Goal: Task Accomplishment & Management: Manage account settings

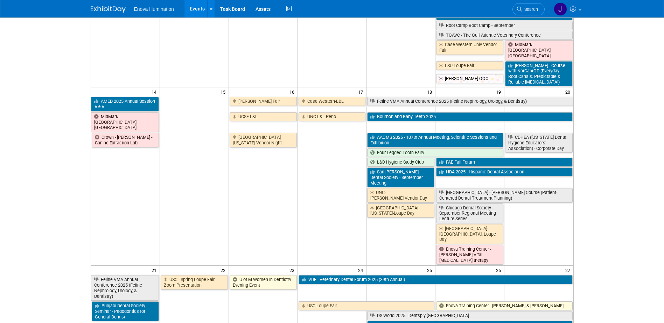
scroll to position [315, 0]
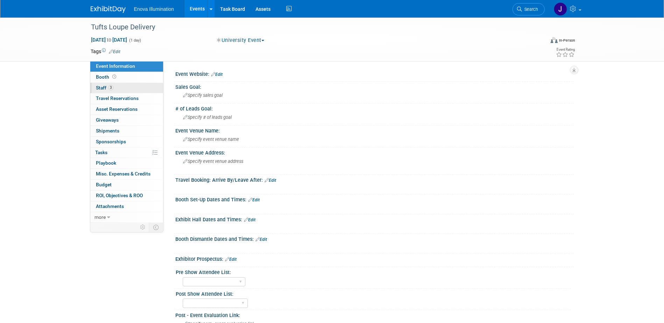
click at [104, 89] on span "Staff 3" at bounding box center [105, 88] width 18 height 6
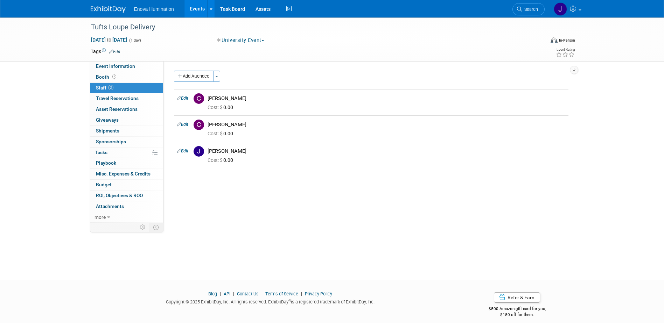
click at [118, 8] on img at bounding box center [108, 9] width 35 height 7
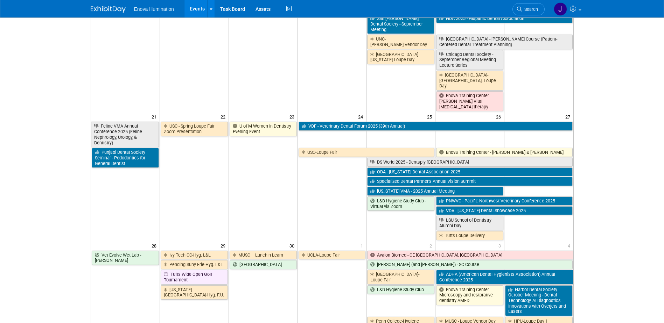
scroll to position [455, 0]
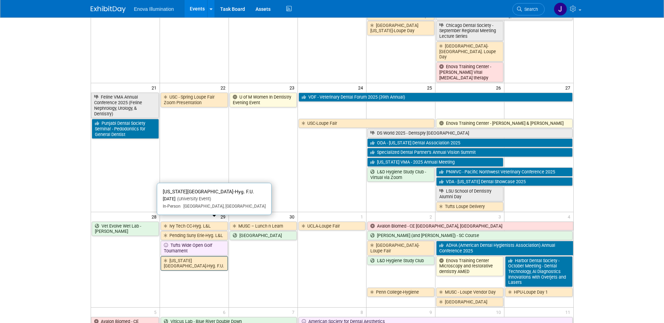
click at [182, 257] on link "[US_STATE][GEOGRAPHIC_DATA]-Hyg. F.U." at bounding box center [194, 264] width 67 height 14
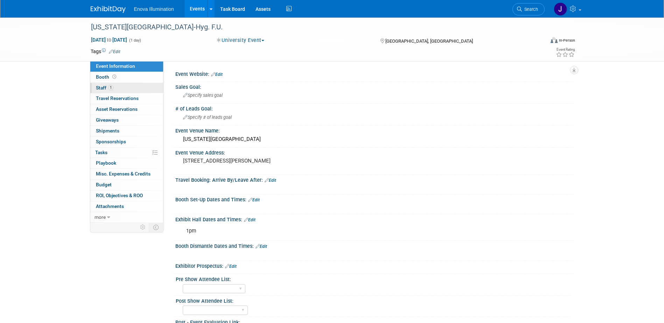
click at [110, 89] on span "1" at bounding box center [110, 87] width 5 height 5
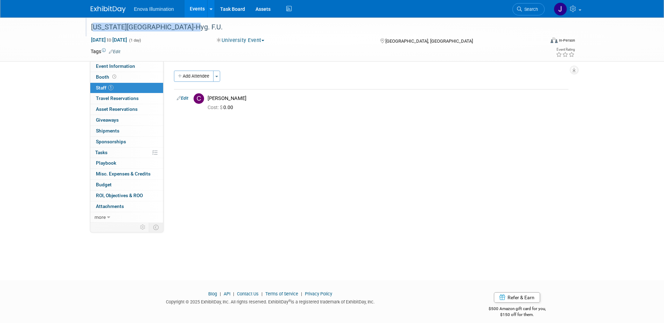
drag, startPoint x: 193, startPoint y: 23, endPoint x: 93, endPoint y: 23, distance: 100.1
click at [93, 23] on div "[US_STATE][GEOGRAPHIC_DATA]-Hyg. F.U." at bounding box center [312, 27] width 446 height 13
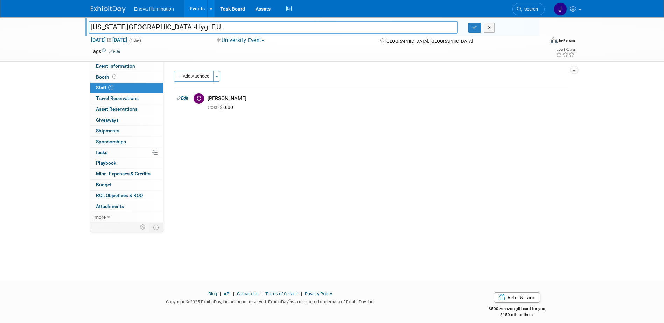
drag, startPoint x: 192, startPoint y: 27, endPoint x: 89, endPoint y: 26, distance: 102.9
click at [89, 26] on input "[US_STATE][GEOGRAPHIC_DATA]-Hyg. F.U." at bounding box center [274, 27] width 370 height 12
click at [471, 29] on button "button" at bounding box center [474, 28] width 13 height 10
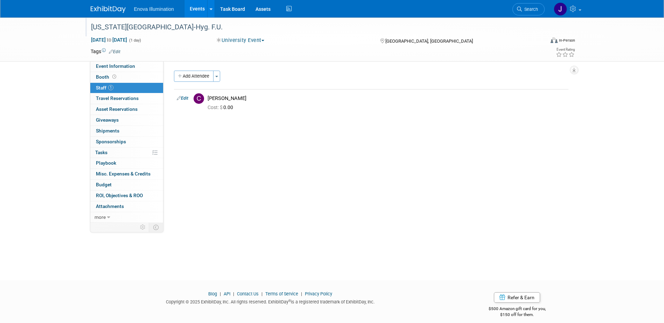
click at [95, 7] on img at bounding box center [108, 9] width 35 height 7
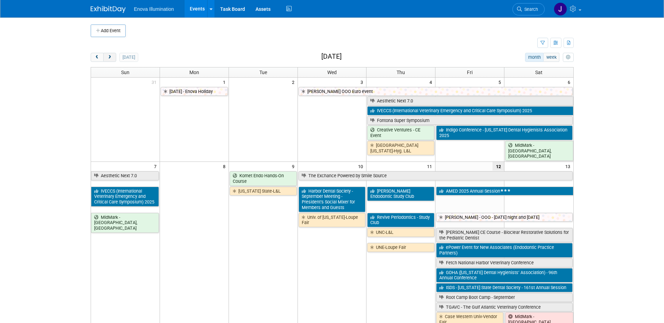
click at [113, 58] on button "next" at bounding box center [109, 57] width 13 height 9
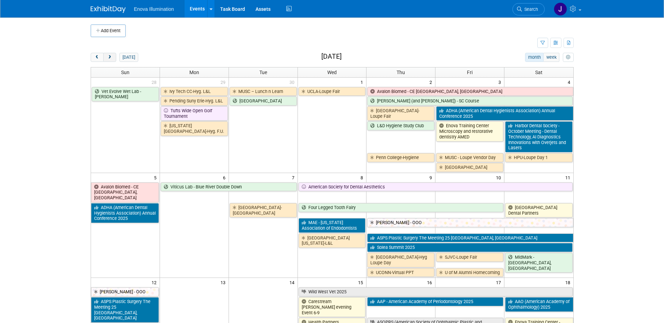
click at [113, 58] on button "next" at bounding box center [109, 57] width 13 height 9
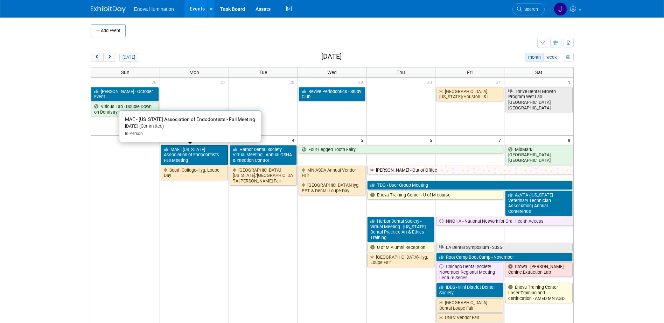
click at [201, 156] on link "MAE - [US_STATE] Association of Endodontists - Fall Meeting" at bounding box center [194, 155] width 67 height 20
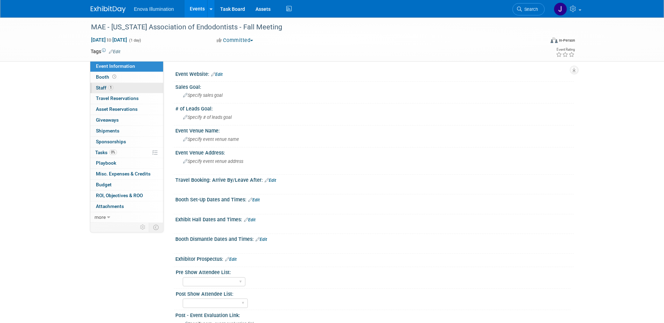
click at [126, 92] on link "1 Staff 1" at bounding box center [126, 88] width 73 height 11
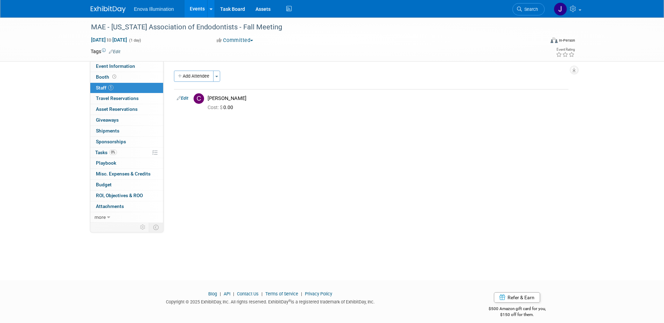
click at [109, 6] on img at bounding box center [108, 9] width 35 height 7
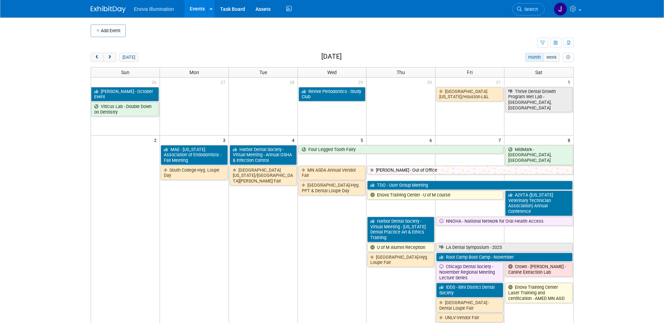
click at [96, 51] on div "Add Event New Event Duplicate Event Warning There is another event in your work…" at bounding box center [332, 325] width 494 height 614
click at [96, 55] on span "prev" at bounding box center [97, 57] width 5 height 5
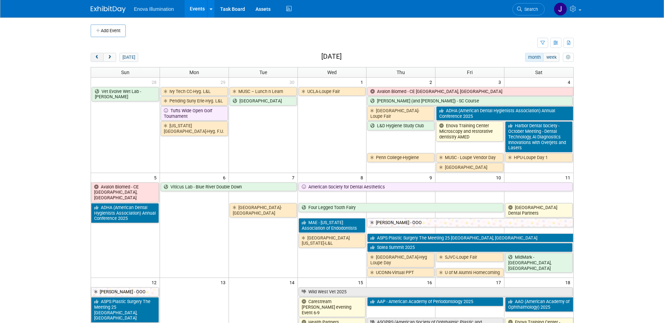
click at [96, 55] on span "prev" at bounding box center [97, 57] width 5 height 5
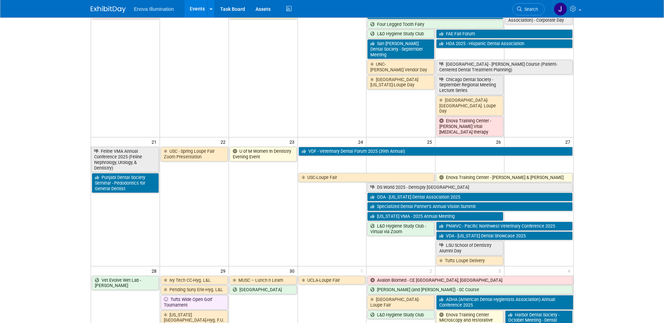
scroll to position [420, 0]
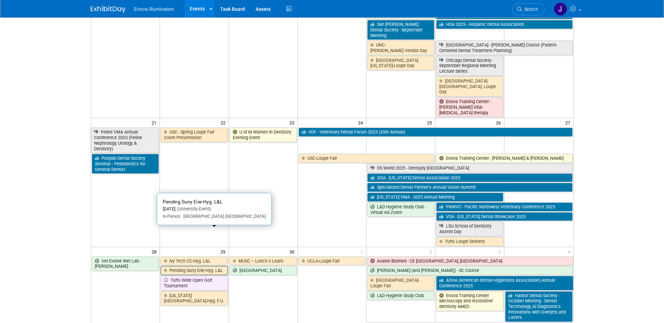
click at [179, 266] on link "Pending Suny Erie-Hyg. L&L" at bounding box center [194, 270] width 67 height 9
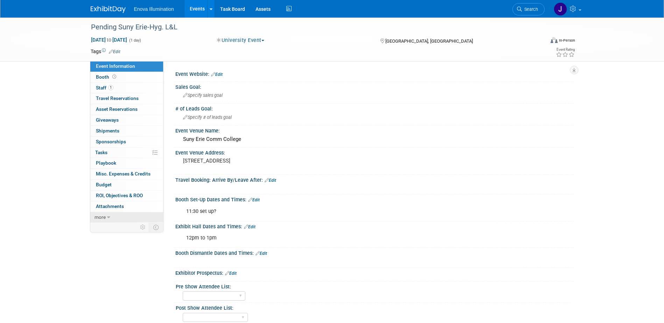
click at [123, 219] on link "more" at bounding box center [126, 217] width 73 height 11
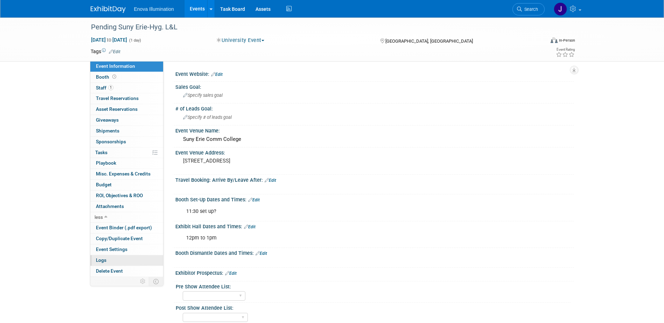
click at [121, 261] on link "Logs" at bounding box center [126, 261] width 73 height 11
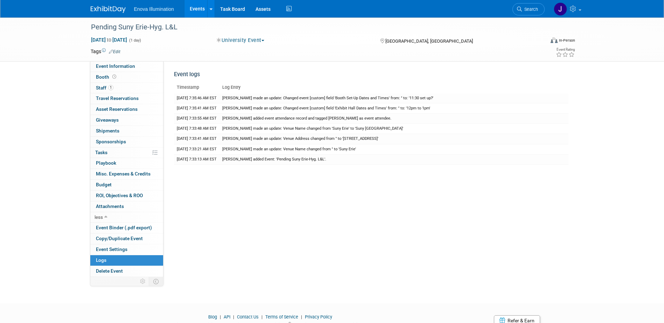
click at [102, 9] on img at bounding box center [108, 9] width 35 height 7
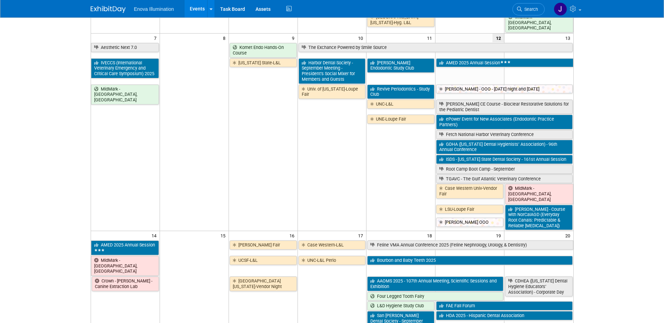
scroll to position [140, 0]
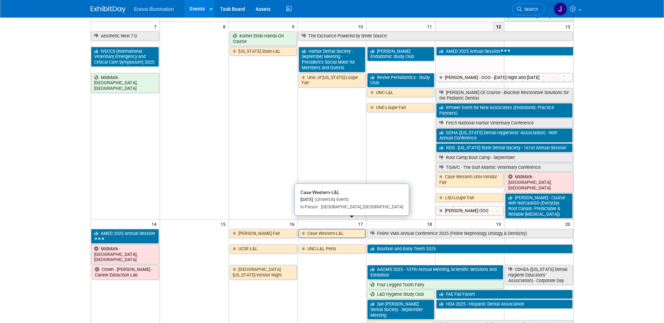
click at [325, 229] on link "Case Western-L&L" at bounding box center [332, 233] width 67 height 9
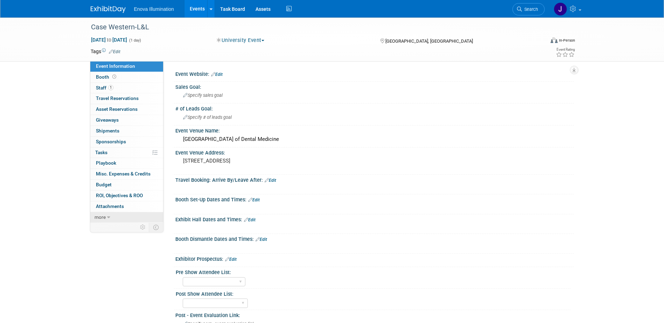
click at [101, 218] on span "more" at bounding box center [100, 218] width 11 height 6
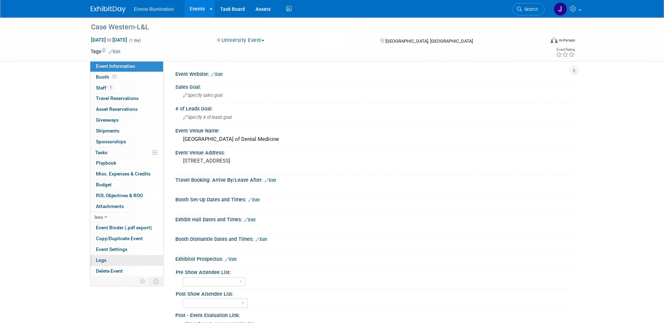
click at [105, 261] on span "Logs" at bounding box center [101, 261] width 11 height 6
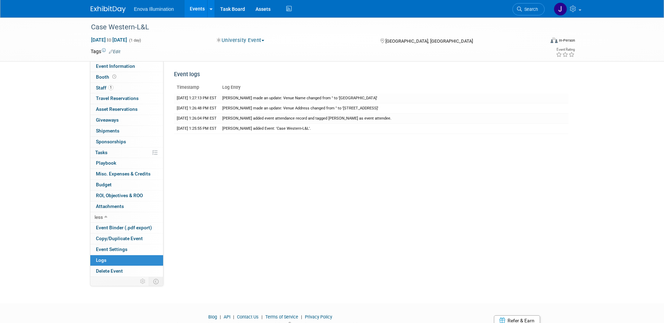
click at [107, 8] on img at bounding box center [108, 9] width 35 height 7
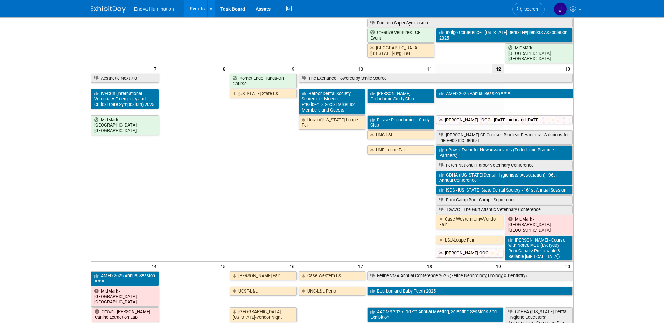
scroll to position [140, 0]
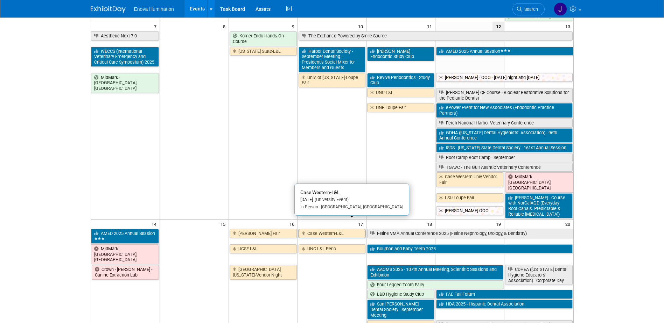
click at [319, 229] on link "Case Western-L&L" at bounding box center [332, 233] width 67 height 9
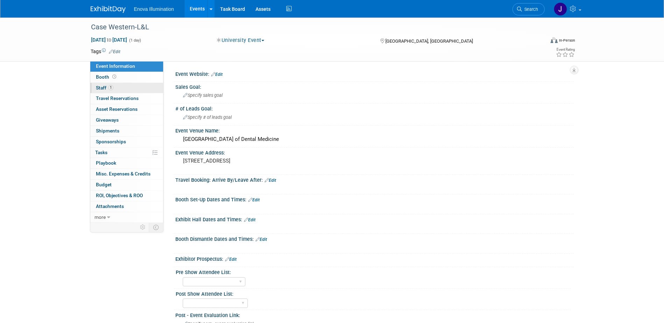
click at [136, 86] on link "1 Staff 1" at bounding box center [126, 88] width 73 height 11
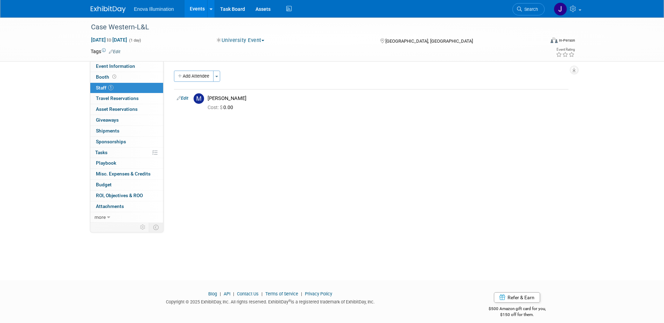
click at [117, 7] on img at bounding box center [108, 9] width 35 height 7
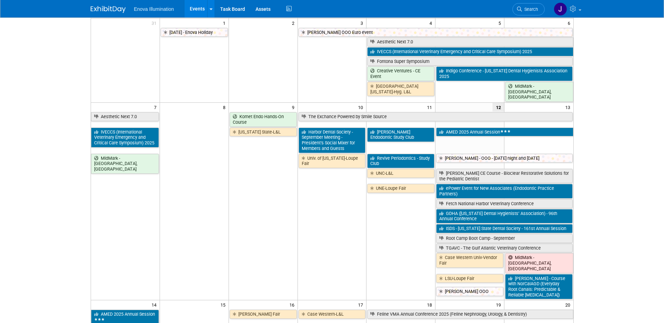
scroll to position [105, 0]
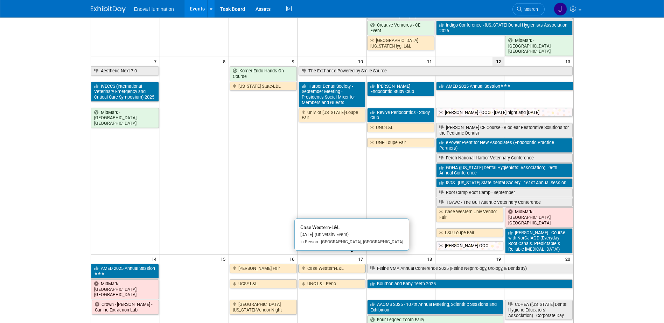
click at [328, 264] on link "Case Western-L&L" at bounding box center [332, 268] width 67 height 9
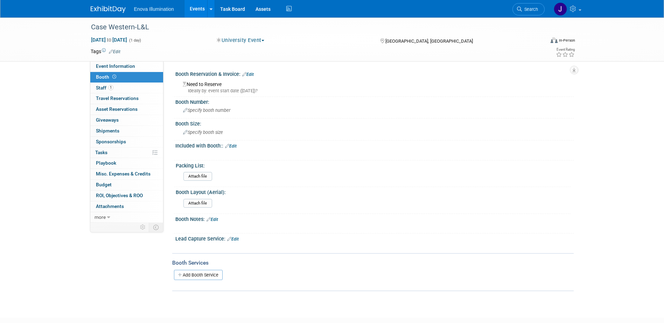
click at [253, 76] on link "Edit" at bounding box center [248, 74] width 12 height 5
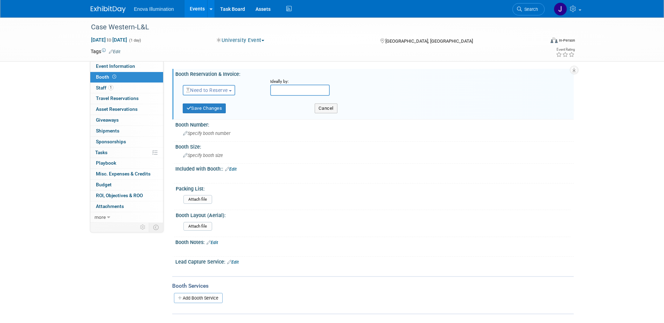
click at [216, 89] on span "Need to Reserve" at bounding box center [207, 91] width 42 height 6
click at [209, 109] on link "Reserved" at bounding box center [220, 112] width 75 height 10
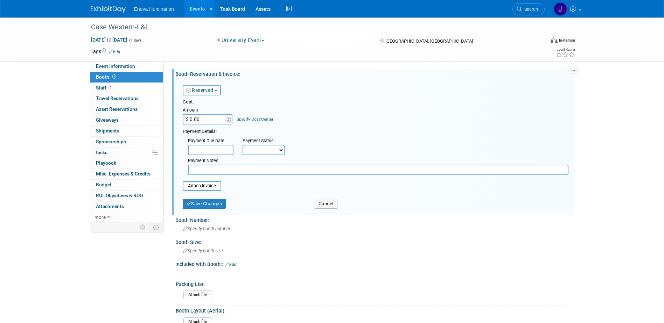
click at [207, 116] on input "$ 0.00" at bounding box center [205, 119] width 44 height 11
type input "$ 350.00"
click at [191, 201] on button "Save Changes" at bounding box center [204, 204] width 43 height 10
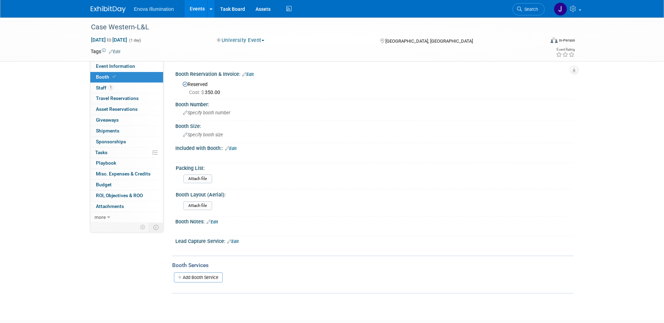
click at [106, 7] on img at bounding box center [108, 9] width 35 height 7
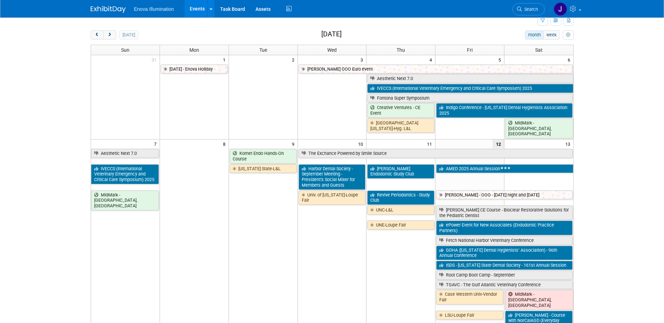
scroll to position [35, 0]
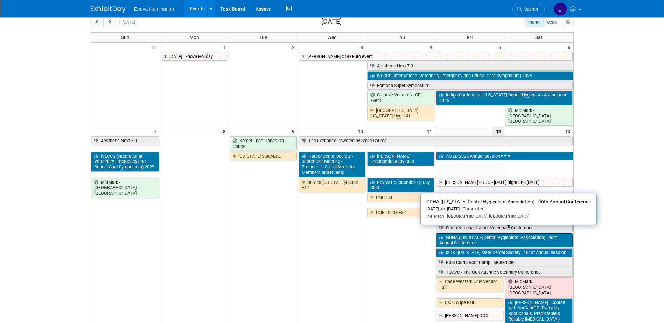
click at [464, 236] on link "GDHA ([US_STATE] Dental Hygienists’ Association) - 96th Annual Conference" at bounding box center [504, 240] width 136 height 14
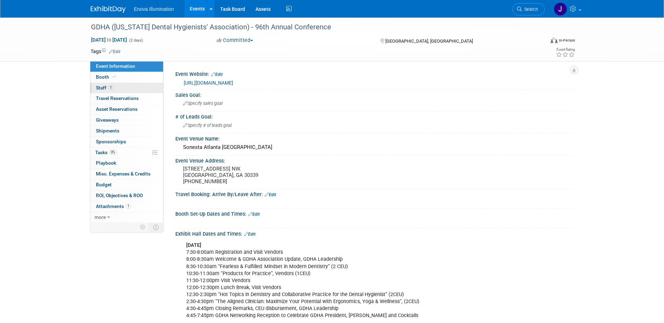
click at [112, 91] on link "1 Staff 1" at bounding box center [126, 88] width 73 height 11
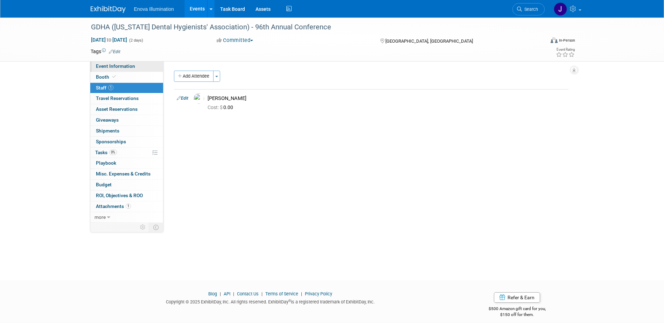
click at [119, 70] on link "Event Information" at bounding box center [126, 66] width 73 height 11
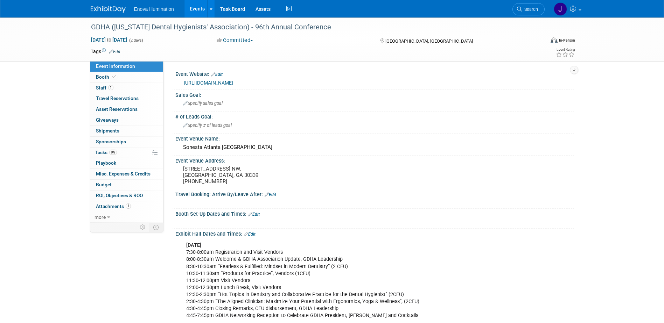
click at [99, 14] on div "Enova Illumination Events Add Event Bulk Upload Events Shareable Event Boards R…" at bounding box center [332, 9] width 483 height 18
click at [103, 10] on img at bounding box center [108, 9] width 35 height 7
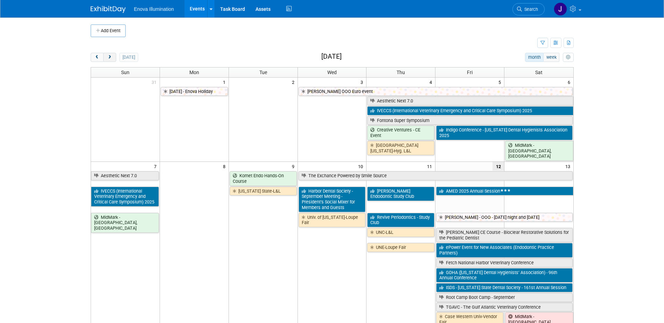
click at [106, 56] on button "next" at bounding box center [109, 57] width 13 height 9
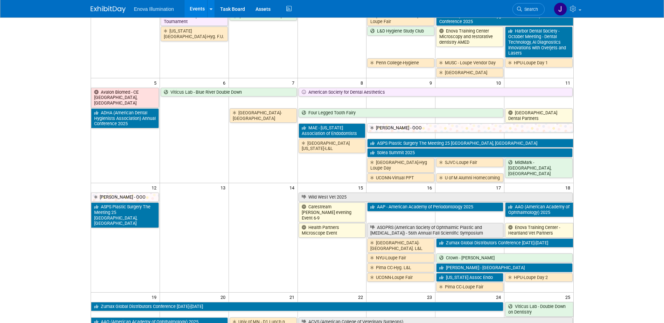
scroll to position [105, 0]
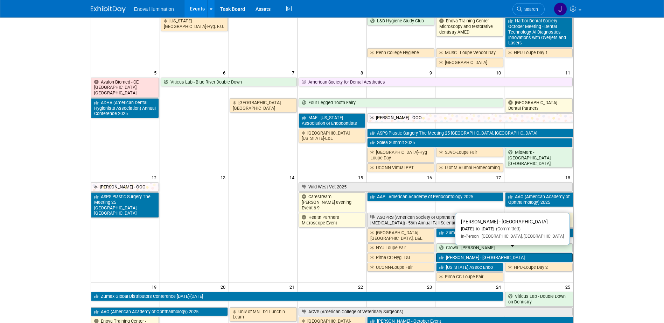
click at [449, 253] on link "[PERSON_NAME] - [GEOGRAPHIC_DATA]" at bounding box center [504, 257] width 136 height 9
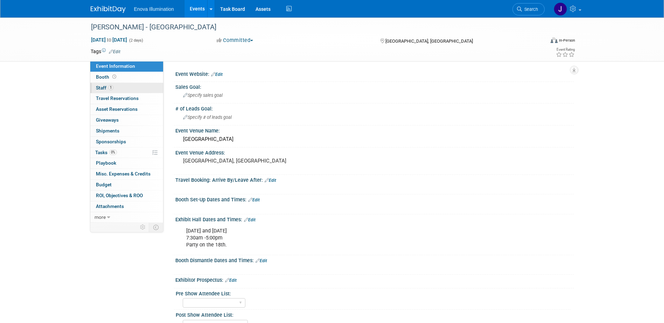
click at [104, 86] on span "Staff 1" at bounding box center [105, 88] width 18 height 6
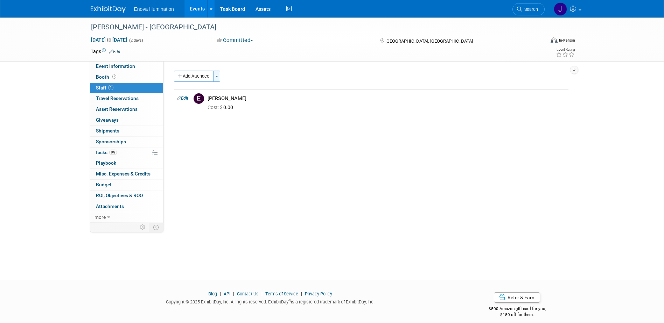
click at [218, 78] on button "Toggle Dropdown" at bounding box center [216, 76] width 7 height 11
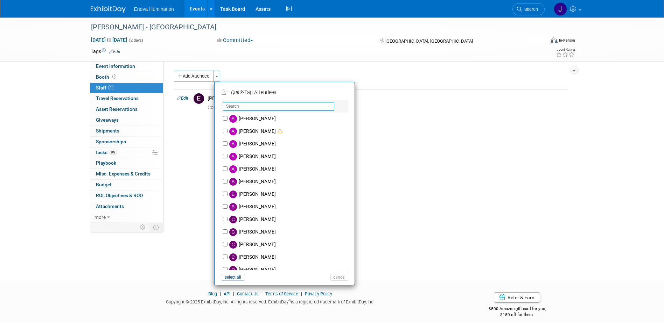
click at [231, 105] on input "text" at bounding box center [278, 106] width 111 height 9
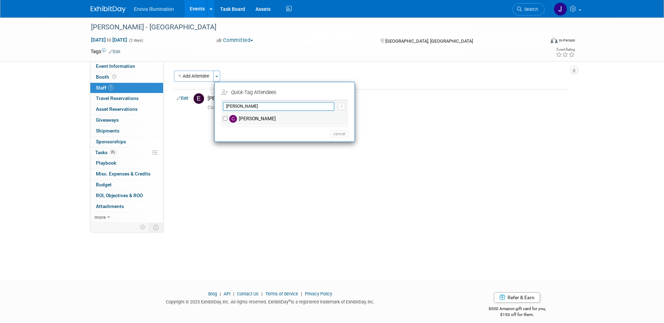
type input "coley"
click at [239, 120] on label "[PERSON_NAME]" at bounding box center [289, 119] width 123 height 13
click at [228, 120] on input "Coley McClendon" at bounding box center [225, 118] width 5 height 5
checkbox input "true"
click at [345, 92] on button "Apply" at bounding box center [336, 93] width 21 height 10
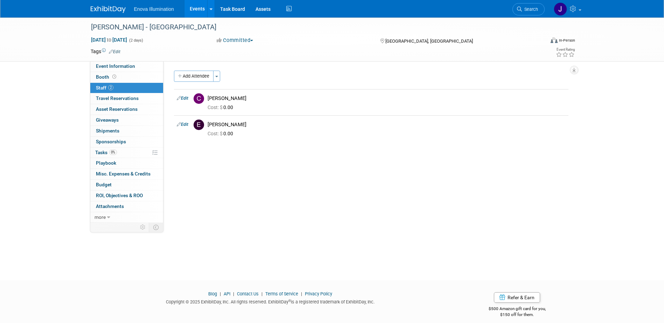
click at [110, 9] on img at bounding box center [108, 9] width 35 height 7
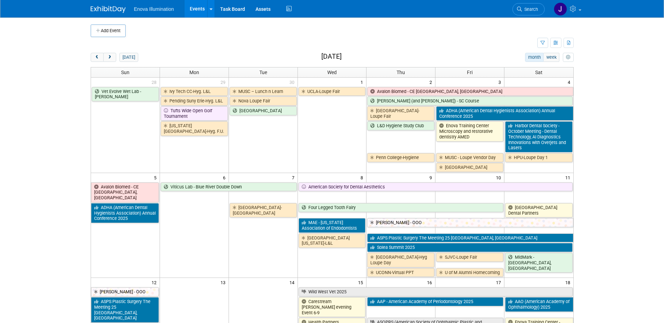
click at [522, 9] on span "Search" at bounding box center [530, 9] width 16 height 5
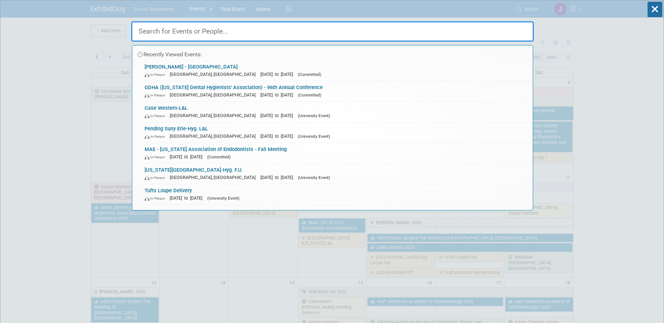
click at [489, 27] on input "text" at bounding box center [332, 31] width 403 height 20
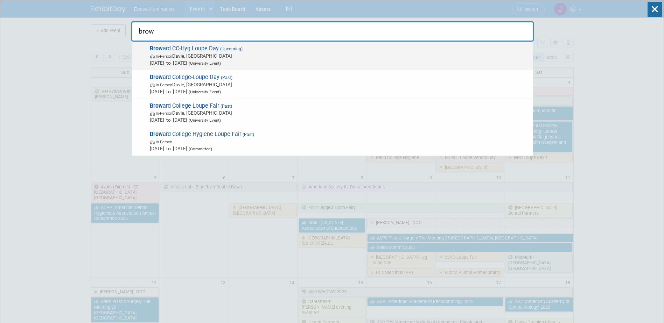
type input "brow"
click at [183, 48] on span "Brow ard CC-Hyg Loupe Day (Upcoming) In-Person Davie, FL Dec 5, 2025 to Dec 5, …" at bounding box center [339, 55] width 382 height 21
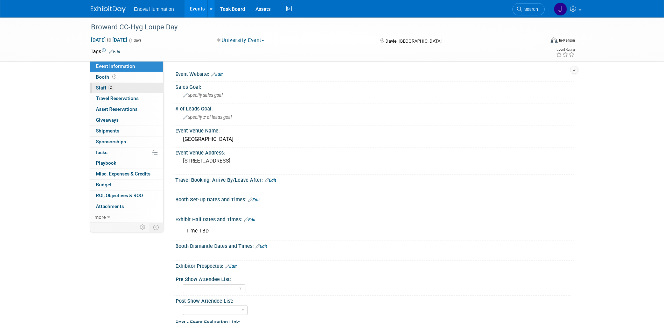
click at [122, 88] on link "2 Staff 2" at bounding box center [126, 88] width 73 height 11
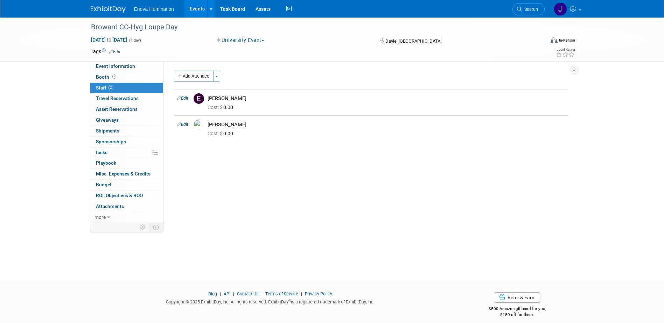
click at [107, 9] on img at bounding box center [108, 9] width 35 height 7
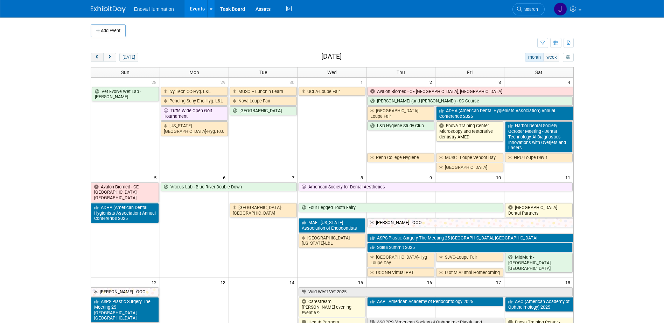
click at [99, 54] on button "prev" at bounding box center [97, 57] width 13 height 9
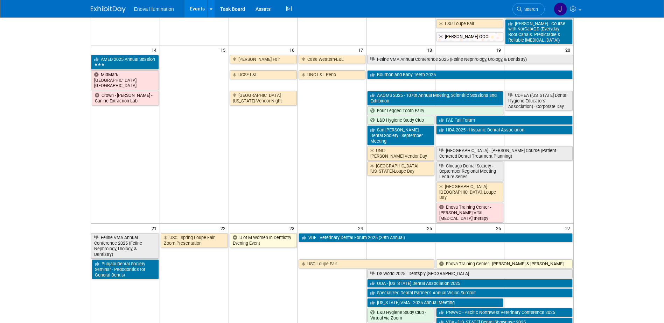
scroll to position [315, 0]
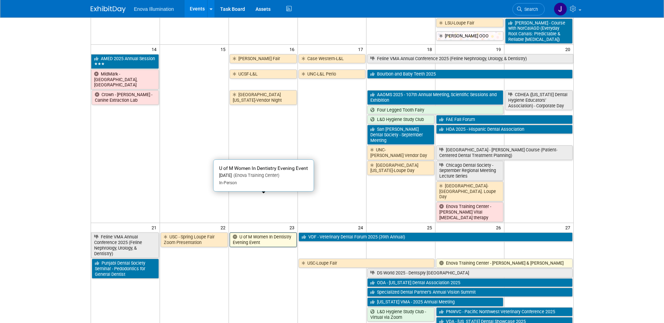
click at [253, 233] on link "U of M Women In Dentistry Evening Event" at bounding box center [263, 240] width 67 height 14
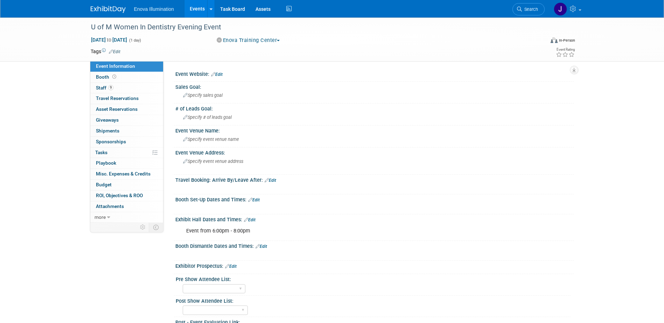
click at [117, 7] on img at bounding box center [108, 9] width 35 height 7
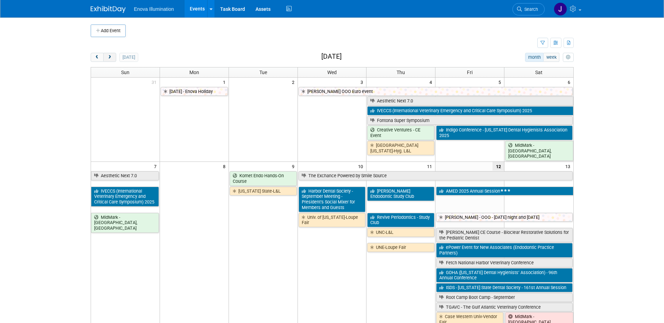
click at [114, 55] on button "next" at bounding box center [109, 57] width 13 height 9
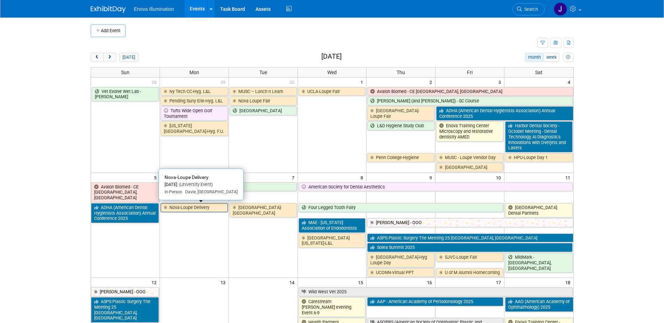
click at [193, 207] on link "Nova-Loupe Delivery" at bounding box center [194, 207] width 67 height 9
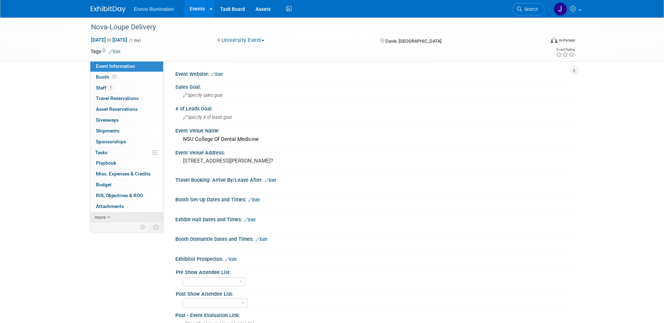
click at [99, 213] on link "more" at bounding box center [126, 217] width 73 height 11
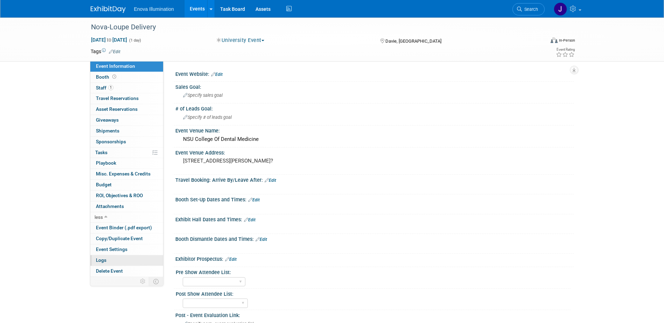
click at [104, 262] on span "Logs" at bounding box center [101, 261] width 11 height 6
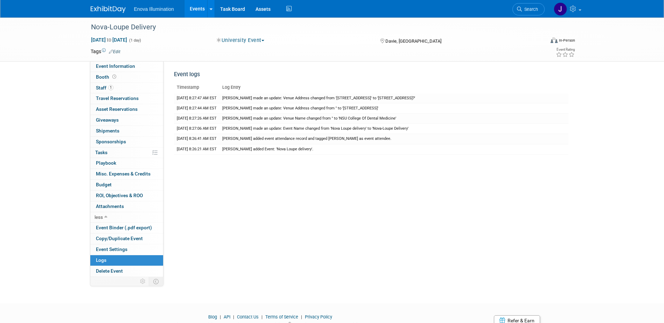
click at [110, 11] on img at bounding box center [108, 9] width 35 height 7
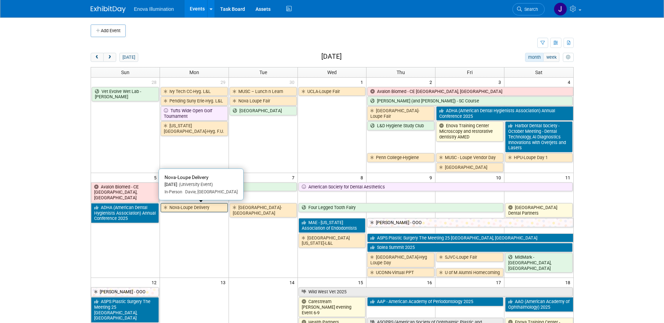
click at [173, 206] on link "Nova-Loupe Delivery" at bounding box center [194, 207] width 67 height 9
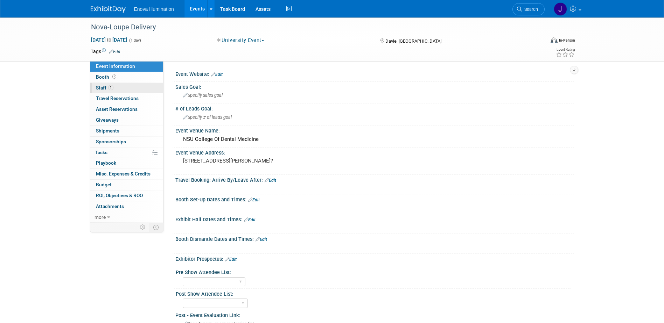
click at [134, 86] on link "1 Staff 1" at bounding box center [126, 88] width 73 height 11
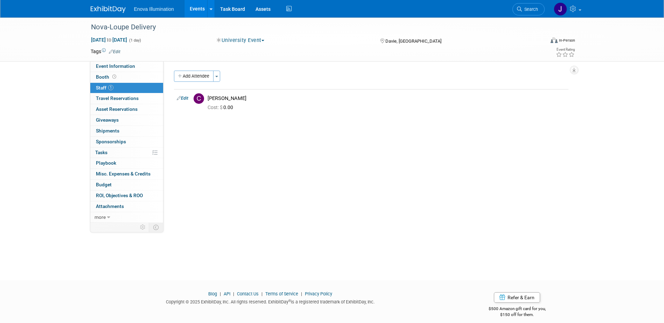
click at [120, 15] on div "Enova Illumination Events Add Event Bulk Upload Events Shareable Event Boards R…" at bounding box center [332, 9] width 483 height 18
click at [120, 12] on img at bounding box center [108, 9] width 35 height 7
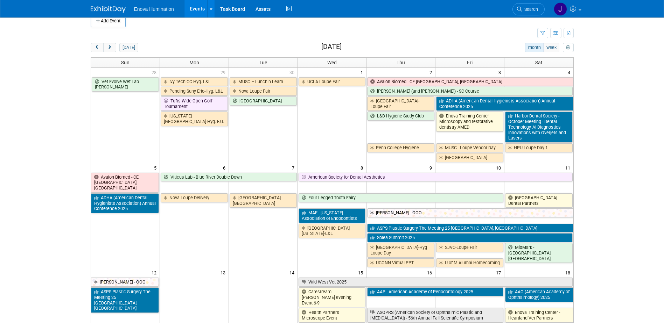
scroll to position [9, 0]
click at [107, 49] on span "next" at bounding box center [109, 48] width 5 height 5
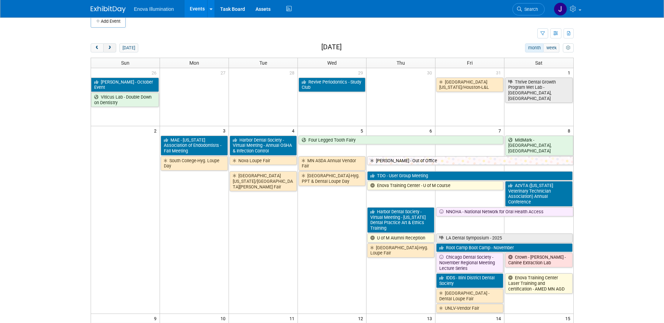
click at [107, 49] on span "next" at bounding box center [109, 48] width 5 height 5
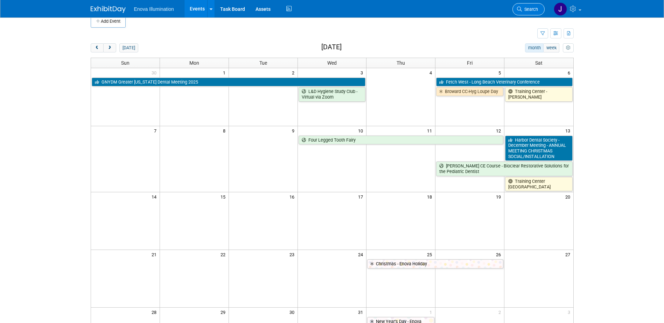
click at [526, 6] on link "Search" at bounding box center [528, 9] width 32 height 12
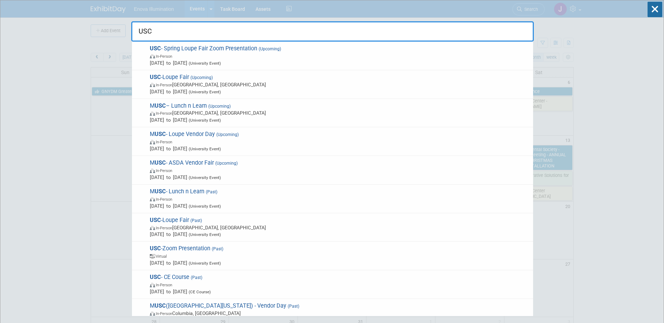
type input "USC"
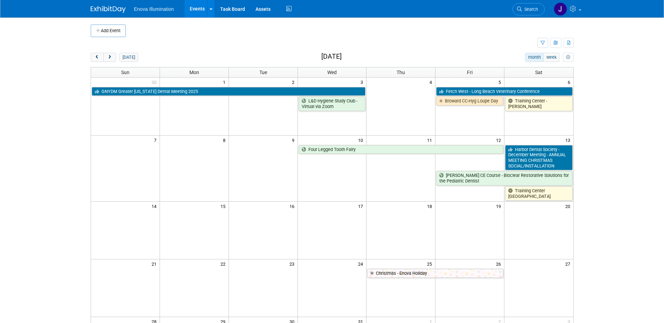
click at [525, 7] on span "Search" at bounding box center [530, 9] width 16 height 5
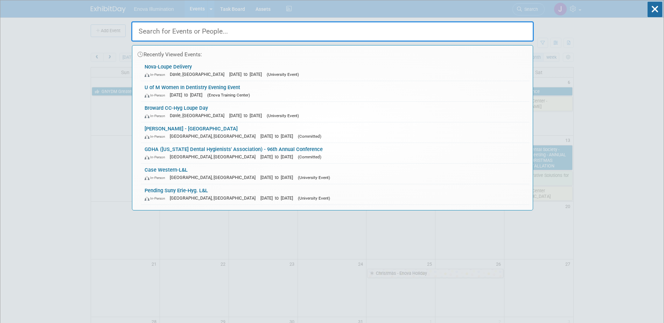
click at [473, 26] on input "text" at bounding box center [332, 31] width 403 height 20
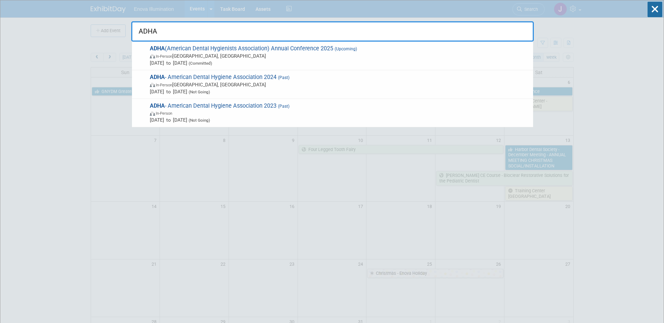
click at [230, 31] on input "ADHA" at bounding box center [332, 31] width 403 height 20
type input "A"
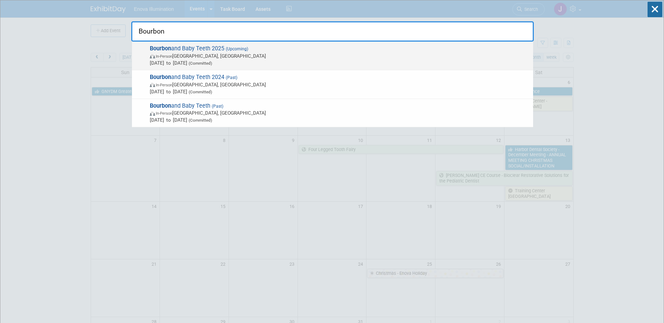
type input "Bourbon"
click at [177, 63] on span "[DATE] to [DATE] (Committed)" at bounding box center [340, 63] width 380 height 7
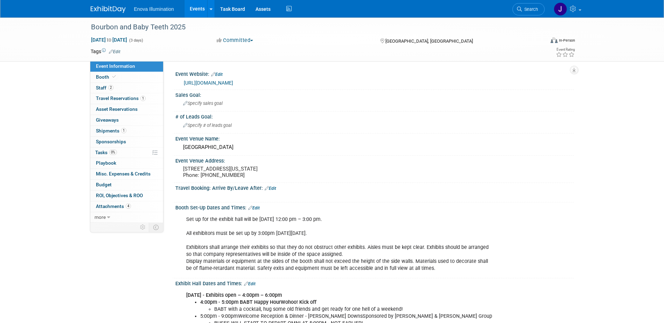
click at [255, 211] on link "Edit" at bounding box center [254, 208] width 12 height 5
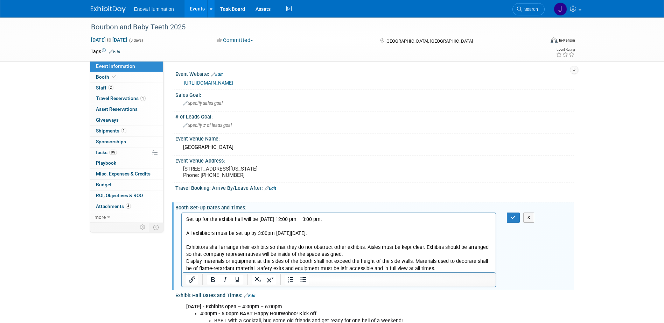
drag, startPoint x: 329, startPoint y: 218, endPoint x: 373, endPoint y: 217, distance: 43.8
click at [373, 217] on p "Set up for the exhibit hall will be Thursday, September 18th from 12:00 pm – 3:…" at bounding box center [339, 244] width 306 height 56
click at [280, 217] on p "Set up for the exhibit hall will be Thursday, September 18th from 1:00pm - 6:00…" at bounding box center [339, 244] width 306 height 56
drag, startPoint x: 341, startPoint y: 220, endPoint x: 178, endPoint y: 216, distance: 163.2
click at [182, 216] on html "Set up for the exhibit hall will be Thursday, September 18th from 1:00pm - 6:00…" at bounding box center [339, 242] width 314 height 59
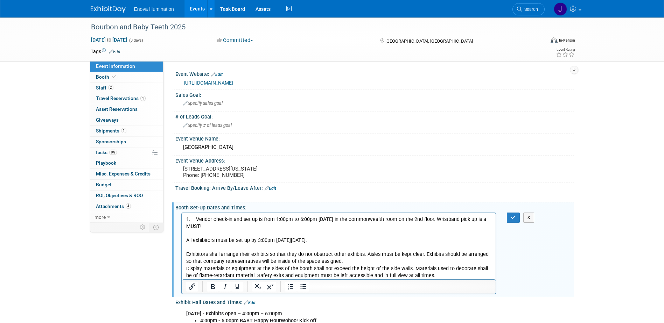
drag, startPoint x: 194, startPoint y: 219, endPoint x: 202, endPoint y: 214, distance: 9.5
click at [195, 219] on p "1. Vendor check-in and set up is from 1:00pm to 6:00pm on Thursday in the commo…" at bounding box center [339, 247] width 306 height 63
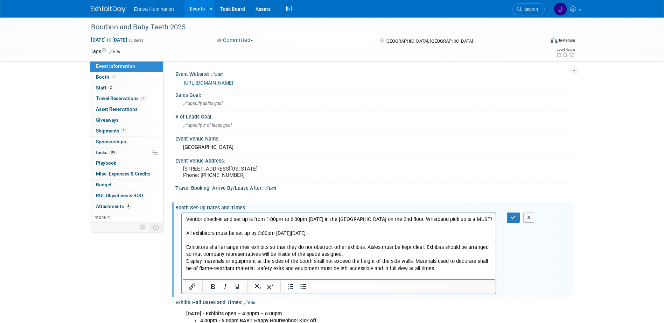
click at [243, 234] on p "Vendor check-in and set up is from 1:00pm to 6:00pm on Thursday in the commonwe…" at bounding box center [339, 244] width 306 height 56
drag, startPoint x: 332, startPoint y: 242, endPoint x: 186, endPoint y: 241, distance: 146.7
click at [186, 241] on p "Vendor check-in and set up is from 1:00pm to 6:00pm on Thursday in the commonwe…" at bounding box center [339, 244] width 306 height 56
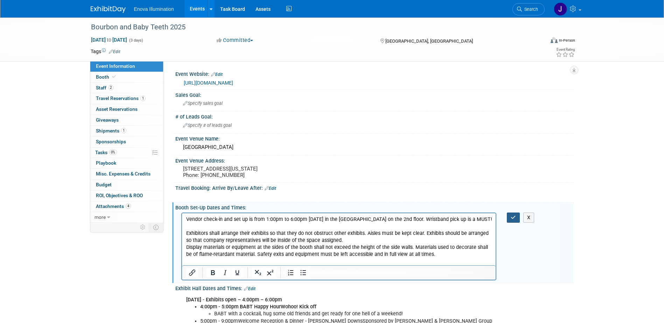
click at [516, 220] on icon "button" at bounding box center [513, 217] width 5 height 5
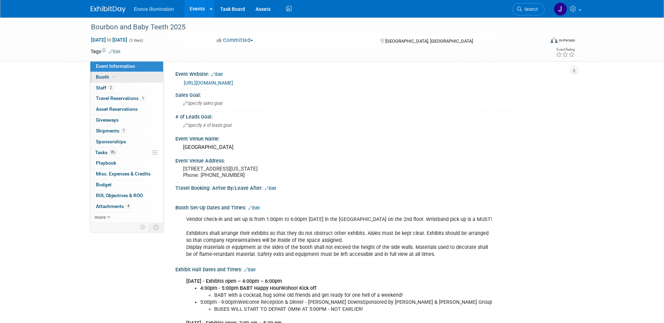
click at [136, 76] on link "Booth" at bounding box center [126, 77] width 73 height 11
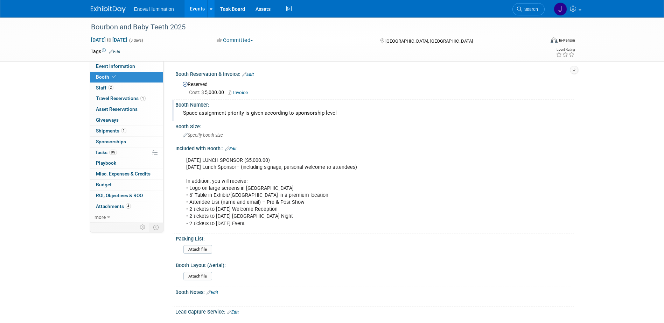
click at [213, 106] on div "Booth Number:" at bounding box center [374, 104] width 398 height 9
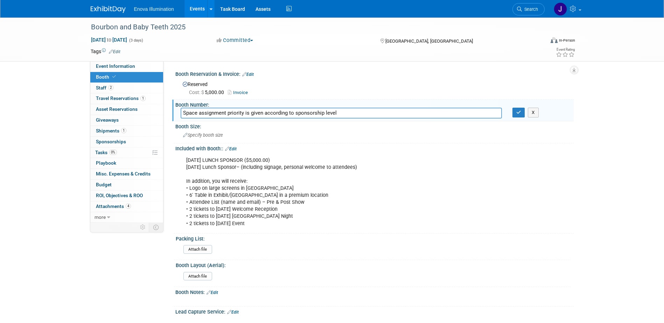
click at [355, 113] on input "Space assignment priority is given according to sponsorship level" at bounding box center [341, 113] width 321 height 11
click at [363, 114] on input "Space assignment priority is given according to sponsorship level - 2. Your" at bounding box center [341, 113] width 321 height 11
drag, startPoint x: 363, startPoint y: 113, endPoint x: 342, endPoint y: 114, distance: 20.7
click at [342, 114] on input "Space assignment priority is given according to sponsorship level - 2. Your" at bounding box center [341, 113] width 321 height 11
type input "Space assignment priority is given according to sponsorship level -"
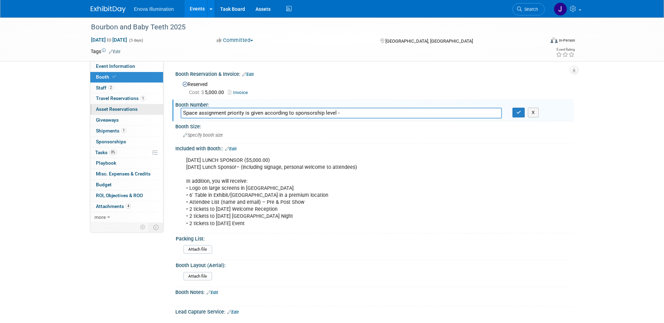
drag, startPoint x: 342, startPoint y: 114, endPoint x: 152, endPoint y: 114, distance: 190.1
click at [152, 114] on div "Event Information Event Info Booth Booth 2 Staff 2 Staff 1 Travel Reservations …" at bounding box center [332, 191] width 494 height 347
paste input "2. Your table assignment is based on sponsorship level and senority, there"
click at [195, 112] on input "2. Your table assignment is based on sponsorship level and senority, there" at bounding box center [341, 113] width 321 height 11
click at [196, 113] on input "Your table assignment is based on sponsorship level and senority, there" at bounding box center [341, 113] width 321 height 11
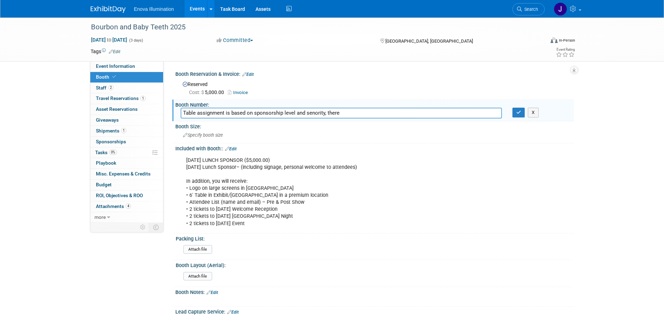
click at [225, 113] on input "Table assignment is based on sponsorship level and senority, there" at bounding box center [341, 113] width 321 height 11
click at [339, 113] on input "Table assignment based on sponsorship level and seniority, there" at bounding box center [341, 113] width 321 height 11
drag, startPoint x: 339, startPoint y: 113, endPoint x: 328, endPoint y: 114, distance: 11.2
click at [328, 114] on input "Table assignment based on sponsorship level and seniority, there" at bounding box center [341, 113] width 321 height 11
type input "Table assignment based on sponsorship level and seniority, signage at table"
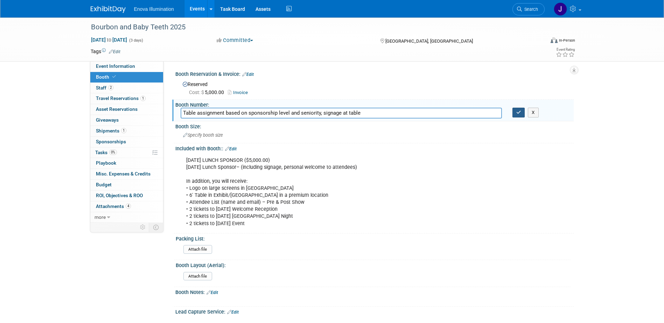
click at [523, 113] on button "button" at bounding box center [518, 113] width 13 height 10
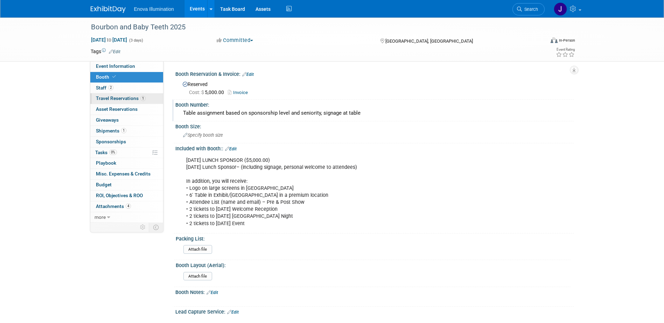
click at [111, 96] on span "Travel Reservations 1" at bounding box center [121, 99] width 50 height 6
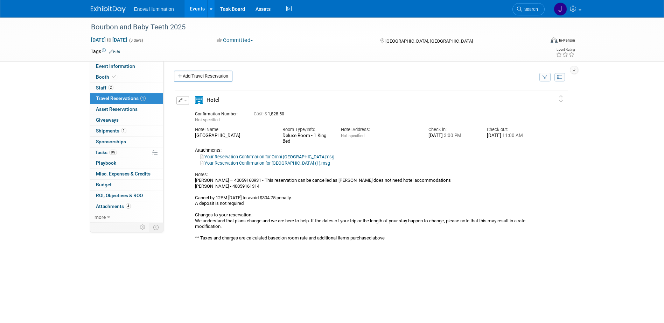
click at [186, 100] on button "button" at bounding box center [182, 100] width 13 height 9
click at [192, 110] on button "Edit Reservation" at bounding box center [206, 113] width 59 height 10
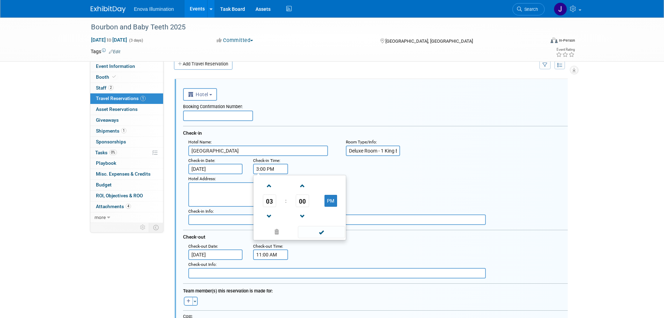
drag, startPoint x: 257, startPoint y: 169, endPoint x: 262, endPoint y: 168, distance: 4.8
click at [258, 169] on input "3:00 PM" at bounding box center [270, 169] width 35 height 11
click at [270, 190] on span at bounding box center [269, 186] width 12 height 12
click at [320, 233] on span at bounding box center [321, 232] width 47 height 12
type input "4:00 PM"
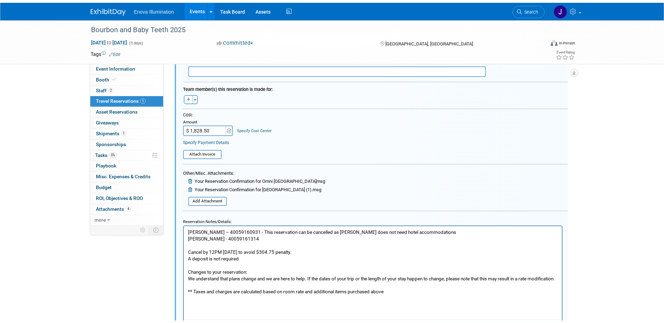
scroll to position [257, 0]
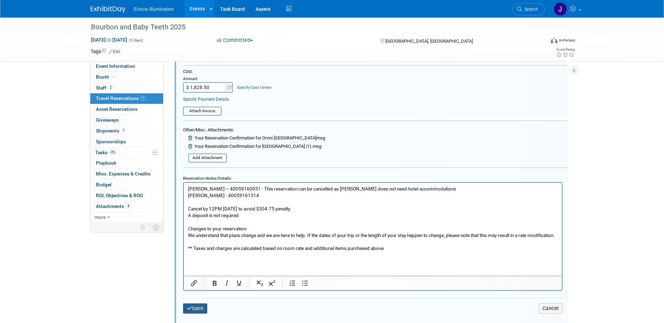
click at [193, 311] on button "Save" at bounding box center [195, 309] width 25 height 10
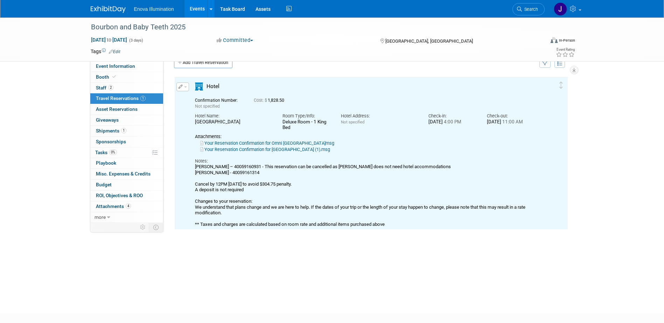
scroll to position [12, 0]
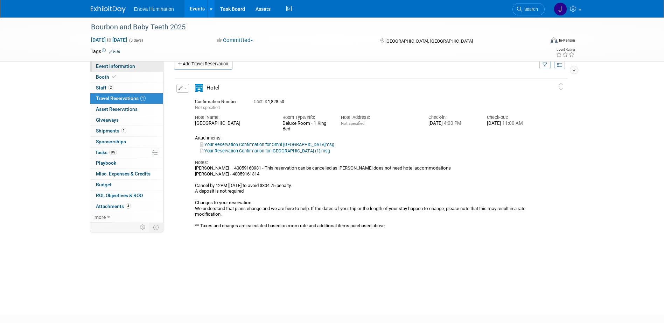
click at [124, 66] on span "Event Information" at bounding box center [115, 66] width 39 height 6
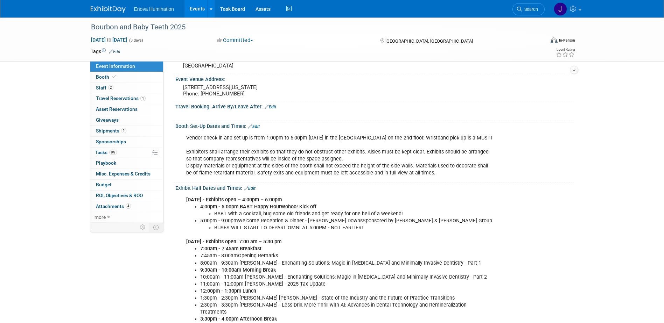
scroll to position [70, 0]
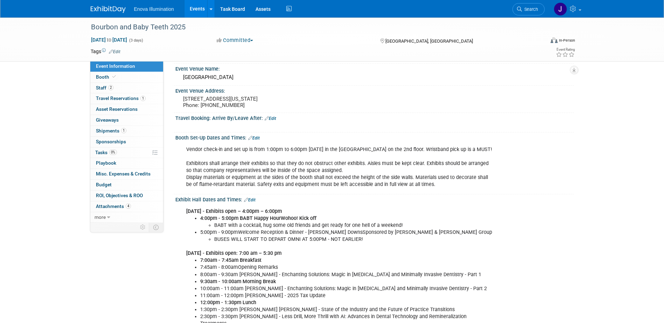
click at [250, 203] on link "Edit" at bounding box center [250, 200] width 12 height 5
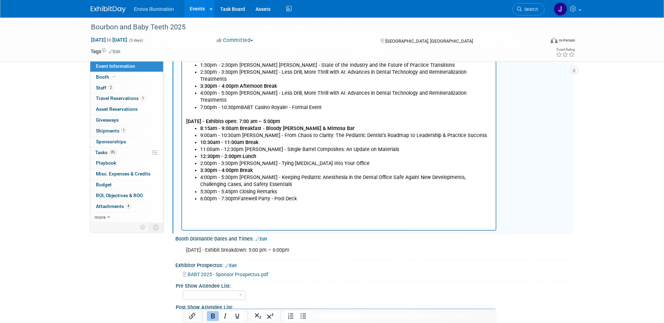
scroll to position [385, 0]
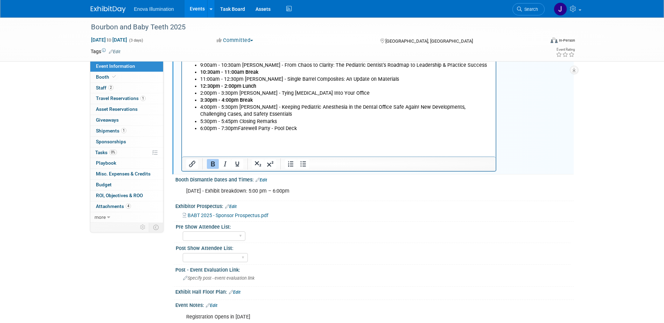
click at [205, 139] on html "Thursday, September 18th, 2025 - Exhibits open – 4:00pm – 6:00pm 4:00pm - 5:00p…" at bounding box center [339, 14] width 314 height 249
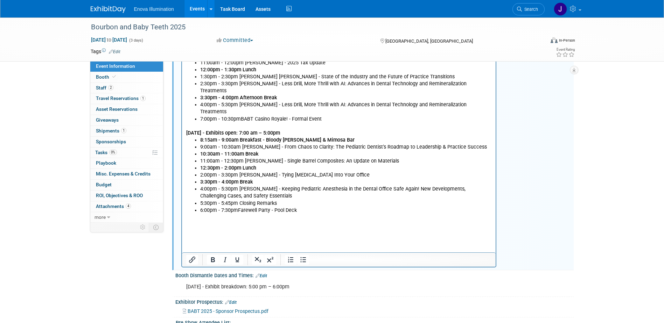
scroll to position [350, 0]
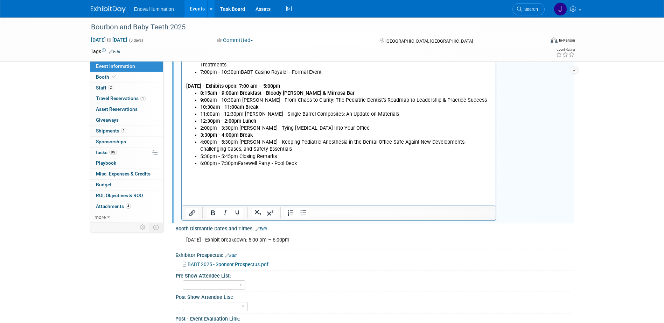
click at [192, 181] on p "Rich Text Area. Press ALT-0 for help." at bounding box center [339, 184] width 306 height 7
click at [201, 185] on li "Vendors are invited to all night time events." at bounding box center [346, 184] width 292 height 7
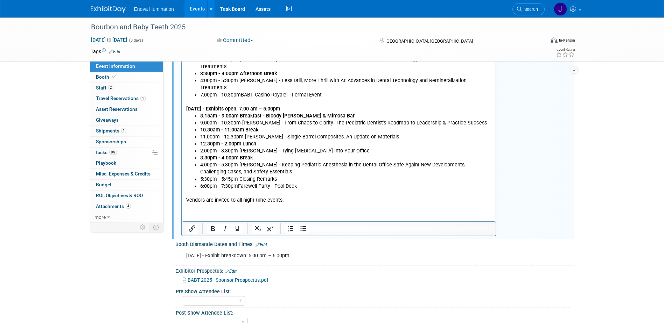
scroll to position [315, 0]
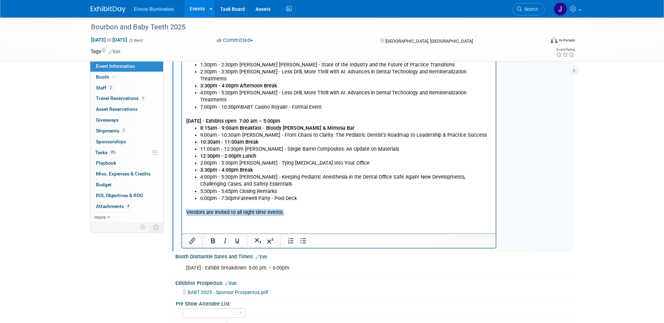
drag, startPoint x: 284, startPoint y: 213, endPoint x: 183, endPoint y: 209, distance: 100.5
click at [183, 209] on html "Thursday, September 18th, 2025 - Exhibits open – 4:00pm – 6:00pm 4:00pm - 5:00p…" at bounding box center [339, 88] width 314 height 256
click at [209, 245] on icon "Bold" at bounding box center [213, 241] width 8 height 8
click at [370, 213] on p "Vendors are invited to all night time events." at bounding box center [339, 212] width 306 height 7
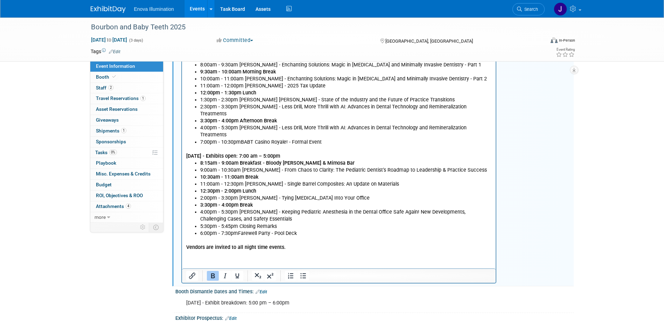
scroll to position [210, 0]
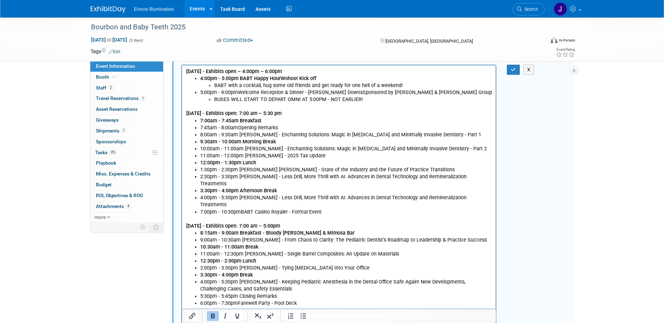
click at [231, 92] on li "5:00pm - 9:00pmWelcome Reception & Dinner - Churchill DownsSponsored by McGill …" at bounding box center [346, 96] width 292 height 14
click at [331, 80] on li "4:00pm - 5:00pm BABT Happy HourWohoo! Kick off BABT with a cocktail, hug some o…" at bounding box center [346, 82] width 292 height 14
click at [329, 79] on li "4:00pm - 5:00pm BABT Happy HourWohoo! Kick off BABT with a cocktail, hug some o…" at bounding box center [346, 82] width 292 height 14
drag, startPoint x: 329, startPoint y: 82, endPoint x: 326, endPoint y: 77, distance: 5.2
click at [328, 82] on li "BABT with a cocktail, hug some old friends and get ready for one hell of a week…" at bounding box center [353, 85] width 278 height 7
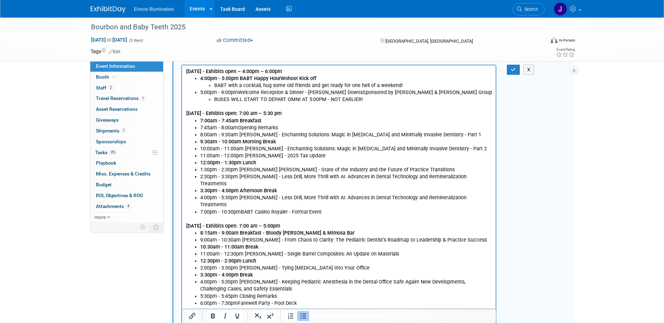
click at [322, 77] on li "4:00pm - 5:00pm BABT Happy HourWohoo! Kick off BABT with a cocktail, hug some o…" at bounding box center [346, 82] width 292 height 14
click at [312, 77] on b "4:00pm - 5:00pm BABT Happy HourWohoo! Kick off" at bounding box center [258, 78] width 116 height 6
click at [316, 77] on li "4:00pm - 5:00pm BABT Happy HourWohoo! Kick off BABT with a cocktail, hug some o…" at bounding box center [346, 82] width 292 height 14
click at [313, 78] on b "4:00pm - 5:00pm BABT Happy HourWohoo! Kick off" at bounding box center [258, 78] width 116 height 6
click at [203, 98] on ul "BUSES WILL START TO DEPART OMNI AT 5:00PM - NOT EARLIER!" at bounding box center [346, 99] width 292 height 7
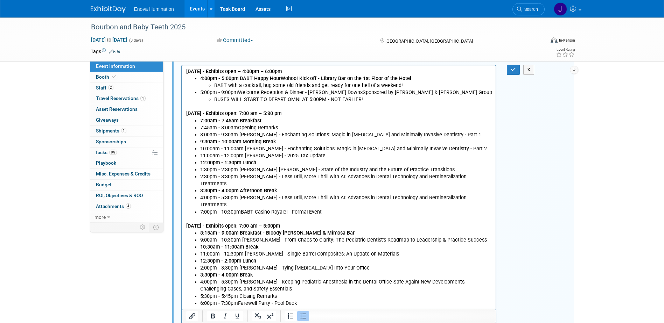
click at [370, 101] on li "BUSES WILL START TO DEPART OMNI AT 5:00PM - NOT EARLIER!" at bounding box center [353, 99] width 278 height 7
drag, startPoint x: 370, startPoint y: 101, endPoint x: 216, endPoint y: 100, distance: 154.4
click at [216, 100] on li "BUSES WILL START TO DEPART OMNI AT 5:00PM - NOT EARLIER!" at bounding box center [353, 99] width 278 height 7
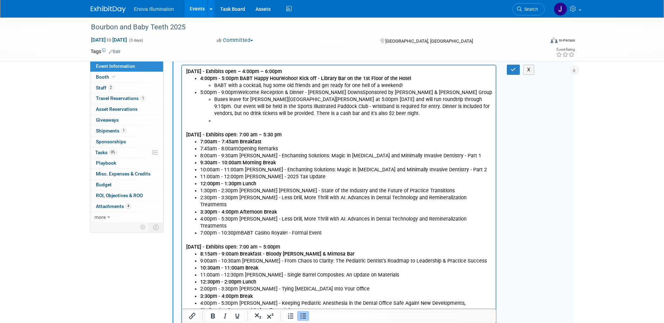
click at [222, 118] on li "Rich Text Area. Press ALT-0 for help." at bounding box center [353, 120] width 278 height 7
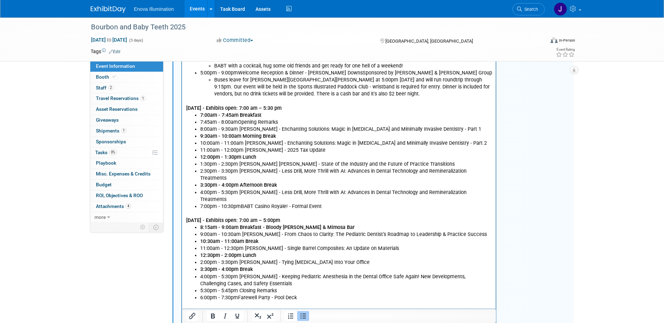
scroll to position [245, 0]
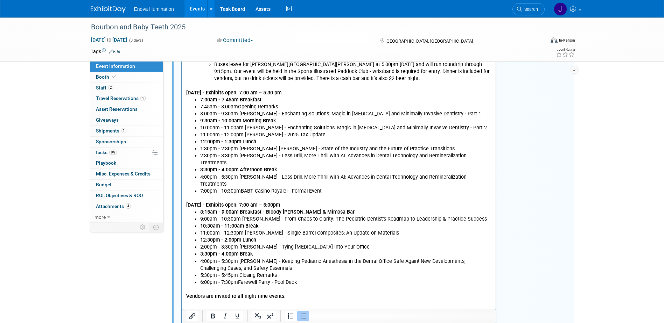
click at [323, 193] on li "7:00pm - 10:30pmBABT Casino Royale! - Formal Event" at bounding box center [346, 191] width 292 height 7
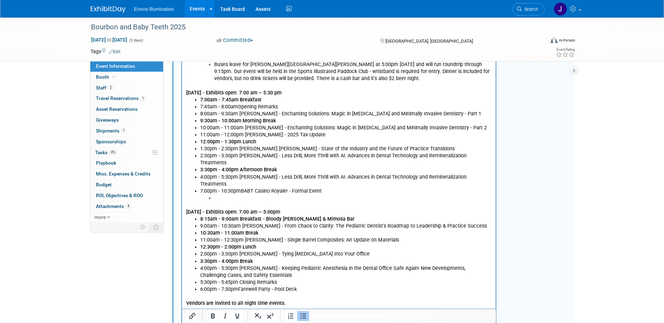
click at [227, 197] on li "Rich Text Area. Press ALT-0 for help." at bounding box center [353, 198] width 278 height 7
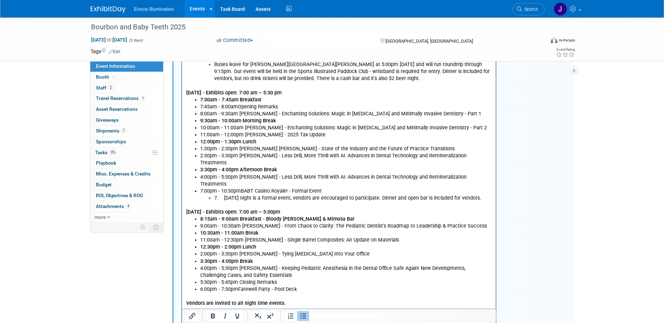
click at [222, 198] on li "7. Friday night is a formal event, vendors are encouraged to participate. Dinne…" at bounding box center [353, 198] width 278 height 7
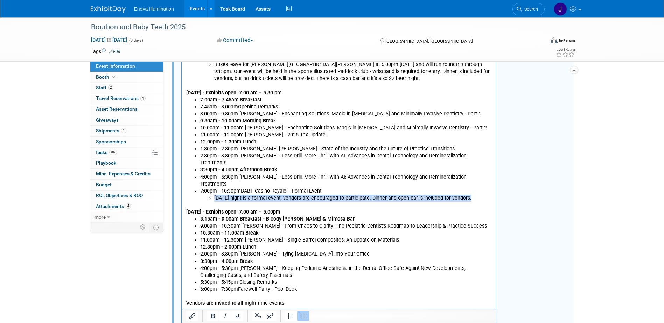
drag, startPoint x: 466, startPoint y: 198, endPoint x: 194, endPoint y: 197, distance: 272.4
click ul "7:00am - 7:45am Breakfast 7:45am - 8:00amOpening Remarks 8:00am - 9:30am Dr. Ey…"
click icon "Bold"
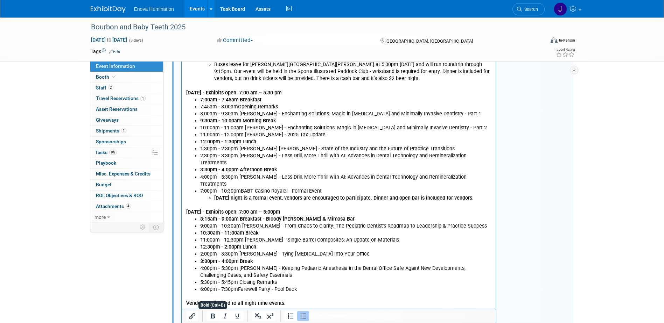
click li "2:00pm - 3:30pm Dr. Yoshita Patel Hosking - Tying Tongue Tie Into Your Office"
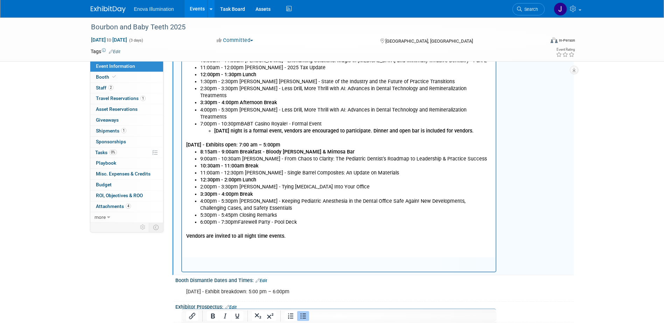
scroll to position [315, 0]
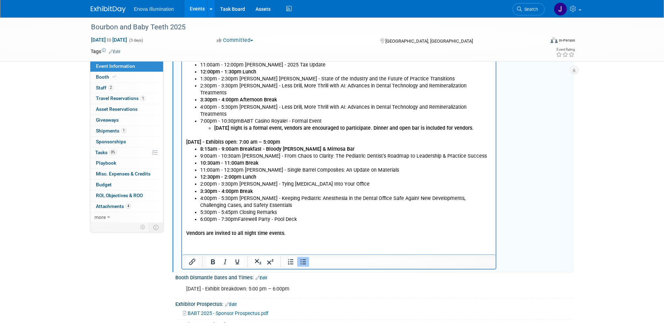
click li "6:00pm - 7:30pmFarewell Party - Pool Deck"
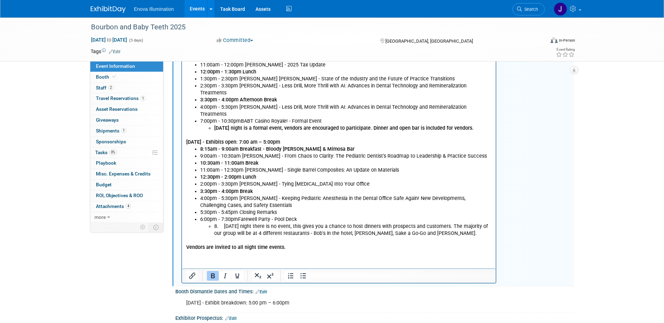
click li "8. Saturday night there is no event, this gives you a chance to host dinners wi…"
click p "Rich Text Area. Press ALT-0 for help."
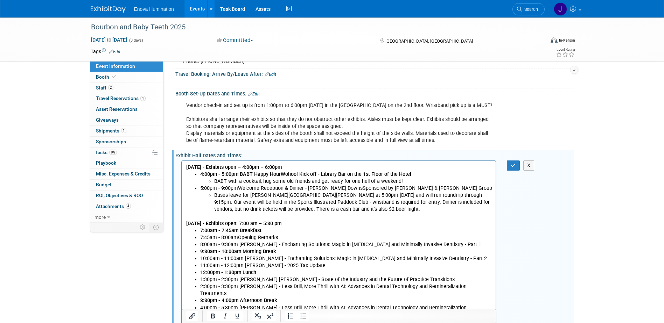
scroll to position [105, 0]
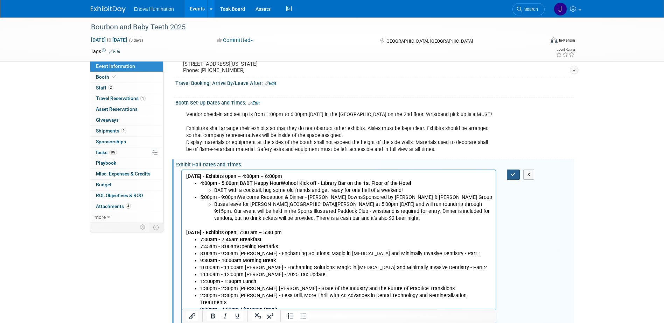
click icon "button"
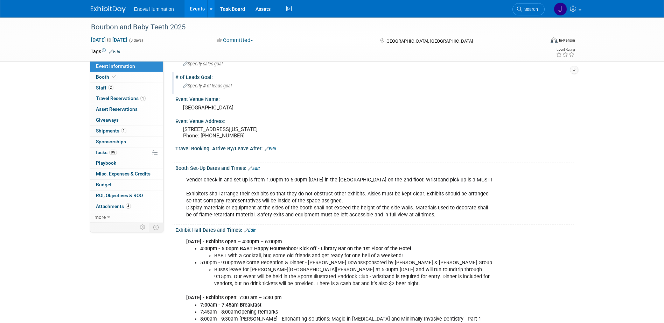
scroll to position [35, 0]
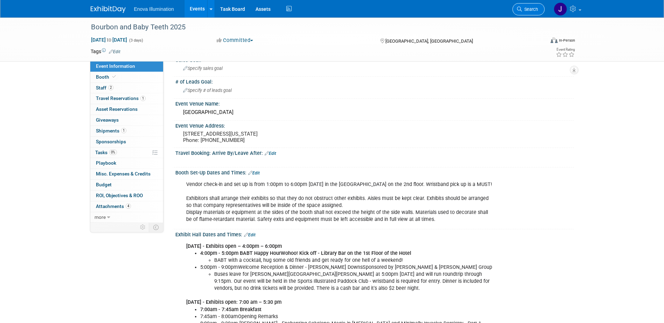
click span "Search"
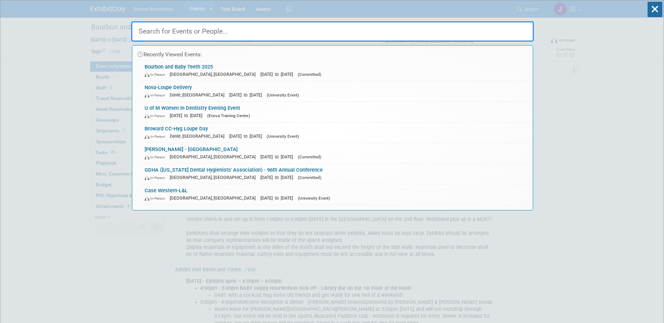
click input "text"
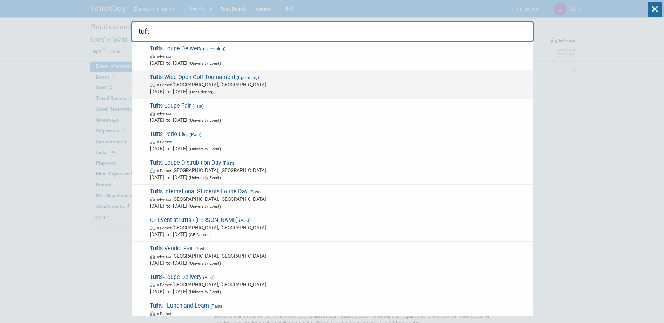
type input "tuft"
click span "Sep 29, 2025 to Sep 29, 2025 (Considering)"
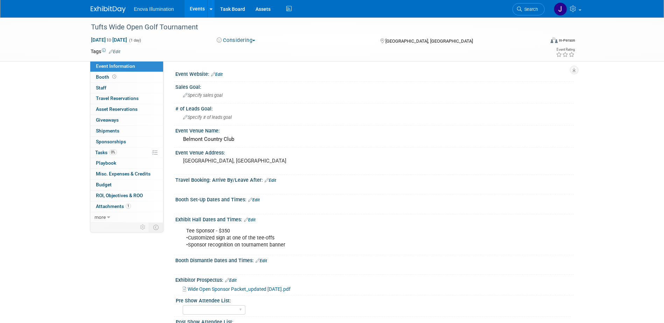
click at [238, 40] on button "Considering" at bounding box center [236, 40] width 44 height 7
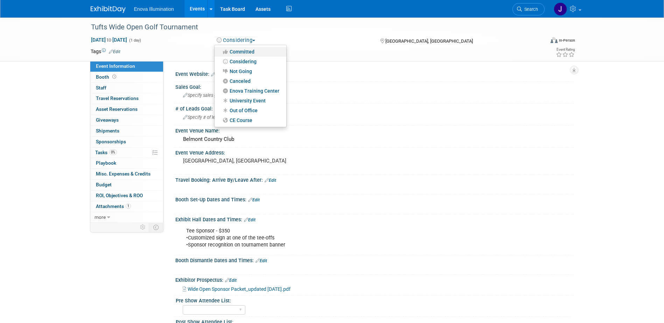
click at [239, 53] on link "Committed" at bounding box center [251, 52] width 72 height 10
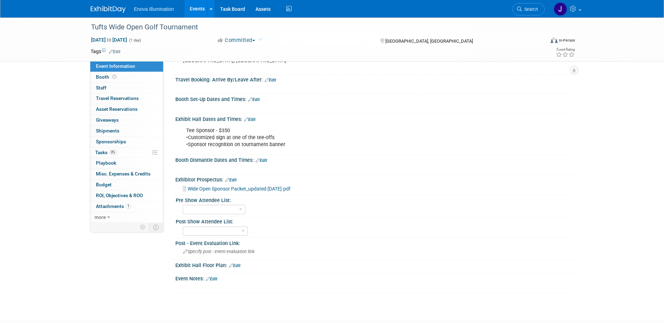
scroll to position [105, 0]
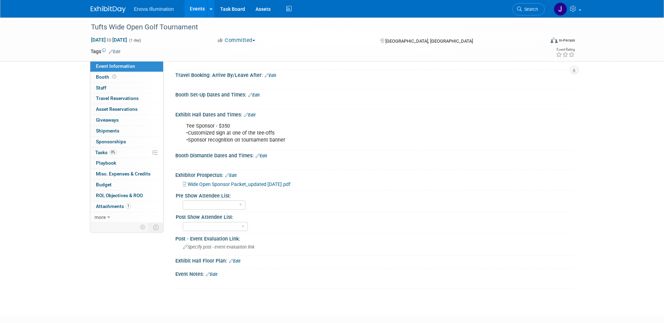
click at [214, 275] on link "Edit" at bounding box center [212, 274] width 12 height 5
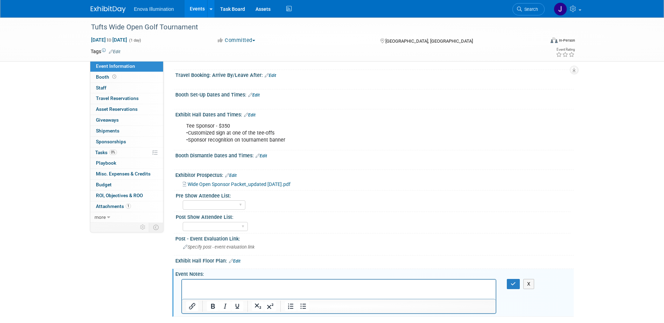
scroll to position [0, 0]
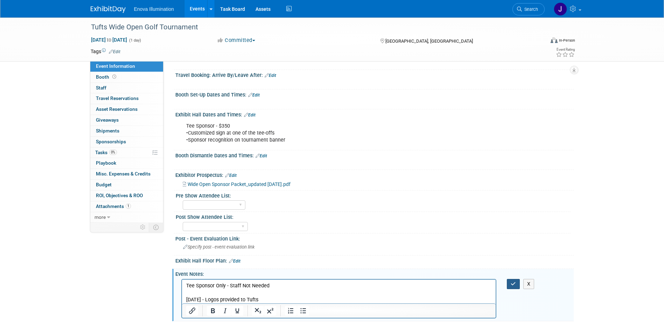
click at [514, 287] on button "button" at bounding box center [513, 284] width 13 height 10
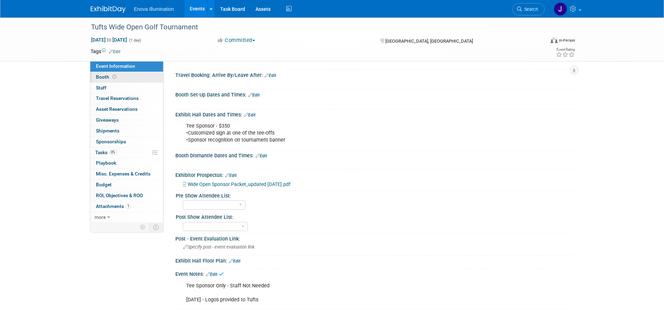
click at [121, 77] on link "Booth" at bounding box center [126, 77] width 73 height 11
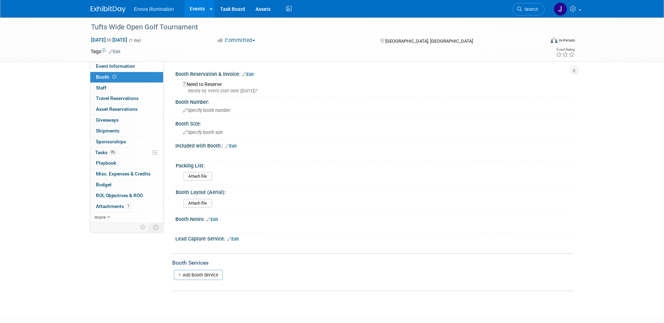
click at [254, 74] on link "Edit" at bounding box center [248, 74] width 12 height 5
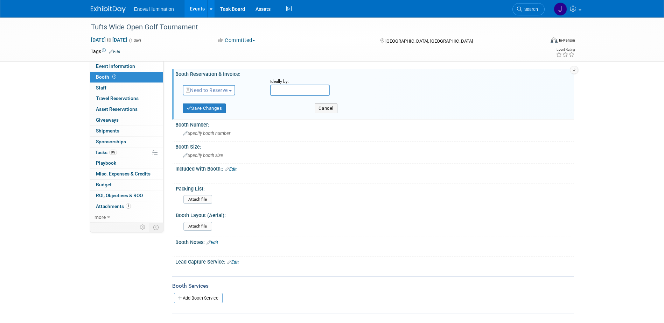
click at [224, 91] on span "Need to Reserve" at bounding box center [207, 91] width 42 height 6
click at [219, 110] on link "Reserved" at bounding box center [220, 112] width 75 height 10
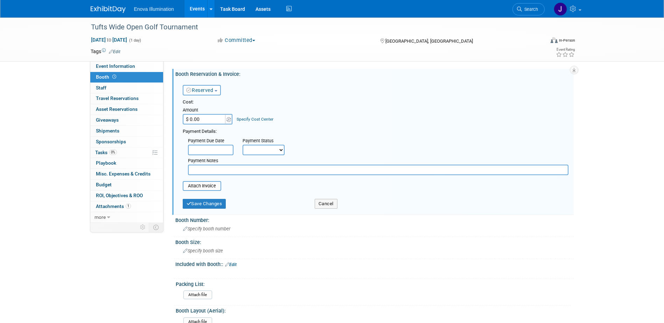
click at [212, 117] on input "$ 0.00" at bounding box center [205, 119] width 44 height 11
type input "$ 350.00"
drag, startPoint x: 202, startPoint y: 202, endPoint x: 202, endPoint y: 206, distance: 3.9
click at [202, 206] on button "Save Changes" at bounding box center [204, 204] width 43 height 10
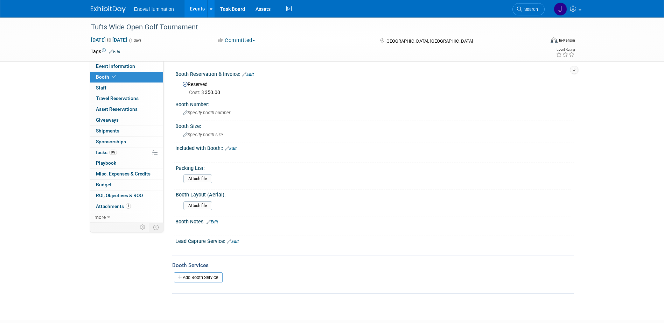
click at [533, 8] on span "Search" at bounding box center [530, 9] width 16 height 5
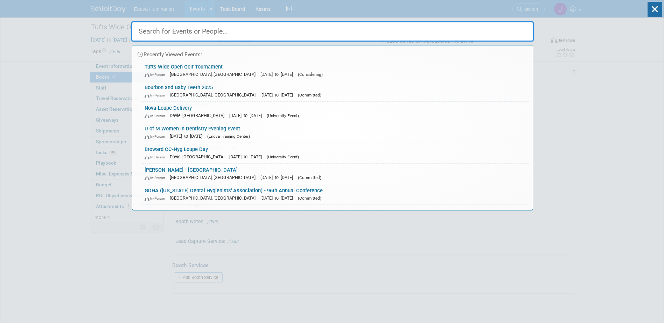
click at [496, 30] on input "text" at bounding box center [332, 31] width 403 height 20
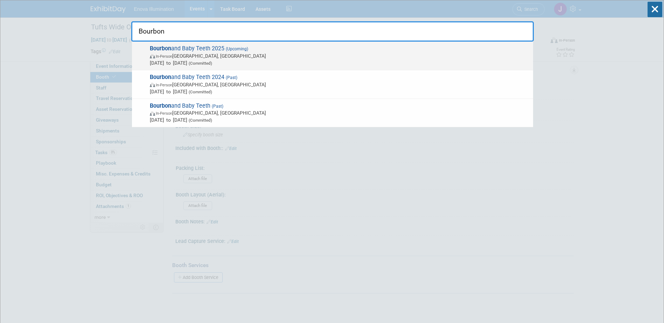
type input "Bourbon"
click at [194, 51] on span "Bourbon and Baby Teeth 2025 (Upcoming) In-Person Louisville, KY Sep 18, 2025 to…" at bounding box center [339, 55] width 382 height 21
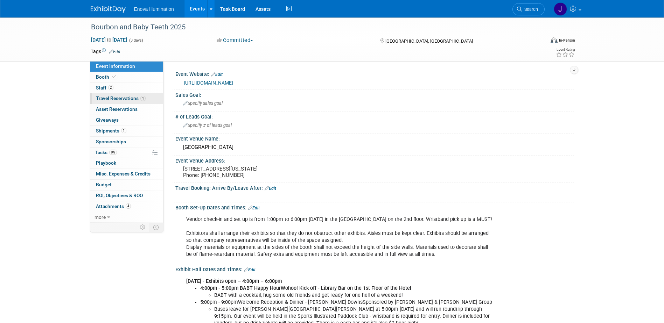
click at [128, 98] on span "Travel Reservations 1" at bounding box center [121, 99] width 50 height 6
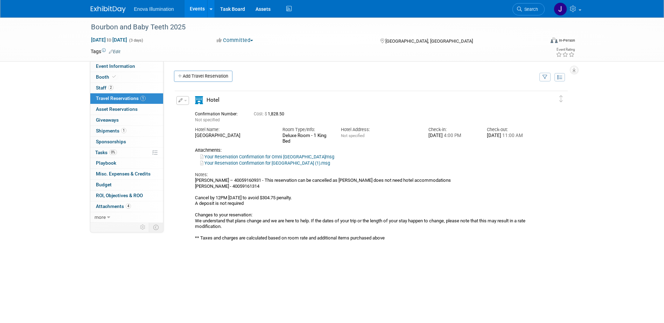
click at [188, 99] on button "button" at bounding box center [182, 100] width 13 height 9
click at [191, 113] on button "Edit Reservation" at bounding box center [206, 113] width 59 height 10
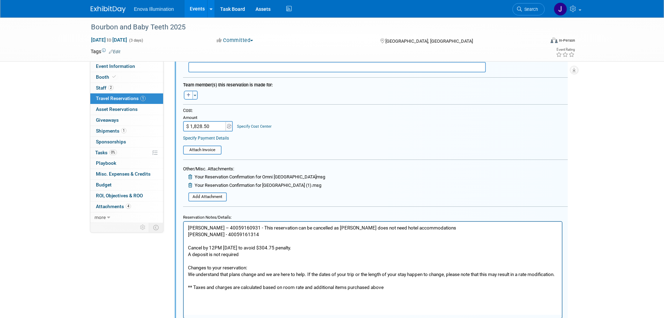
scroll to position [222, 0]
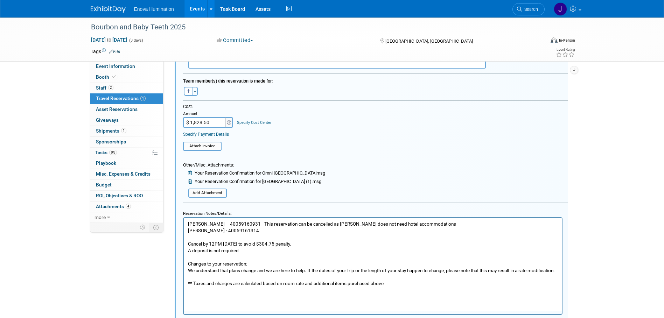
click at [425, 223] on p "Jeff Dyll – 40059160931 - This reservation can be cancelled as Joe W does not n…" at bounding box center [373, 254] width 370 height 66
click at [420, 223] on p "Jeff Dyll – 40059160931 - This reservation can be cancelled as Joe W does not n…" at bounding box center [373, 254] width 370 height 66
click at [495, 225] on p "Jeff Dyll – 40059160931 - This reservation can be cancelled as Joe W does not n…" at bounding box center [373, 254] width 370 height 66
click at [482, 224] on p "Jeff Dyll – 40059160931 - This reservation can be cancelled as Joe W does not n…" at bounding box center [373, 254] width 370 height 66
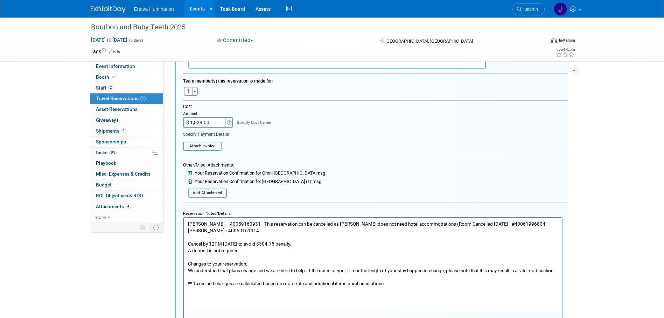
click at [219, 119] on input "$ 1,828.50" at bounding box center [205, 122] width 44 height 11
type input "$ 914.25"
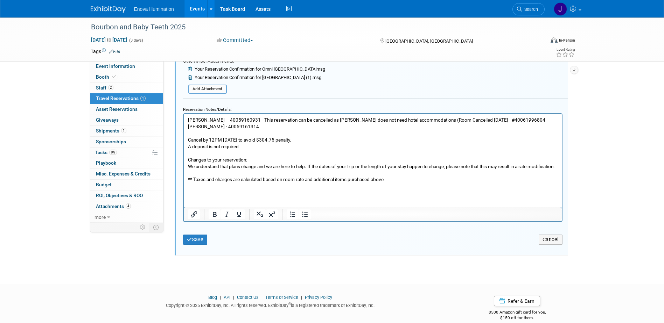
scroll to position [327, 0]
click at [193, 236] on button "Save" at bounding box center [195, 239] width 25 height 10
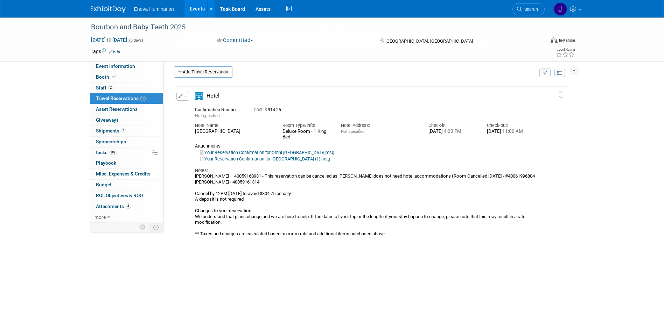
scroll to position [0, 0]
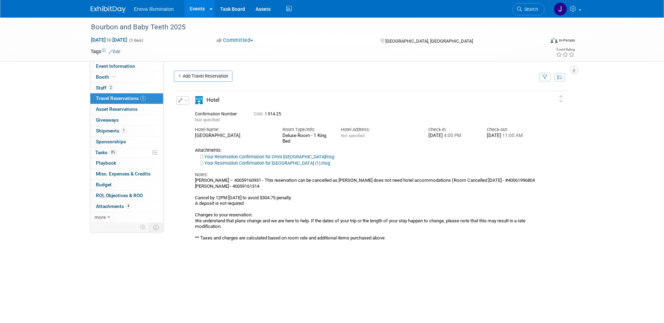
click at [102, 12] on img at bounding box center [108, 9] width 35 height 7
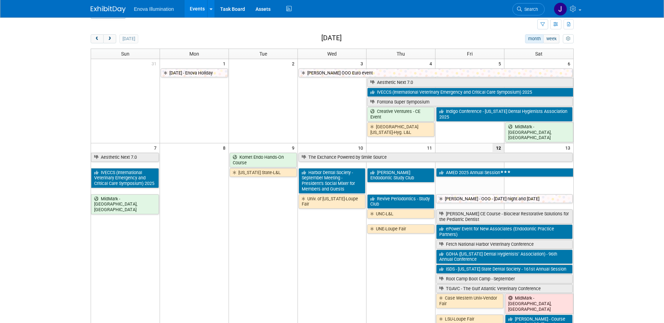
scroll to position [35, 0]
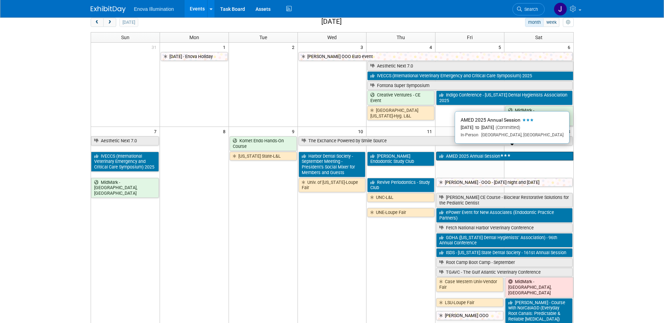
click at [455, 152] on link "AMED 2025 Annual Session" at bounding box center [504, 156] width 137 height 9
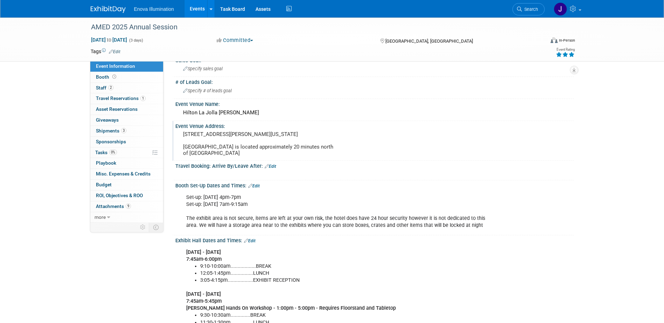
scroll to position [35, 0]
click at [99, 128] on span "Shipments 3" at bounding box center [111, 131] width 30 height 6
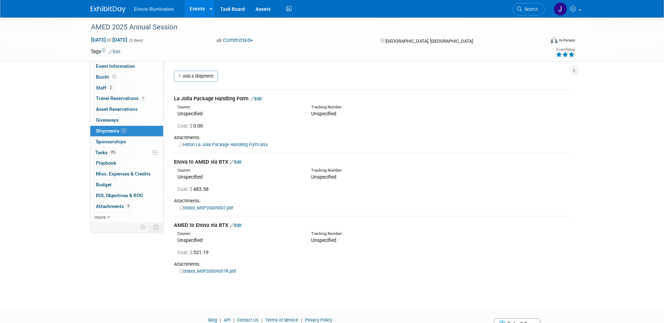
click at [119, 9] on img at bounding box center [108, 9] width 35 height 7
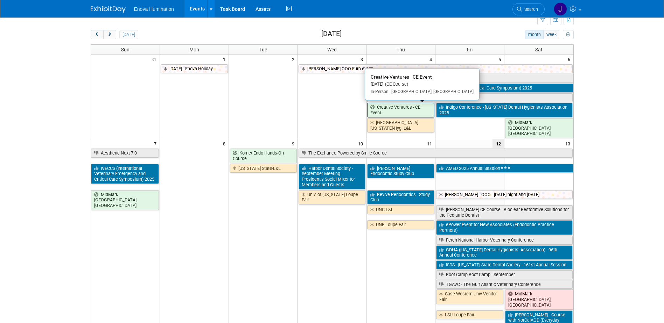
scroll to position [35, 0]
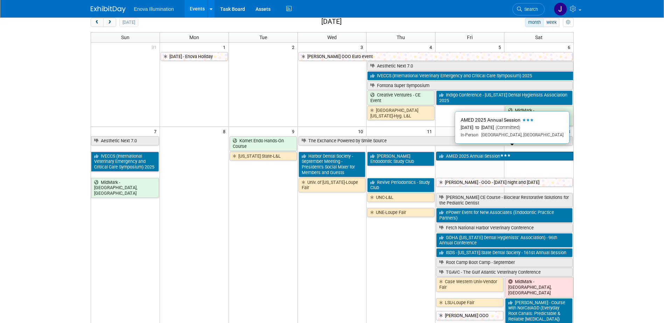
click at [452, 152] on link "AMED 2025 Annual Session" at bounding box center [504, 156] width 137 height 9
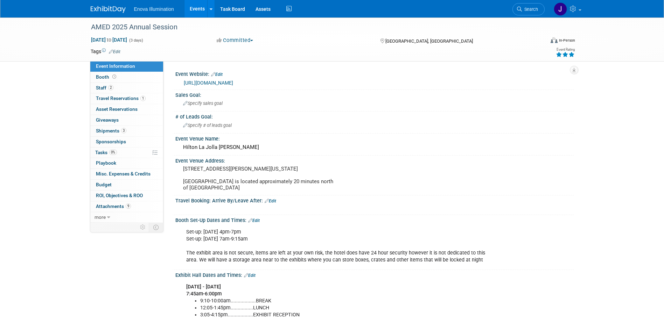
click at [566, 58] on div "Event Rating" at bounding box center [566, 53] width 20 height 12
click at [566, 56] on icon at bounding box center [565, 54] width 6 height 5
click at [105, 8] on img at bounding box center [108, 9] width 35 height 7
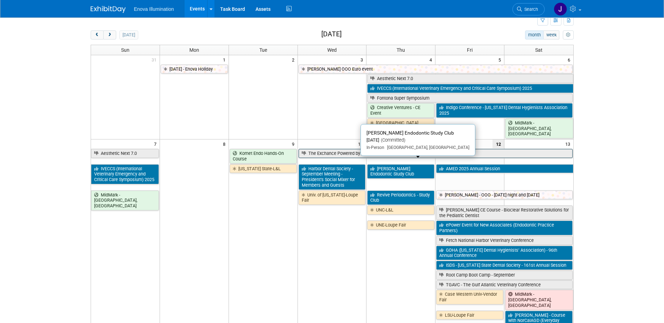
scroll to position [35, 0]
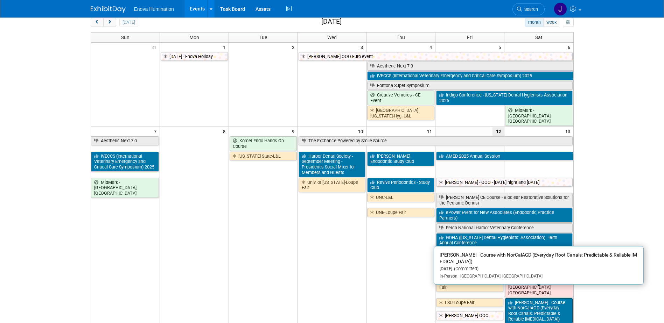
click at [543, 299] on link "Dr. Ralan Wong - Course with NorCalAGD (Everyday Root Canals: Predictable & Rel…" at bounding box center [538, 312] width 67 height 26
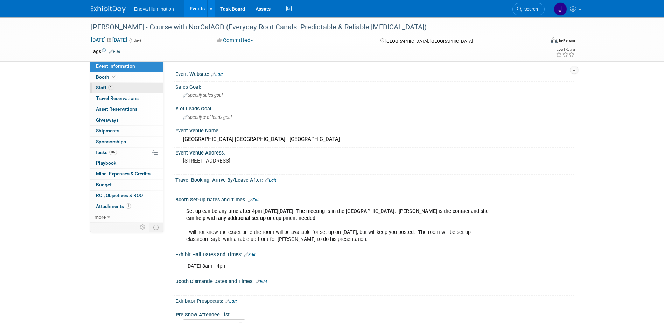
click at [120, 88] on link "1 Staff 1" at bounding box center [126, 88] width 73 height 11
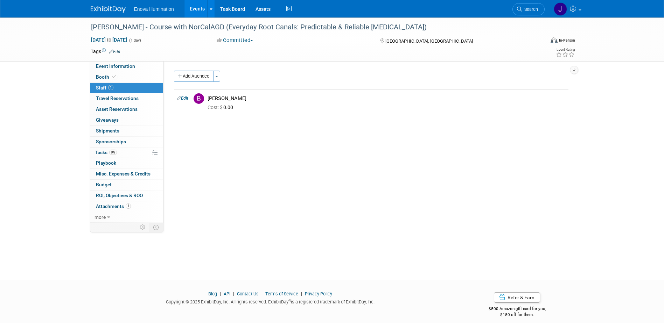
click at [119, 9] on img at bounding box center [108, 9] width 35 height 7
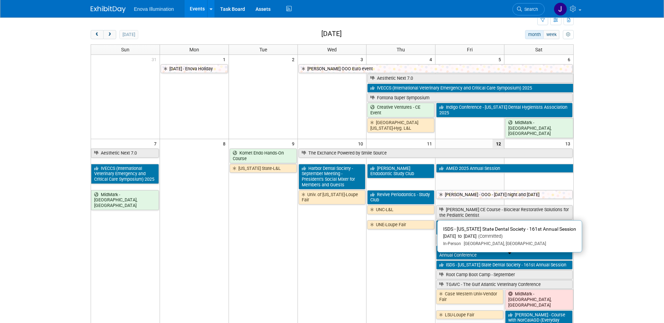
scroll to position [35, 0]
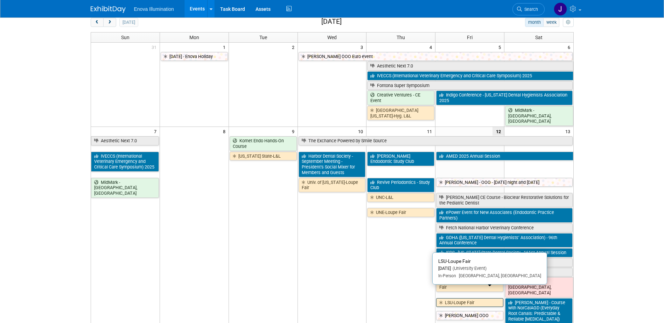
click at [443, 301] on icon at bounding box center [442, 303] width 6 height 5
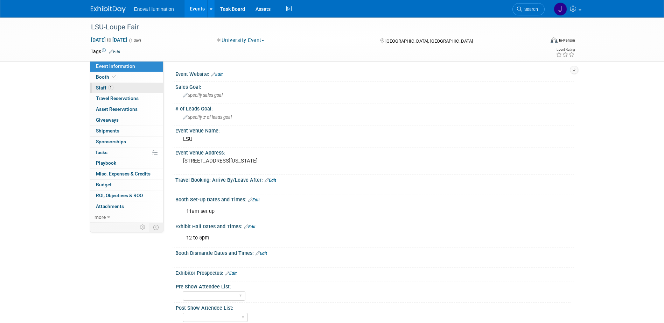
click at [139, 88] on link "1 Staff 1" at bounding box center [126, 88] width 73 height 11
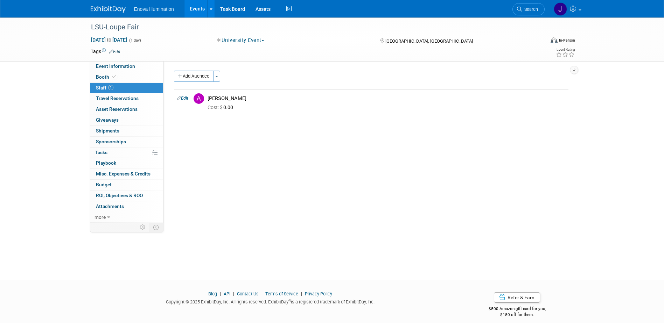
click at [113, 12] on img at bounding box center [108, 9] width 35 height 7
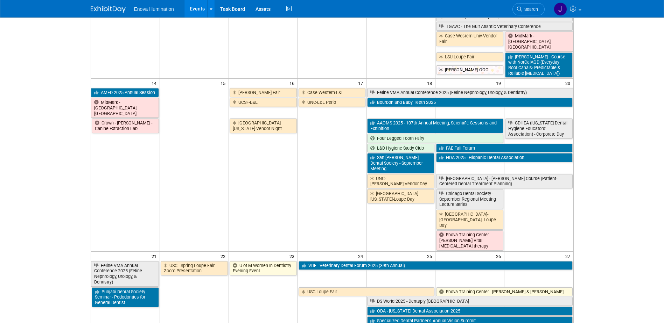
scroll to position [315, 0]
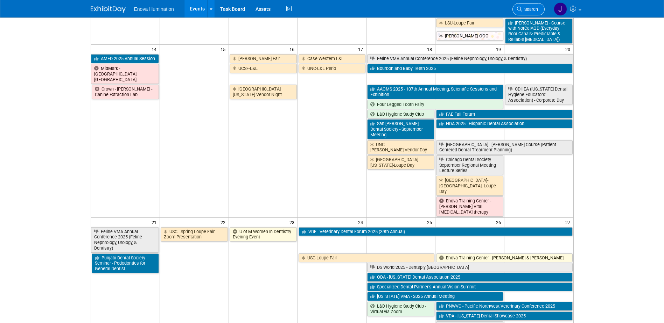
click at [528, 8] on span "Search" at bounding box center [530, 9] width 16 height 5
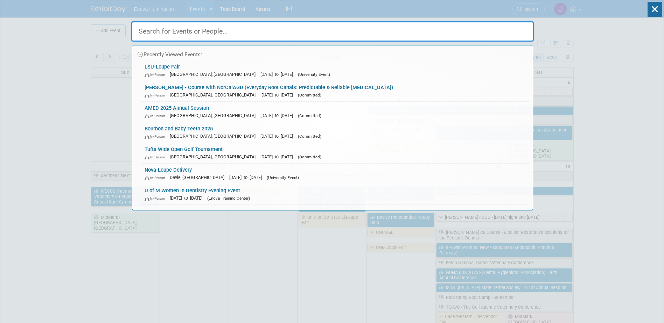
click at [511, 23] on input "text" at bounding box center [332, 31] width 403 height 20
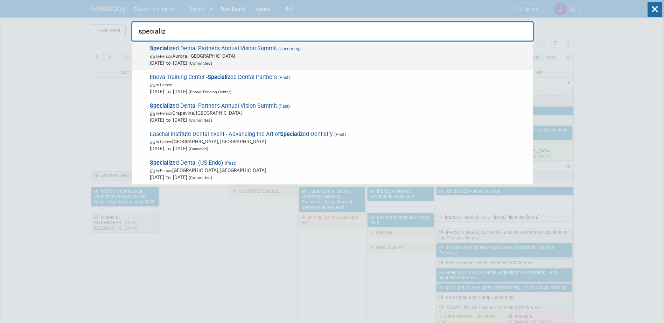
type input "specializ"
click at [224, 50] on span "Specializ ed Dental Partner's Annual Vision Summit (Upcoming) In-Person [GEOGRA…" at bounding box center [339, 55] width 382 height 21
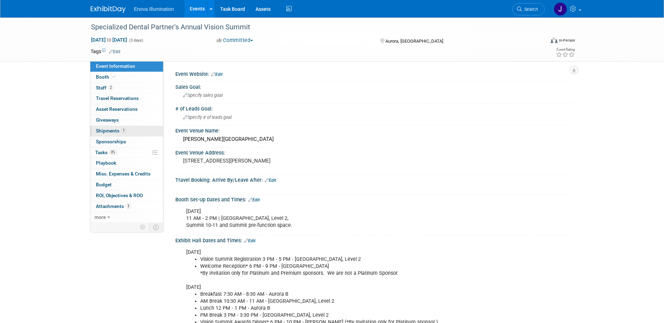
click at [108, 130] on span "Shipments 1" at bounding box center [111, 131] width 30 height 6
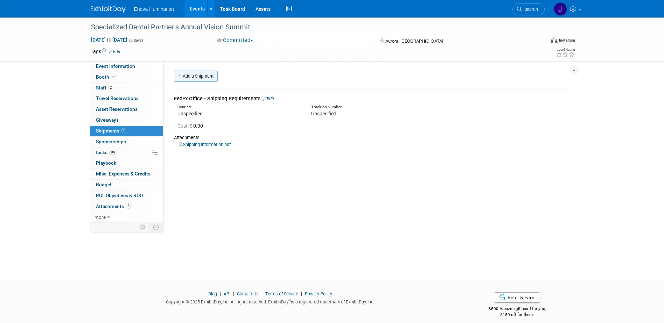
click at [201, 78] on link "Add a Shipment" at bounding box center [196, 76] width 44 height 11
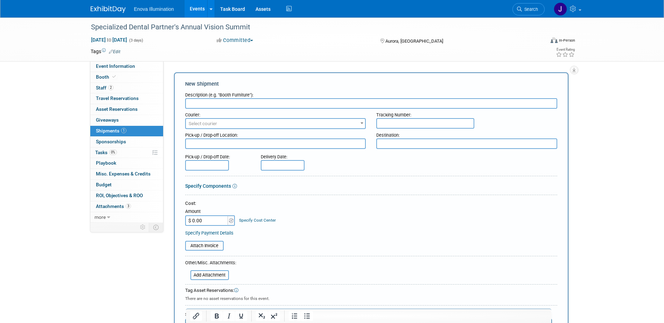
click at [203, 106] on input "text" at bounding box center [371, 103] width 372 height 11
type input "B"
type input "Enova to Specialized via BTX"
click at [201, 218] on input "$ 0.00" at bounding box center [207, 221] width 44 height 11
type input "$ 294.55"
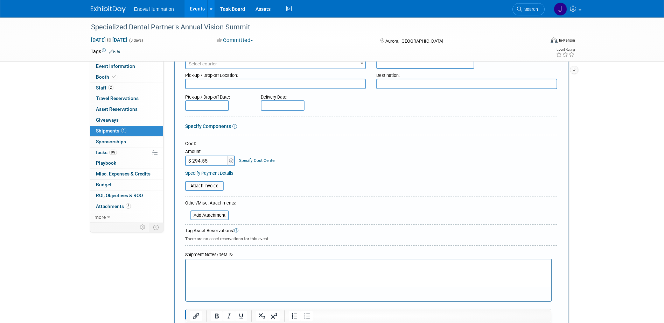
scroll to position [105, 0]
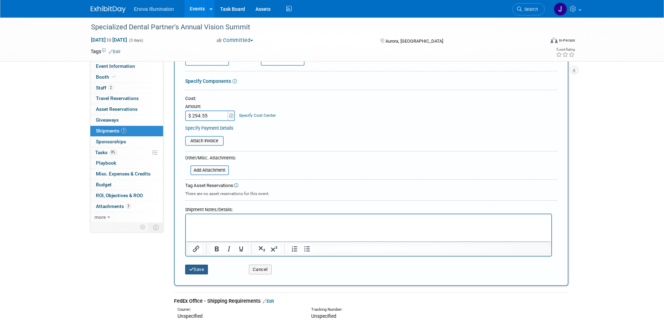
click at [194, 268] on button "Save" at bounding box center [196, 270] width 23 height 10
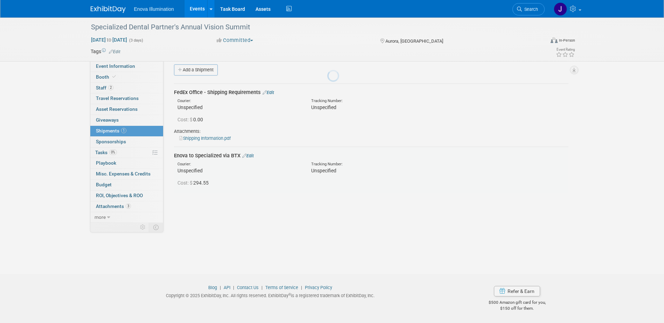
scroll to position [6, 0]
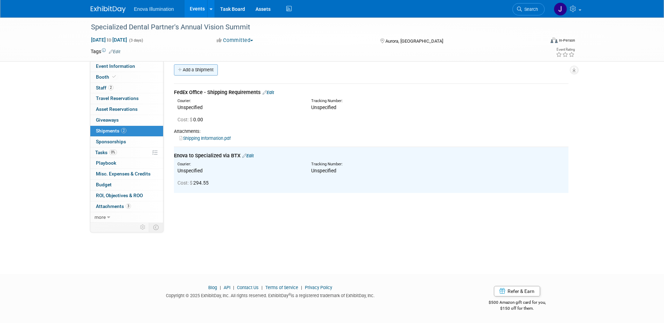
click at [204, 71] on link "Add a Shipment" at bounding box center [196, 69] width 44 height 11
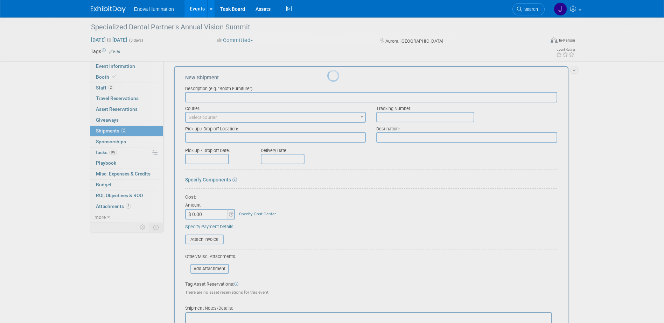
scroll to position [0, 0]
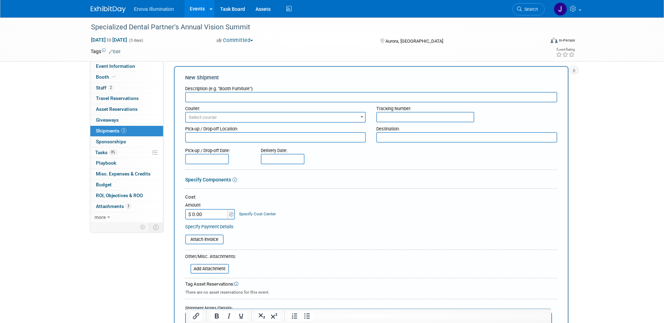
click at [204, 96] on input "text" at bounding box center [371, 97] width 372 height 11
type input "Specialized to Enova via BTX"
click at [210, 216] on input "$ 0.00" at bounding box center [207, 214] width 44 height 11
type input "$ 299.87"
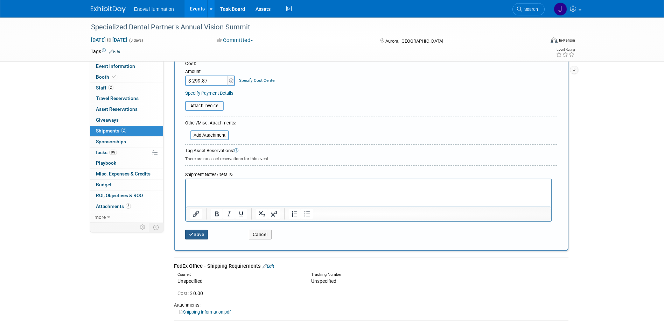
click at [201, 236] on button "Save" at bounding box center [196, 235] width 23 height 10
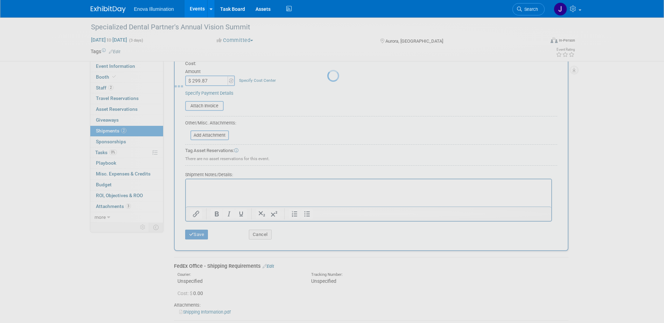
scroll to position [6, 0]
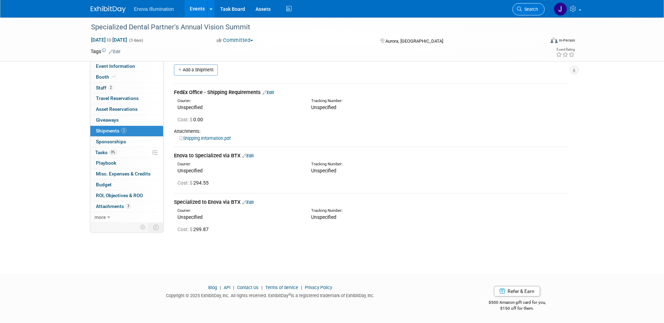
click at [529, 12] on span "Search" at bounding box center [530, 9] width 16 height 5
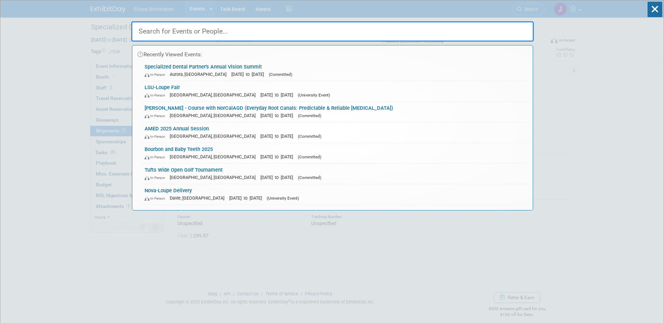
click at [503, 25] on input "text" at bounding box center [332, 31] width 403 height 20
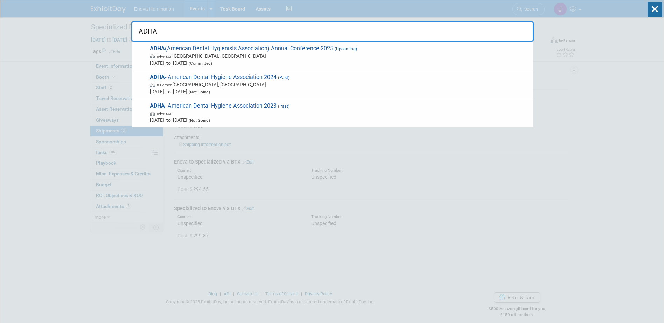
click at [264, 35] on input "ADHA" at bounding box center [332, 31] width 403 height 20
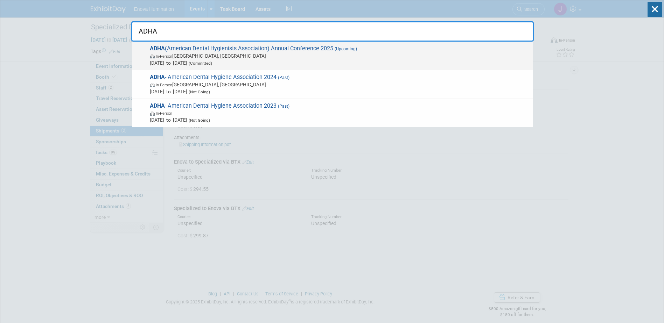
type input "ADHA"
click at [222, 47] on span "ADHA (American Dental Hygienists Association) Annual Conference 2025 (Upcoming)…" at bounding box center [339, 55] width 382 height 21
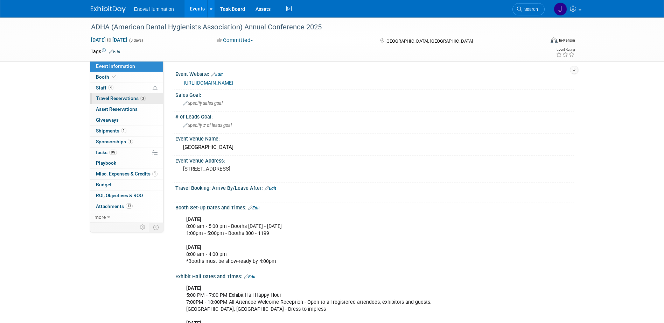
click at [101, 99] on span "Travel Reservations 3" at bounding box center [121, 99] width 50 height 6
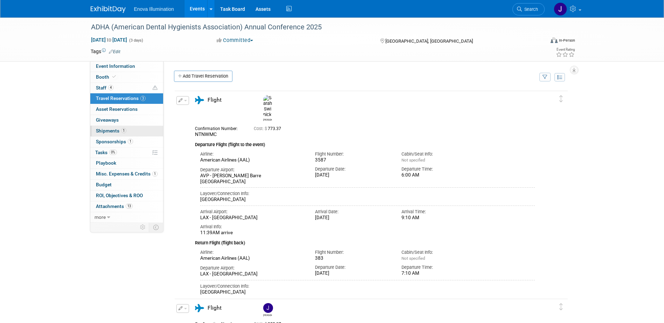
click at [104, 130] on span "Shipments 1" at bounding box center [111, 131] width 30 height 6
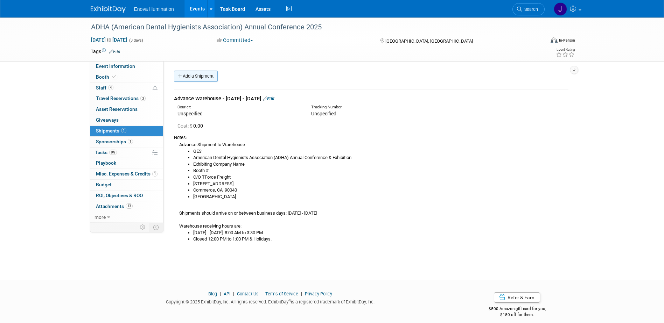
click at [195, 76] on link "Add a Shipment" at bounding box center [196, 76] width 44 height 11
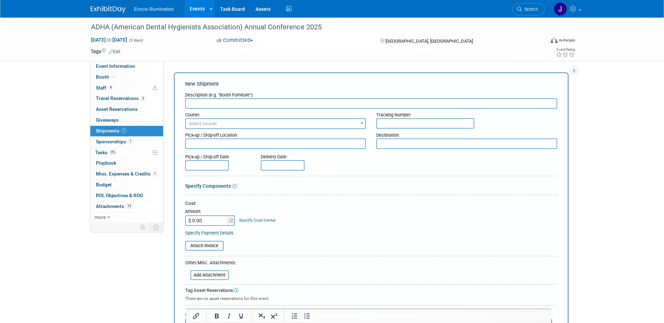
click at [200, 101] on input "text" at bounding box center [371, 103] width 372 height 11
type input "Enova to ADHA via BTX"
click at [201, 222] on input "$ 0.00" at bounding box center [207, 221] width 44 height 11
type input "$ 771.45"
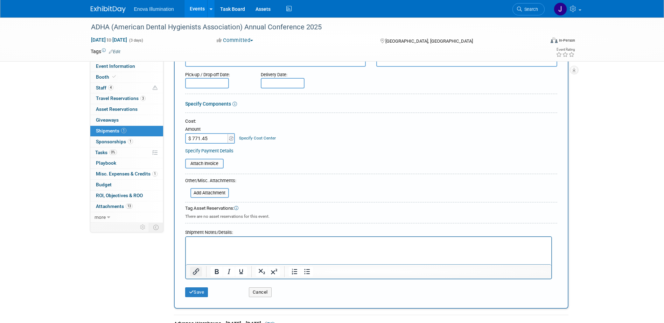
scroll to position [105, 0]
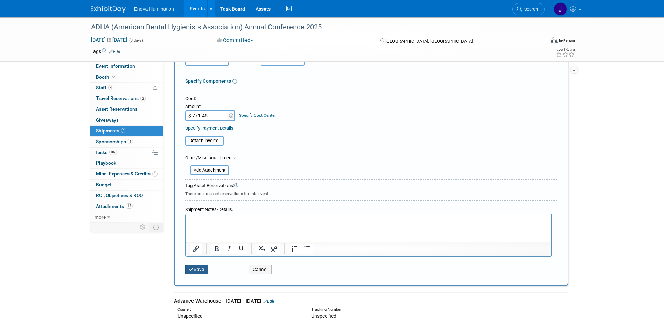
click at [194, 272] on button "Save" at bounding box center [196, 270] width 23 height 10
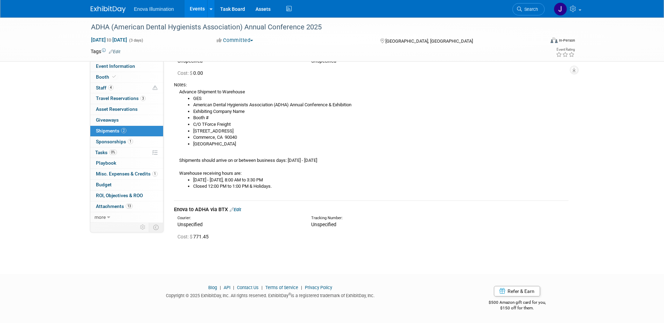
scroll to position [0, 0]
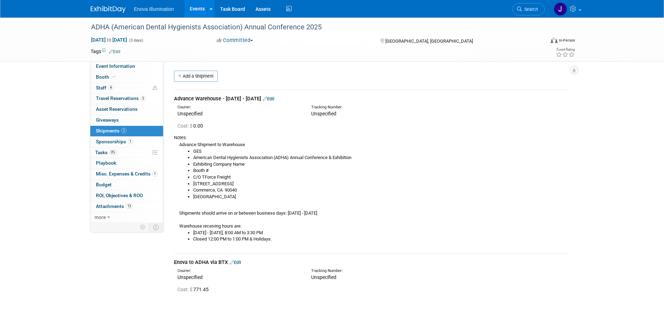
drag, startPoint x: 530, startPoint y: 9, endPoint x: 512, endPoint y: 9, distance: 17.5
click at [530, 9] on span "Search" at bounding box center [530, 9] width 16 height 5
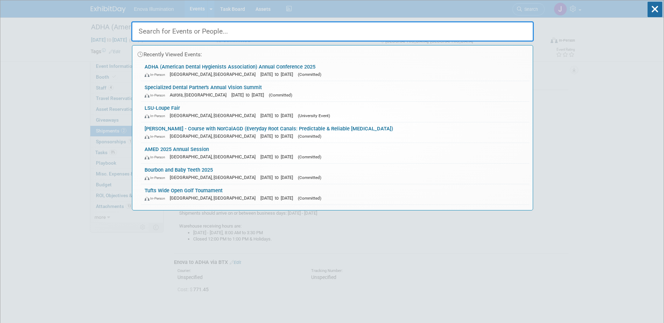
click at [431, 28] on input "text" at bounding box center [332, 31] width 403 height 20
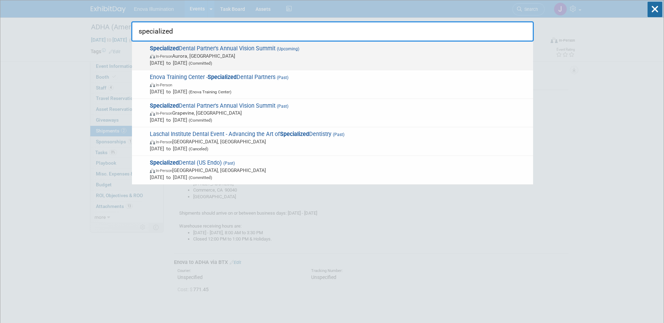
type input "specialized"
click at [182, 47] on span "Specialized Dental Partner's Annual Vision Summit (Upcoming) In-Person Aurora, …" at bounding box center [339, 55] width 382 height 21
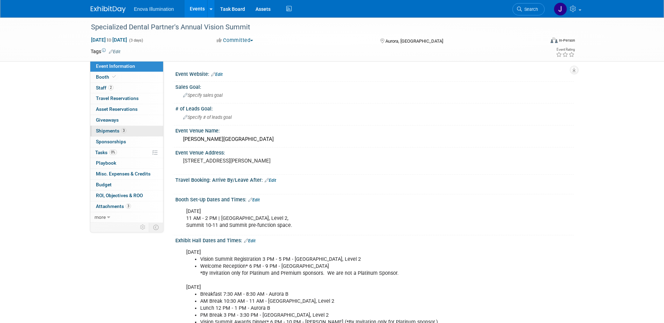
click at [107, 128] on span "Shipments 3" at bounding box center [111, 131] width 30 height 6
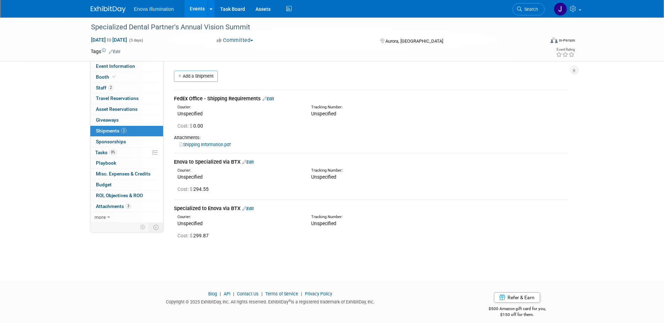
click at [200, 144] on link "Shipping Information.pdf" at bounding box center [204, 144] width 51 height 5
click at [108, 10] on img at bounding box center [108, 9] width 35 height 7
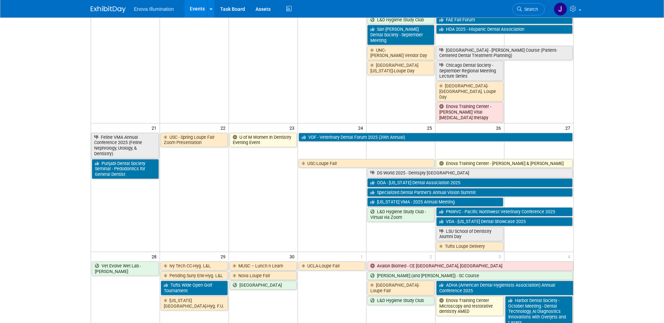
scroll to position [420, 0]
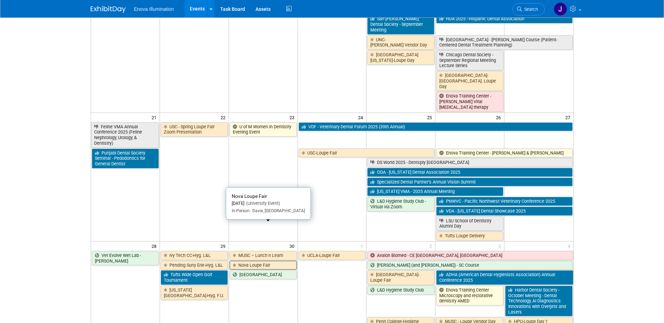
click at [252, 261] on link "Nova Loupe Fair" at bounding box center [263, 265] width 67 height 9
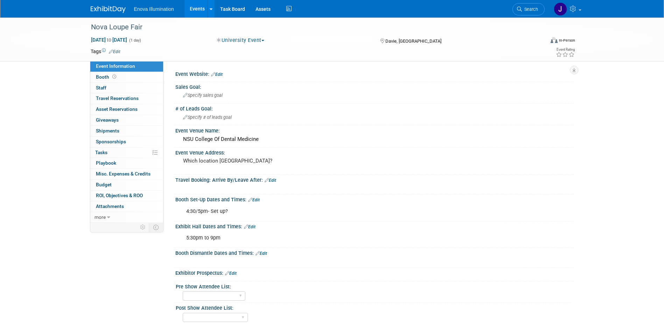
click at [113, 8] on img at bounding box center [108, 9] width 35 height 7
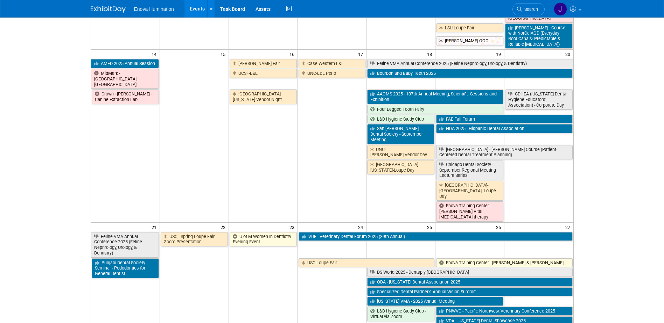
scroll to position [315, 0]
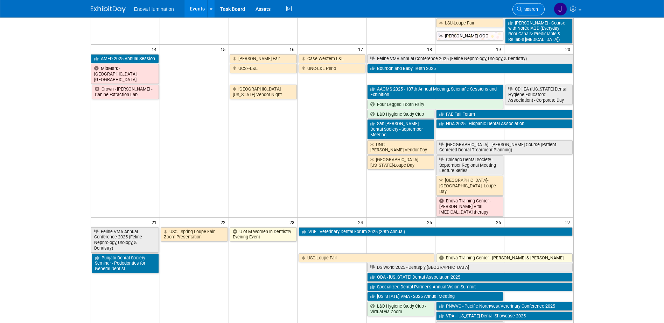
click at [534, 9] on span "Search" at bounding box center [530, 9] width 16 height 5
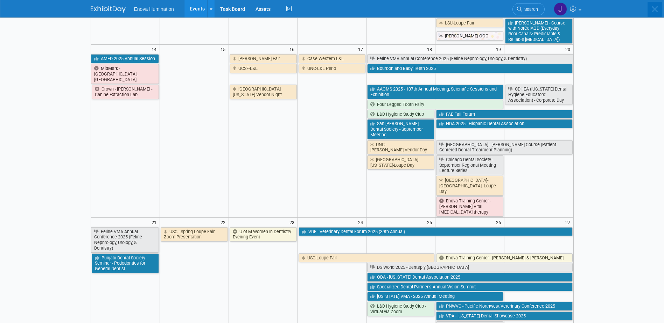
scroll to position [0, 0]
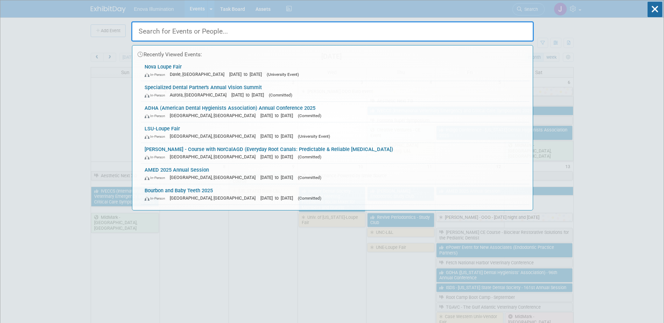
click at [474, 24] on input "text" at bounding box center [332, 31] width 403 height 20
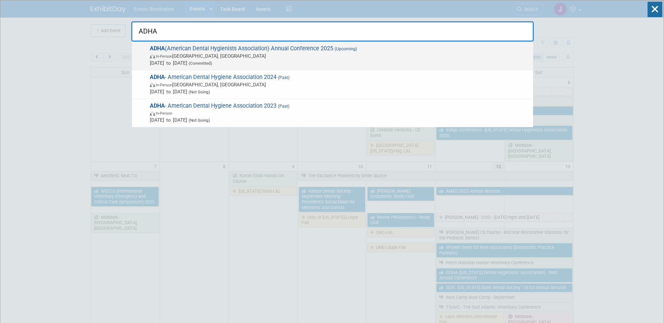
type input "ADHA"
click at [188, 55] on span "In-Person [GEOGRAPHIC_DATA], [GEOGRAPHIC_DATA]" at bounding box center [340, 56] width 380 height 7
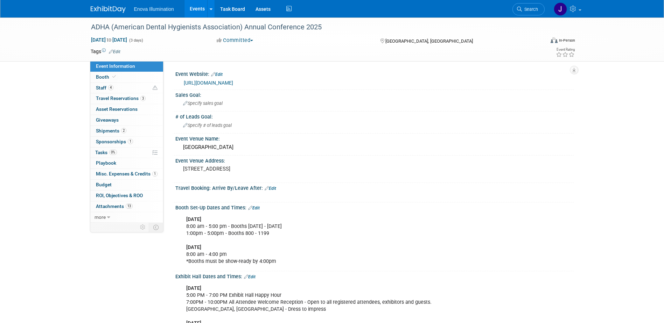
click at [115, 6] on link at bounding box center [112, 6] width 43 height 6
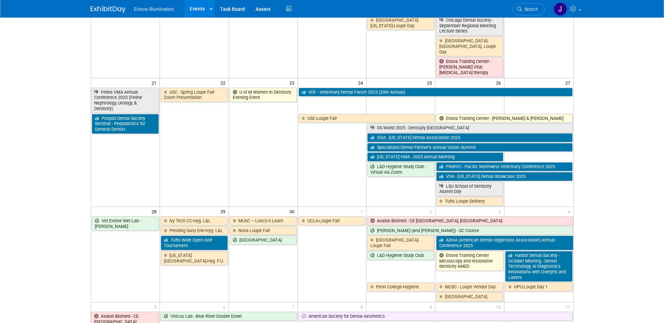
scroll to position [455, 0]
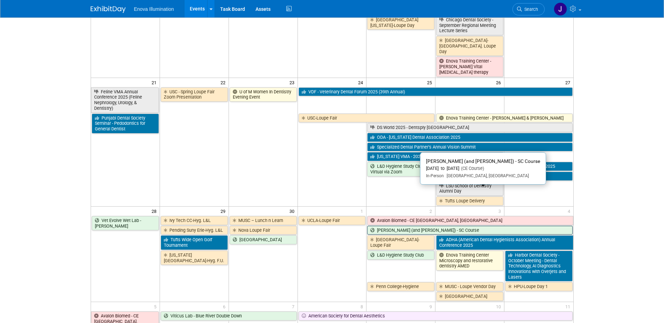
click at [378, 226] on link "[PERSON_NAME] (and [PERSON_NAME]) - SC Course" at bounding box center [469, 230] width 205 height 9
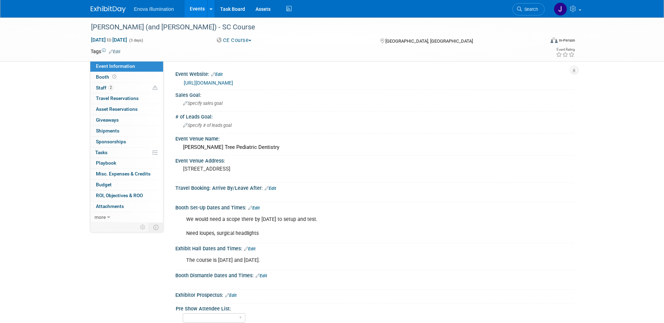
click at [119, 7] on img at bounding box center [108, 9] width 35 height 7
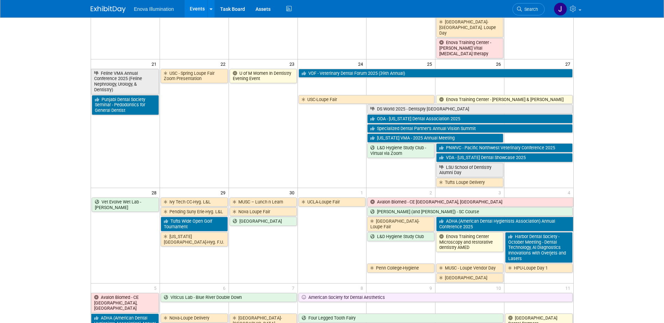
scroll to position [490, 0]
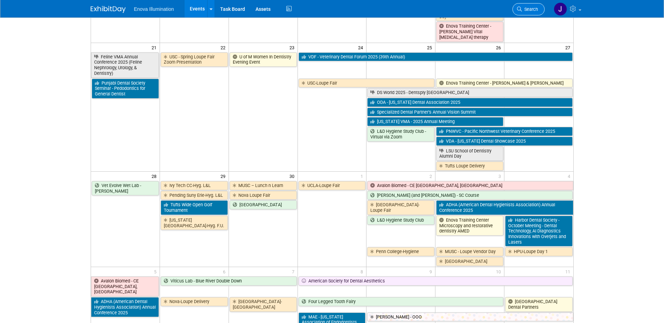
click at [527, 9] on span "Search" at bounding box center [530, 9] width 16 height 5
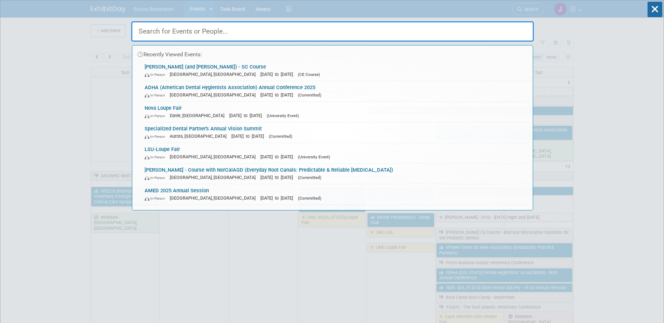
click at [476, 28] on input "text" at bounding box center [332, 31] width 403 height 20
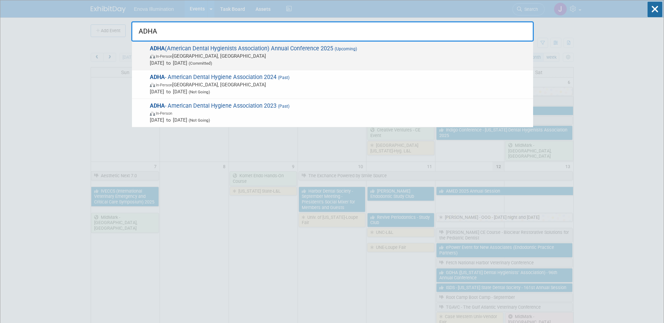
type input "ADHA"
click at [193, 50] on span "ADHA (American Dental Hygienists Association) Annual Conference 2025 (Upcoming)…" at bounding box center [339, 55] width 382 height 21
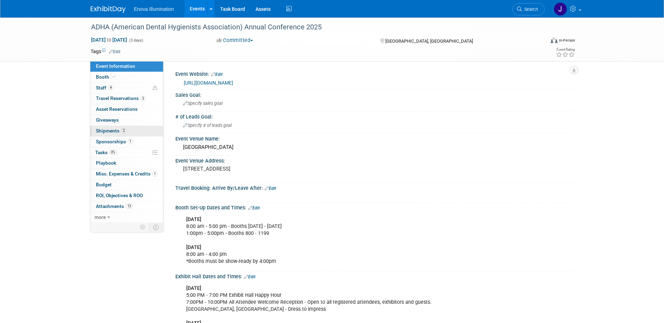
click at [109, 131] on span "Shipments 2" at bounding box center [111, 131] width 30 height 6
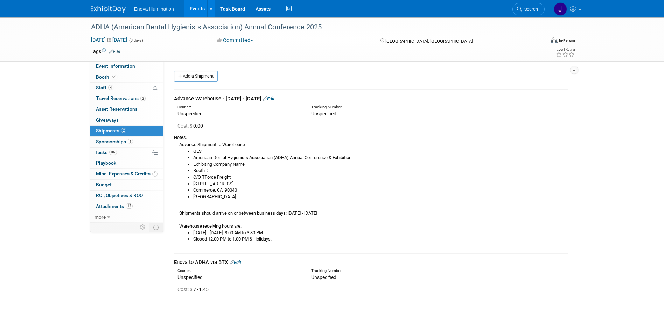
click at [107, 13] on img at bounding box center [108, 9] width 35 height 7
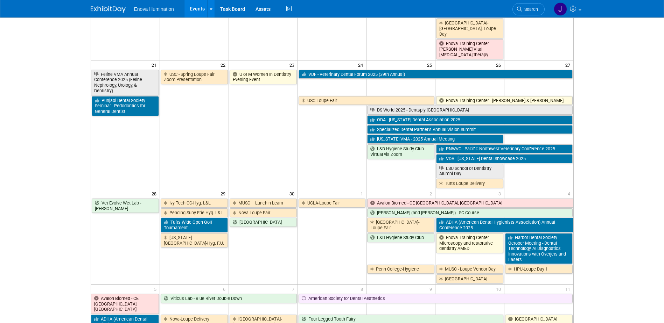
scroll to position [490, 0]
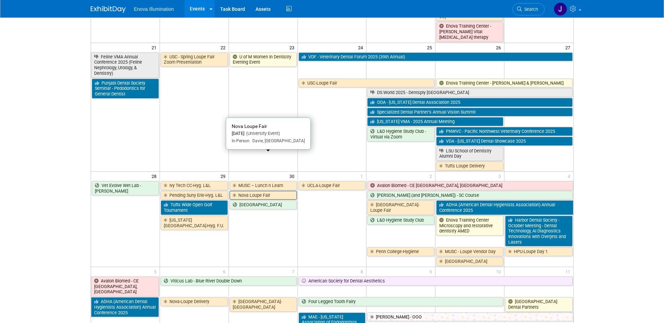
click at [237, 194] on icon at bounding box center [236, 196] width 6 height 5
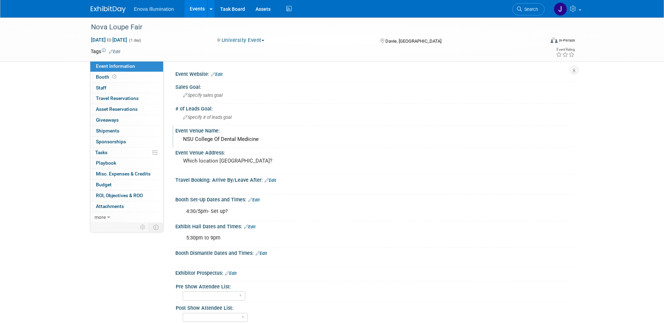
click at [183, 138] on div "NSU College Of Dental Medicine" at bounding box center [375, 139] width 388 height 11
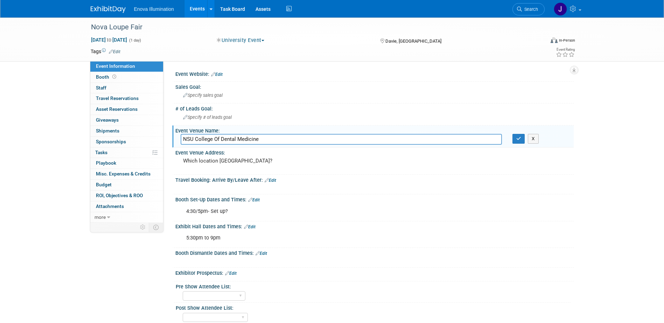
drag, startPoint x: 183, startPoint y: 138, endPoint x: 266, endPoint y: 140, distance: 83.0
click at [266, 140] on input "NSU College Of Dental Medicine" at bounding box center [341, 139] width 321 height 11
click at [202, 179] on div "Travel Booking: Arrive By/Leave After: Edit" at bounding box center [374, 179] width 398 height 9
drag, startPoint x: 265, startPoint y: 139, endPoint x: 170, endPoint y: 146, distance: 94.8
click at [170, 146] on div "Event Website: Edit Sales Goal: Specify sales goal # of Leads Goal: Specify # o…" at bounding box center [368, 142] width 410 height 162
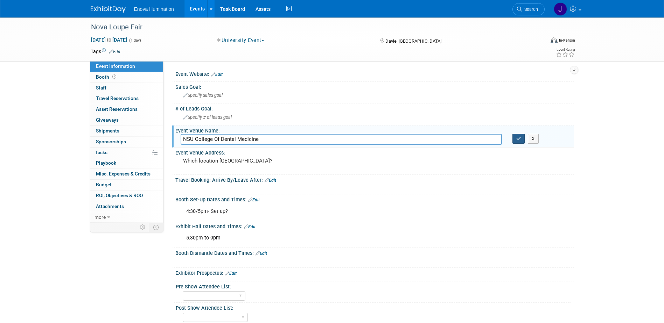
click at [516, 142] on button "button" at bounding box center [518, 139] width 13 height 10
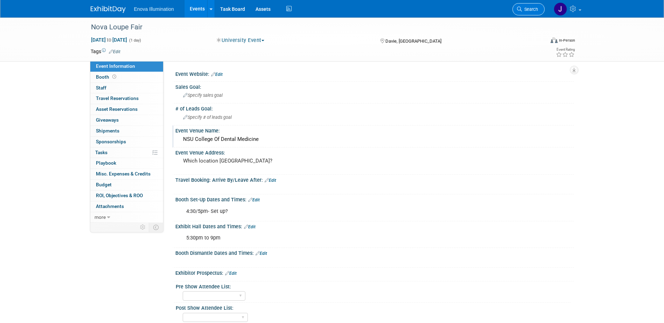
click at [530, 11] on span "Search" at bounding box center [530, 9] width 16 height 5
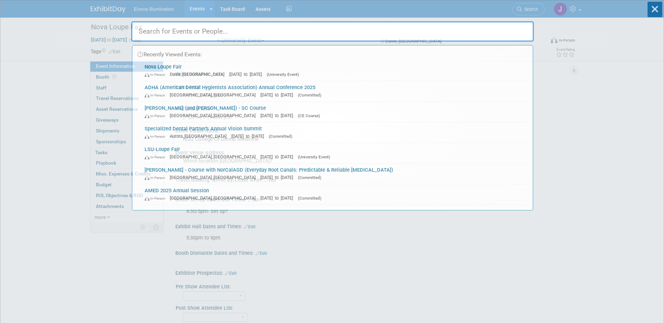
click at [426, 34] on input "text" at bounding box center [332, 31] width 403 height 20
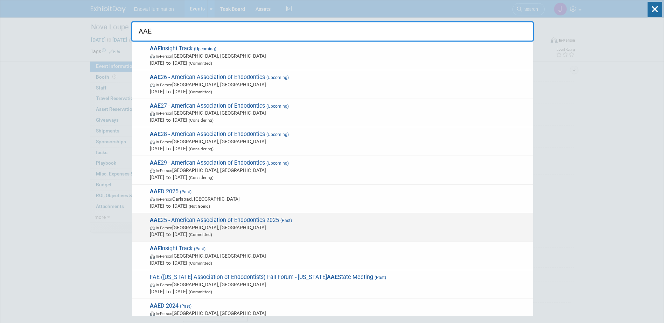
type input "AAE"
click at [184, 219] on span "AAE 25 - American Association of Endodontics 2025 (Past) In-Person Boston, MA A…" at bounding box center [339, 227] width 382 height 21
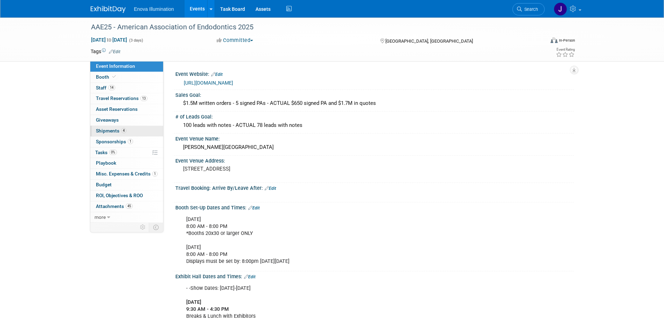
click at [110, 132] on span "Shipments 4" at bounding box center [111, 131] width 30 height 6
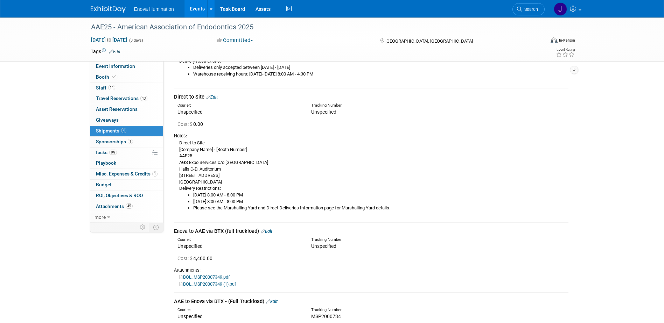
scroll to position [140, 0]
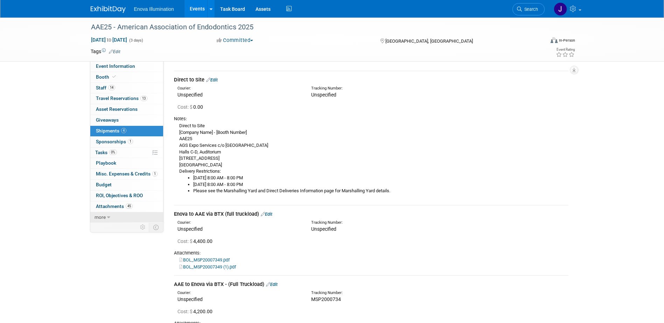
click at [101, 219] on span "more" at bounding box center [100, 218] width 11 height 6
click at [113, 4] on link at bounding box center [112, 6] width 43 height 6
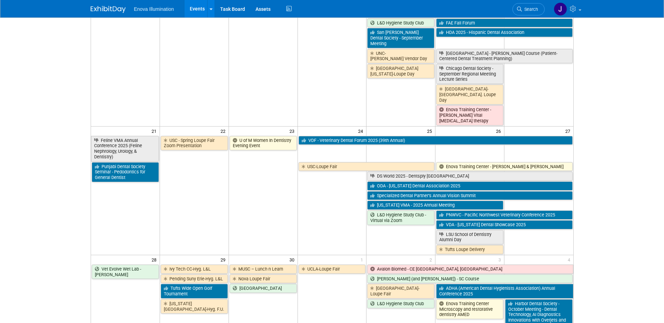
scroll to position [420, 0]
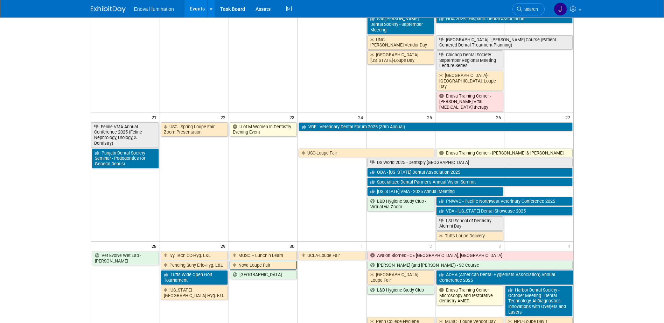
click at [251, 261] on link "Nova Loupe Fair" at bounding box center [263, 265] width 67 height 9
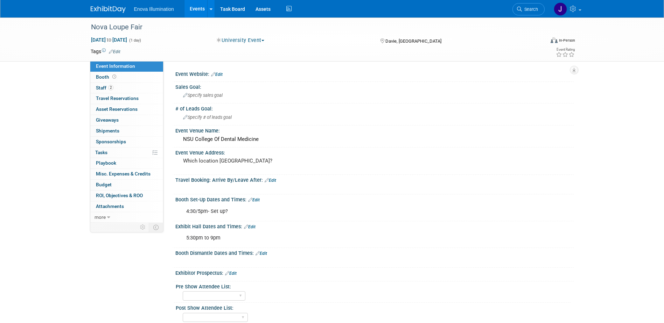
drag, startPoint x: 532, startPoint y: 7, endPoint x: 496, endPoint y: 18, distance: 37.7
click at [532, 7] on span "Search" at bounding box center [530, 9] width 16 height 5
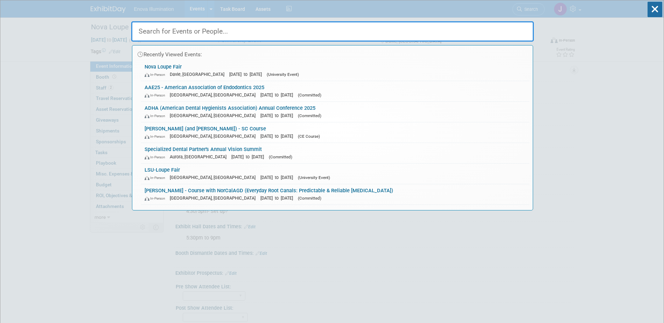
click at [474, 32] on input "text" at bounding box center [332, 31] width 403 height 20
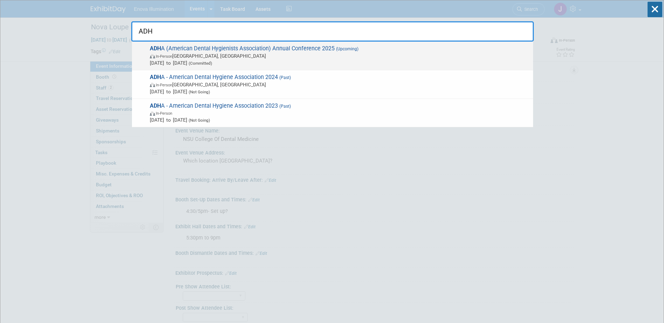
type input "ADH"
click at [208, 57] on span "In-Person Long Beach, CA" at bounding box center [340, 56] width 380 height 7
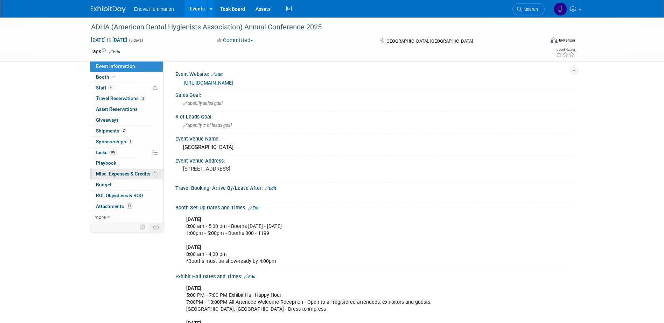
click at [111, 176] on span "Misc. Expenses & Credits 1" at bounding box center [127, 174] width 62 height 6
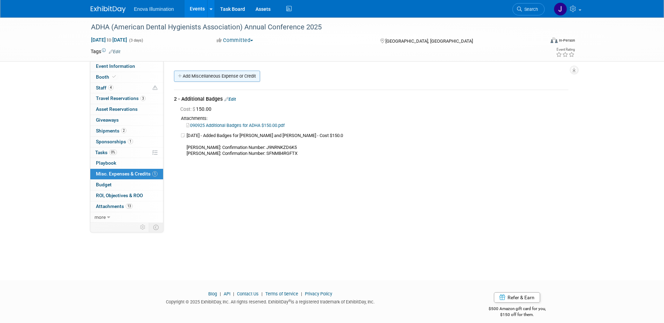
click at [246, 76] on link "Add Miscellaneous Expense or Credit" at bounding box center [217, 76] width 86 height 11
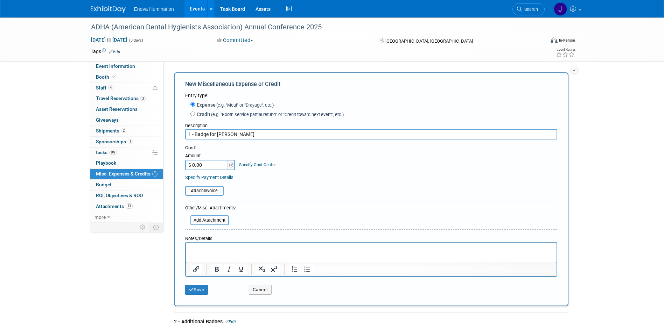
type input "1 - Badge for [PERSON_NAME]"
click at [206, 168] on input "$ 0.00" at bounding box center [207, 165] width 44 height 11
type input "$ 75.00"
click at [208, 191] on input "file" at bounding box center [181, 191] width 83 height 8
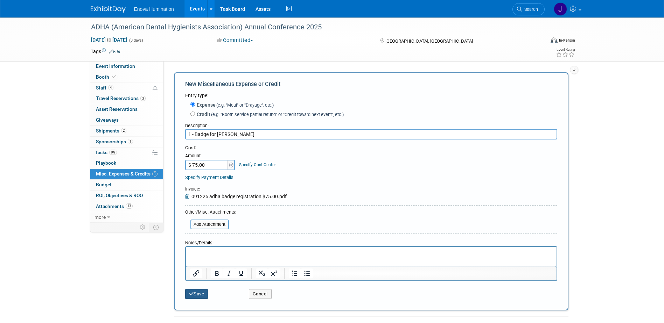
click at [197, 291] on button "Save" at bounding box center [196, 295] width 23 height 10
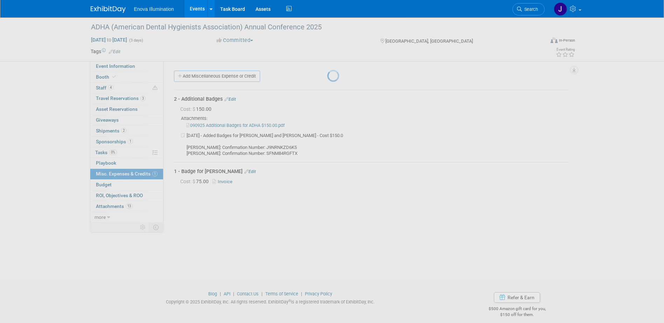
scroll to position [6, 0]
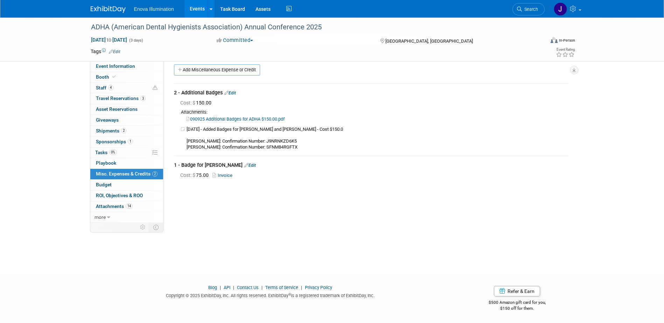
click at [107, 9] on img at bounding box center [108, 9] width 35 height 7
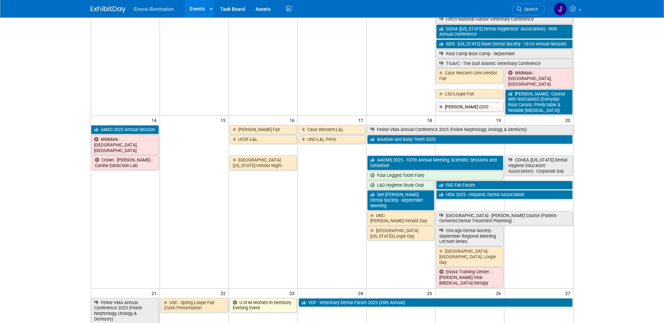
scroll to position [245, 0]
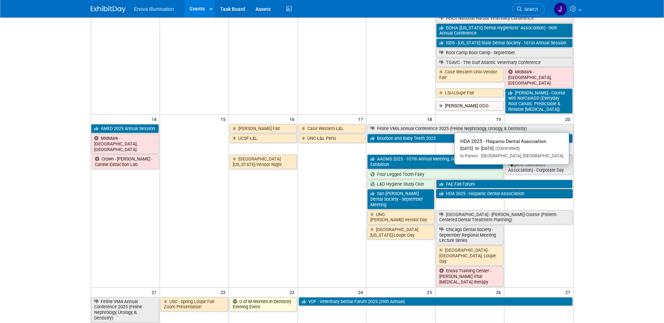
click at [453, 189] on link "HDA 2025 - Hispanic Dental Association" at bounding box center [504, 193] width 136 height 9
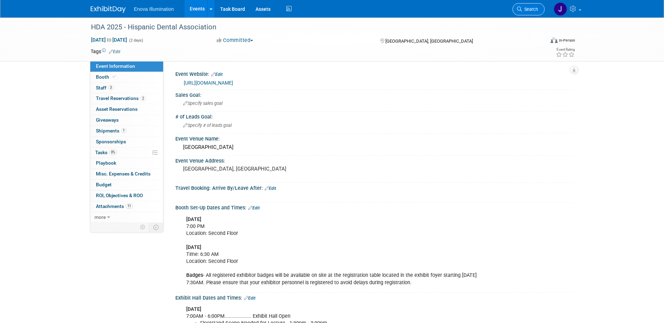
click at [529, 10] on span "Search" at bounding box center [530, 9] width 16 height 5
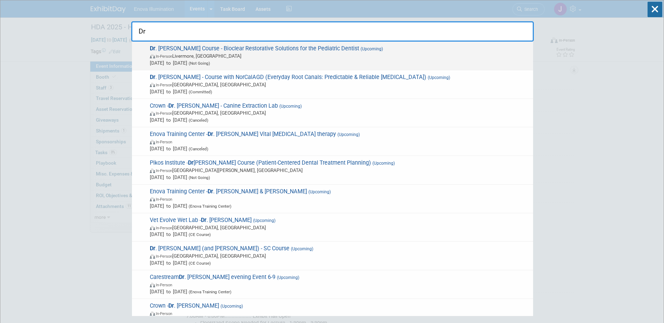
type input "Dr"
click at [155, 49] on strong "Dr" at bounding box center [153, 48] width 6 height 7
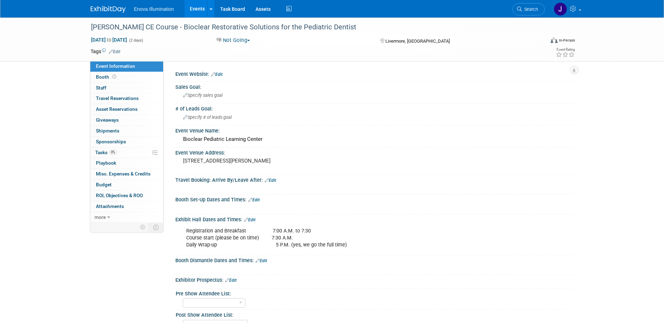
click at [109, 5] on link at bounding box center [112, 6] width 43 height 6
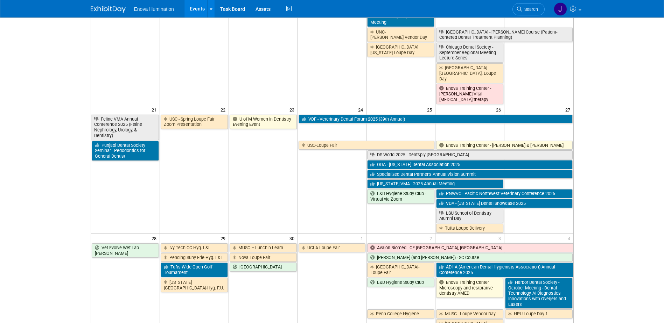
scroll to position [455, 0]
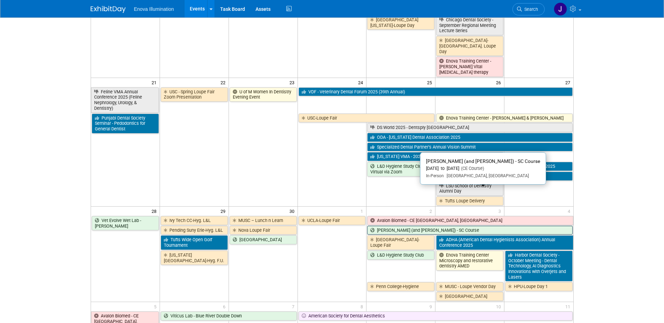
click at [385, 226] on link "[PERSON_NAME] (and [PERSON_NAME]) - SC Course" at bounding box center [469, 230] width 205 height 9
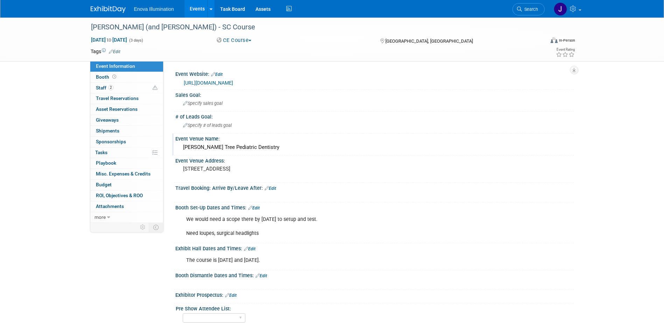
click at [254, 149] on div "Holly Tree Pediatric Dentistry" at bounding box center [375, 147] width 388 height 11
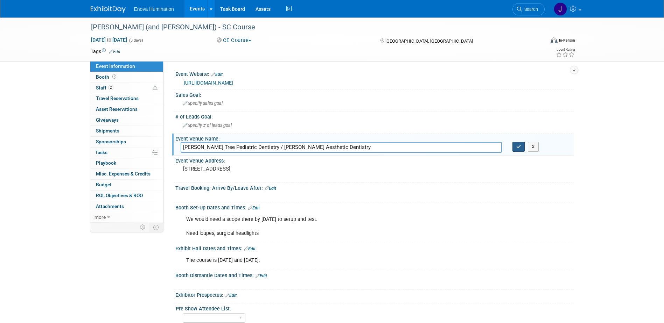
type input "Holly Tree Pediatric Dentistry / Bynum Aesthetic Dentistry"
click at [515, 150] on button "button" at bounding box center [518, 147] width 13 height 10
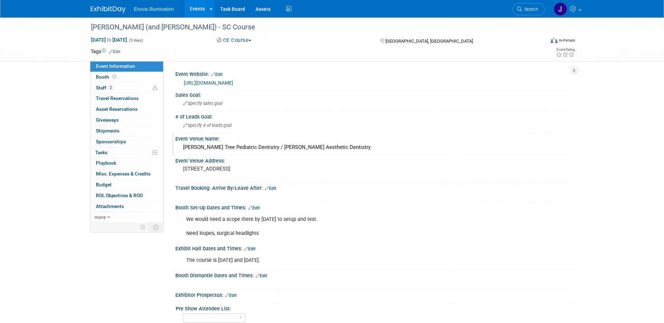
click at [102, 9] on img at bounding box center [108, 9] width 35 height 7
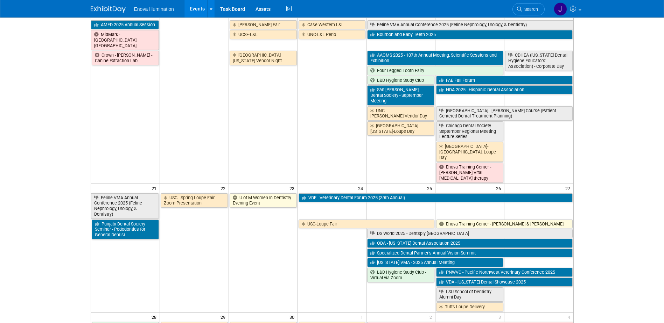
scroll to position [350, 0]
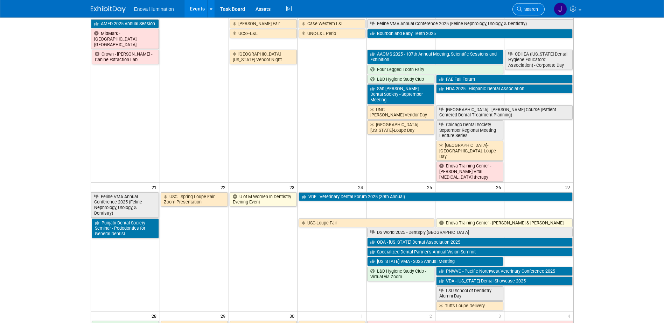
click at [534, 6] on link "Search" at bounding box center [528, 9] width 32 height 12
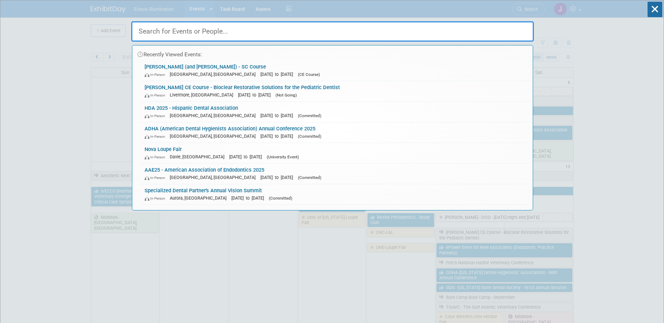
click at [456, 33] on input "text" at bounding box center [332, 31] width 403 height 20
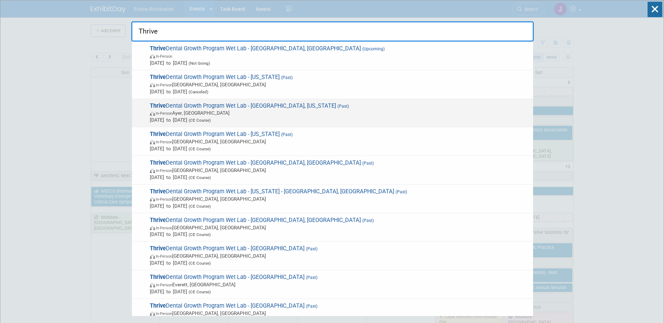
type input "Thrive"
click at [181, 121] on span "[DATE] to [DATE] (CE Course)" at bounding box center [340, 120] width 380 height 7
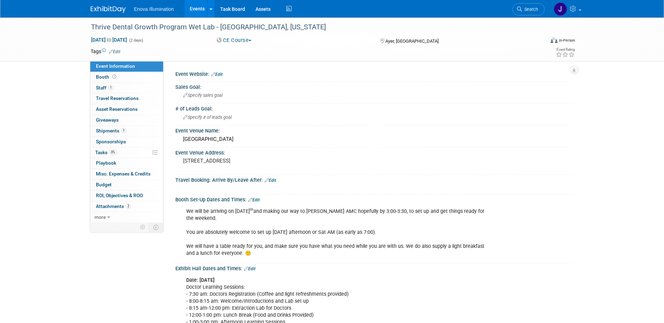
click at [108, 129] on span "Shipments 1" at bounding box center [111, 131] width 30 height 6
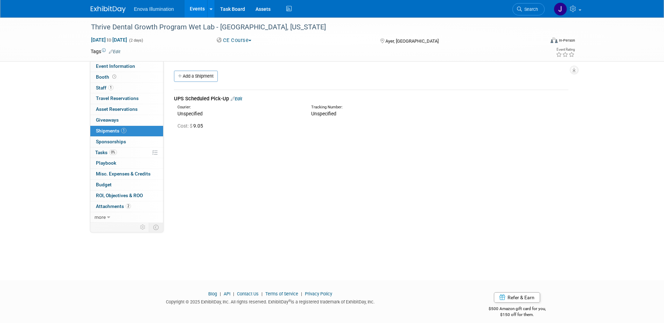
click at [103, 7] on img at bounding box center [108, 9] width 35 height 7
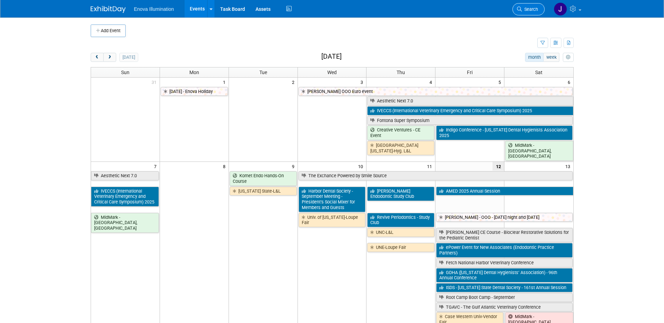
click at [535, 14] on link "Search" at bounding box center [528, 9] width 32 height 12
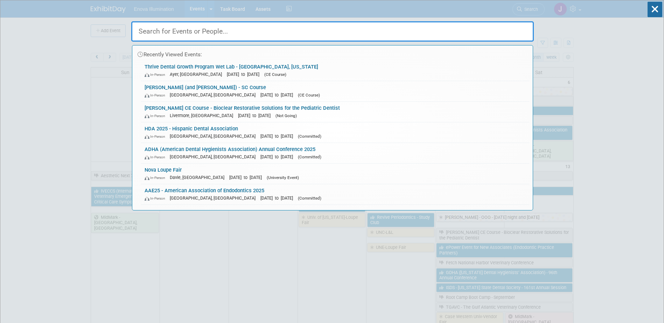
click at [405, 35] on input "text" at bounding box center [332, 31] width 403 height 20
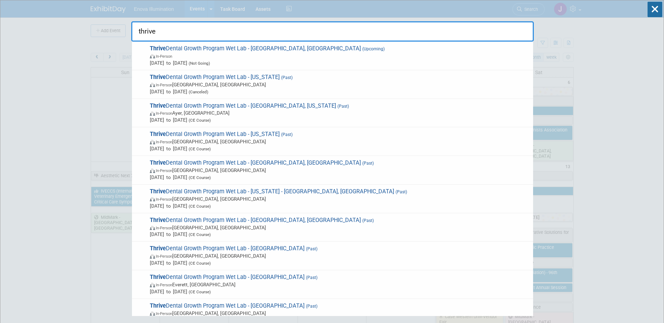
type input "thrive"
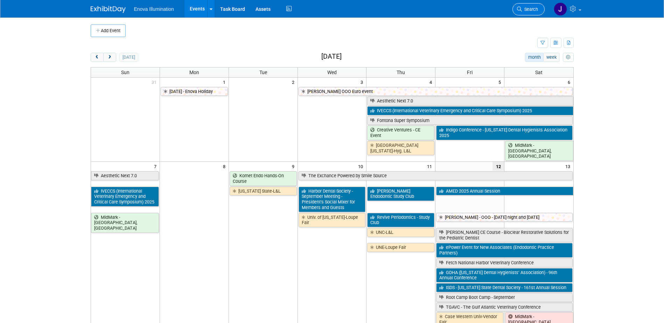
click at [533, 9] on span "Search" at bounding box center [530, 9] width 16 height 5
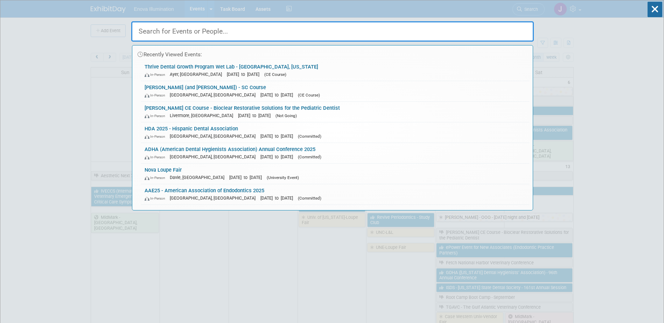
click at [403, 36] on input "text" at bounding box center [332, 31] width 403 height 20
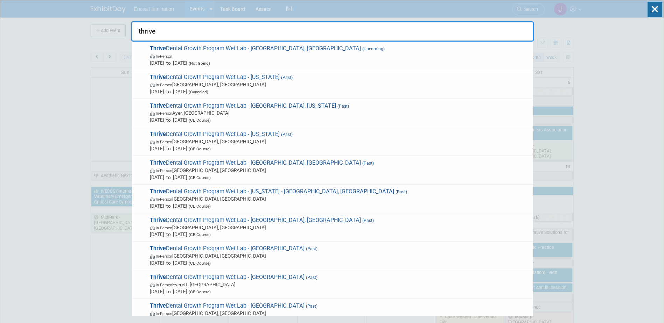
drag, startPoint x: 193, startPoint y: 30, endPoint x: 49, endPoint y: 45, distance: 144.7
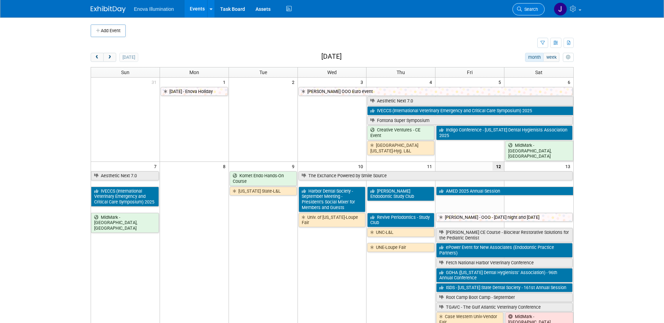
click at [529, 6] on link "Search" at bounding box center [528, 9] width 32 height 12
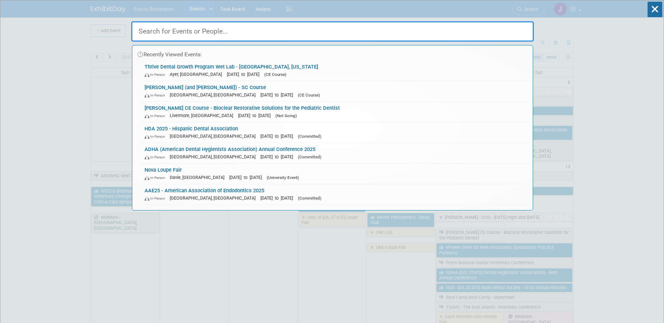
click at [438, 35] on input "text" at bounding box center [332, 31] width 403 height 20
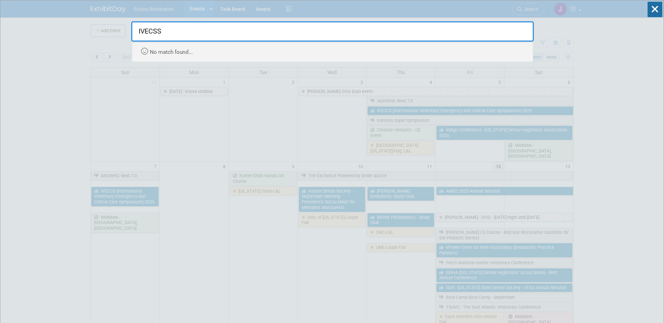
click at [168, 33] on input "IVECSS" at bounding box center [332, 31] width 403 height 20
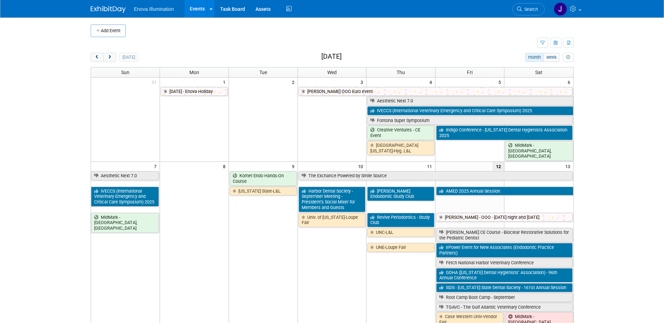
drag, startPoint x: 528, startPoint y: 9, endPoint x: 513, endPoint y: 9, distance: 15.4
click at [528, 9] on span "Search" at bounding box center [530, 9] width 16 height 5
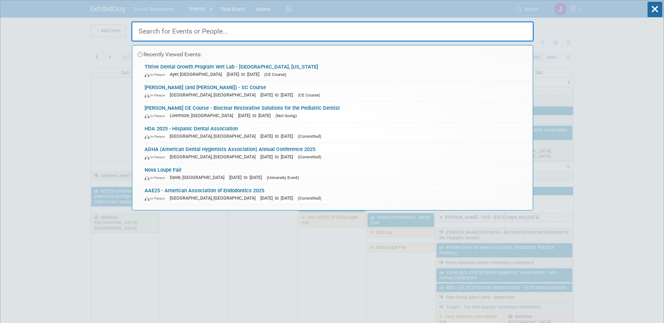
click at [270, 29] on input "text" at bounding box center [332, 31] width 403 height 20
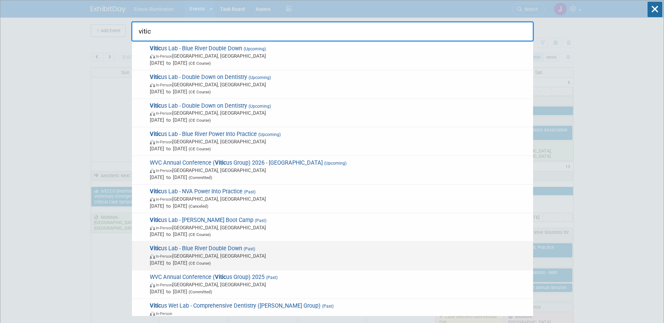
type input "vitic"
click at [172, 244] on div "Vitic us Lab - Blue River Double Down (Past) In-Person Las Vegas, NV Apr 14, 20…" at bounding box center [332, 256] width 401 height 29
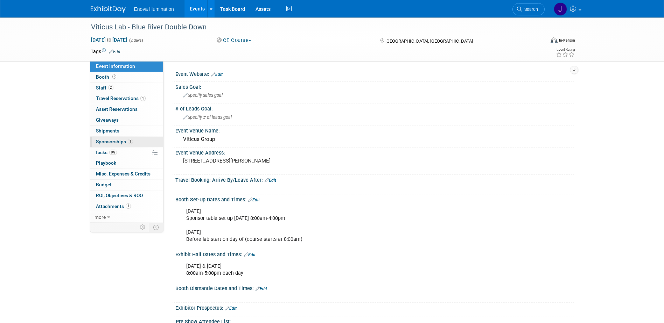
click at [106, 138] on link "1 Sponsorships 1" at bounding box center [126, 142] width 73 height 11
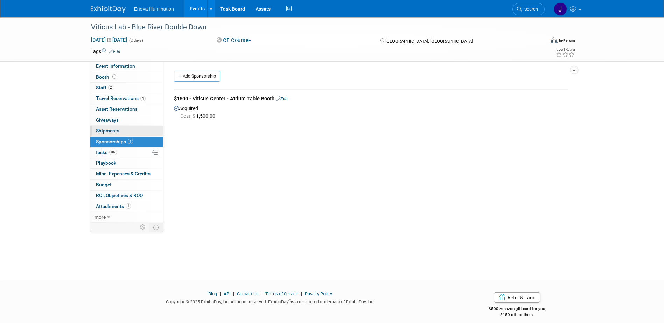
click at [107, 132] on span "Shipments 0" at bounding box center [107, 131] width 23 height 6
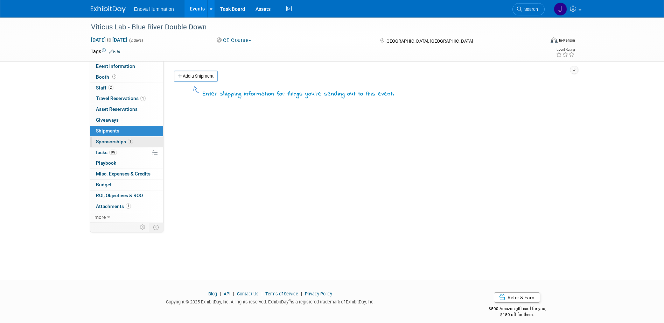
click at [109, 146] on link "1 Sponsorships 1" at bounding box center [126, 142] width 73 height 11
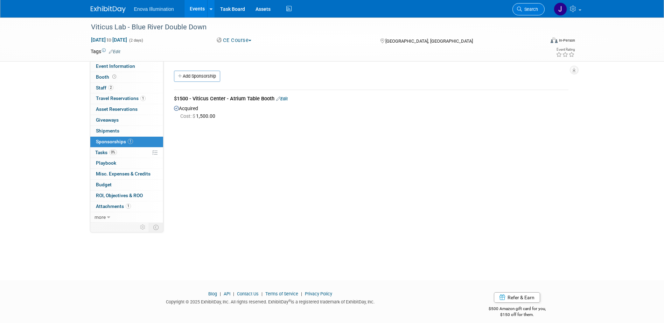
click at [531, 7] on span "Search" at bounding box center [530, 9] width 16 height 5
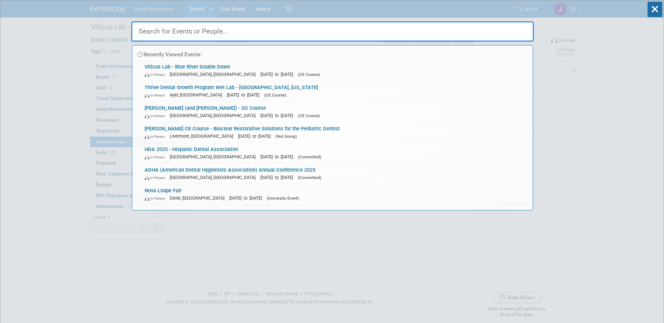
click at [431, 29] on input "text" at bounding box center [332, 31] width 403 height 20
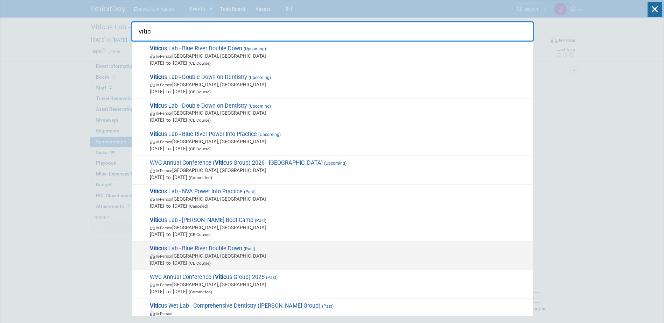
type input "vitic"
click at [185, 260] on span "In-Person [GEOGRAPHIC_DATA], [GEOGRAPHIC_DATA]" at bounding box center [340, 256] width 380 height 7
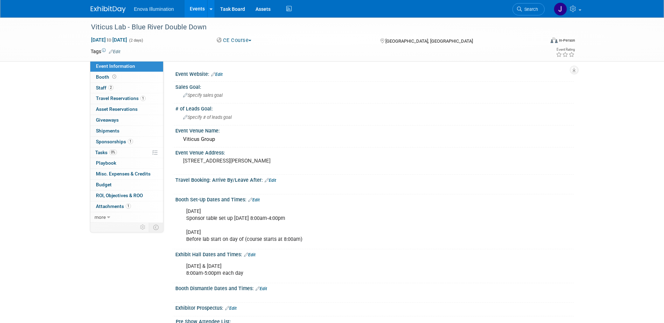
drag, startPoint x: 533, startPoint y: 12, endPoint x: 516, endPoint y: 12, distance: 17.5
click at [533, 12] on link "Search" at bounding box center [528, 9] width 32 height 12
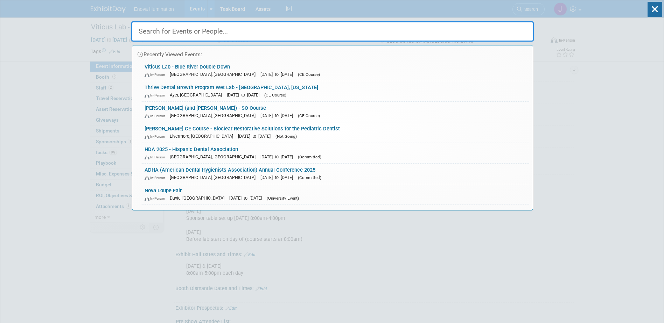
click at [433, 28] on input "text" at bounding box center [332, 31] width 403 height 20
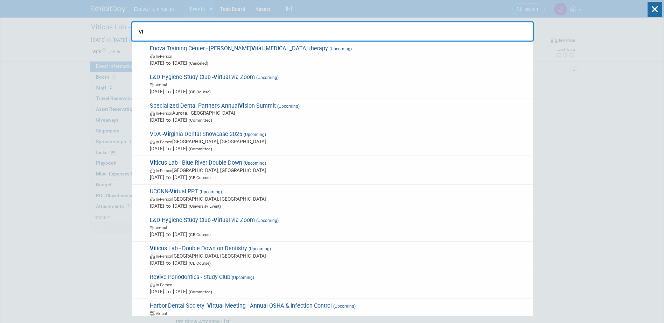
type input "v"
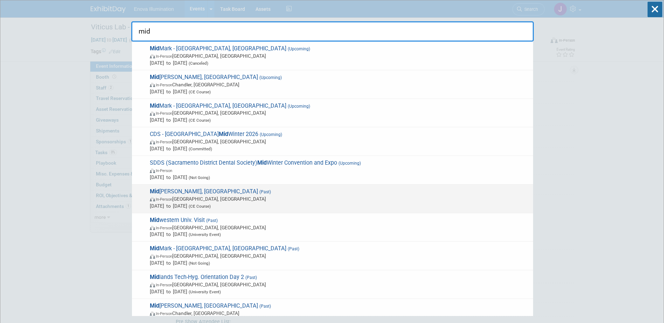
type input "mid"
click at [175, 195] on span "Mid Mark - Beaverton, [GEOGRAPHIC_DATA] (Past) In-Person [GEOGRAPHIC_DATA], [GE…" at bounding box center [339, 198] width 382 height 21
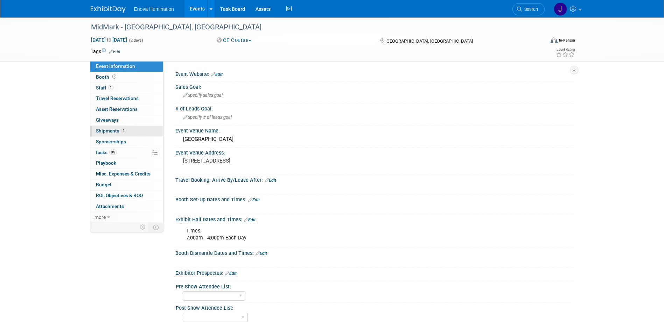
click at [103, 132] on span "Shipments 1" at bounding box center [111, 131] width 30 height 6
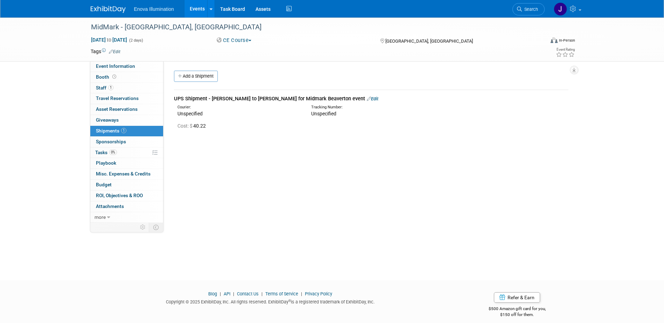
click at [106, 10] on img at bounding box center [108, 9] width 35 height 7
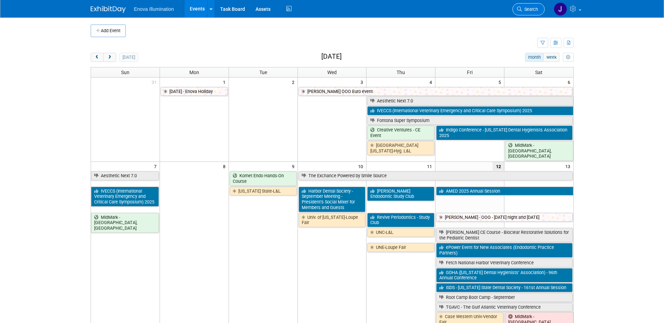
click at [527, 7] on span "Search" at bounding box center [530, 9] width 16 height 5
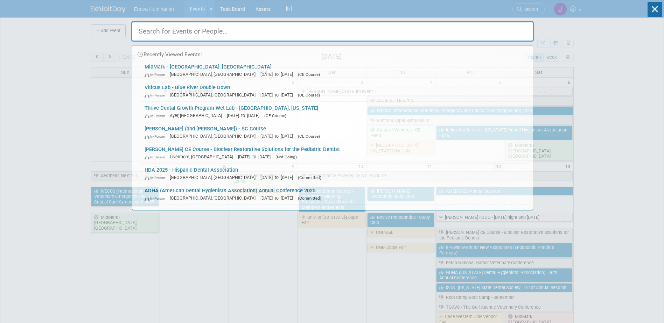
click at [488, 27] on input "text" at bounding box center [332, 31] width 403 height 20
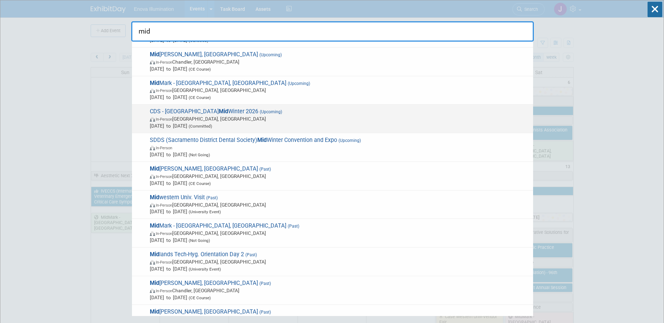
scroll to position [35, 0]
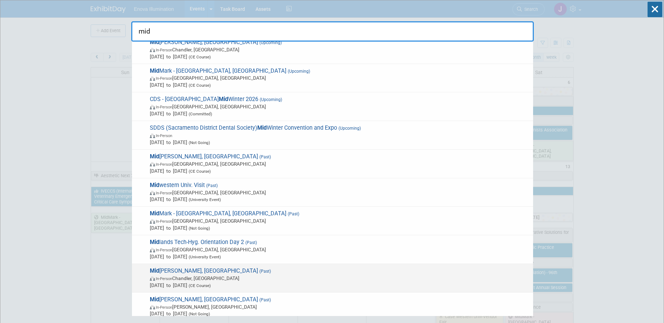
type input "mid"
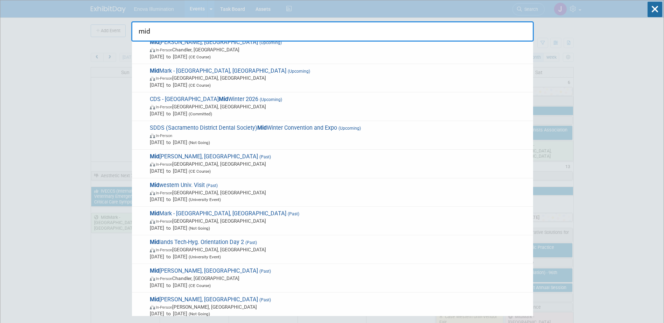
click at [189, 275] on span "Mid [PERSON_NAME], [GEOGRAPHIC_DATA] (Past) In-Person [PERSON_NAME], [GEOGRAPHI…" at bounding box center [339, 278] width 382 height 21
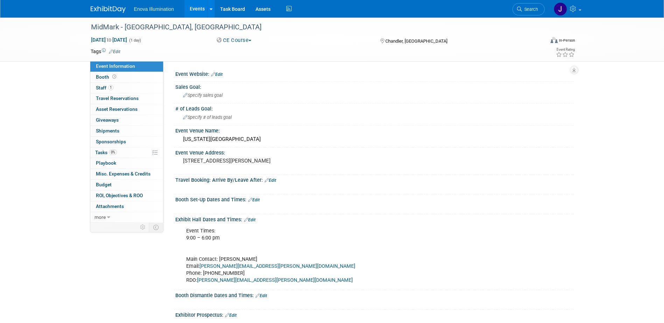
click at [114, 5] on link at bounding box center [112, 6] width 43 height 6
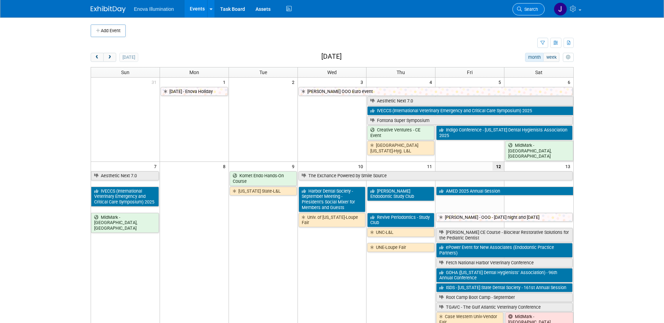
click at [531, 9] on span "Search" at bounding box center [530, 9] width 16 height 5
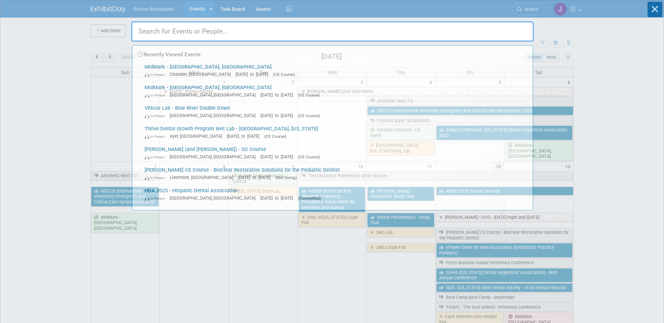
click at [482, 29] on input "text" at bounding box center [332, 31] width 403 height 20
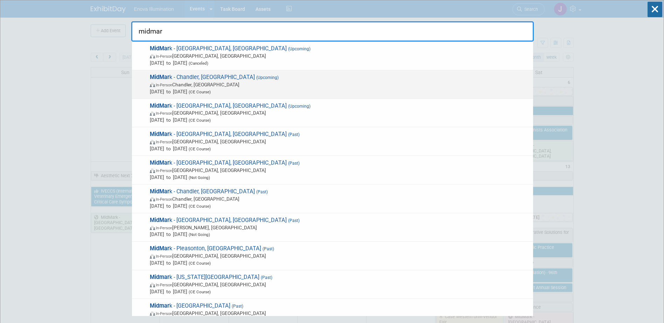
type input "midmar"
click at [187, 81] on span "MidMar k - Chandler, AZ (Upcoming) In-Person Chandler, AZ Oct 11, 2025 to Oct 1…" at bounding box center [339, 84] width 382 height 21
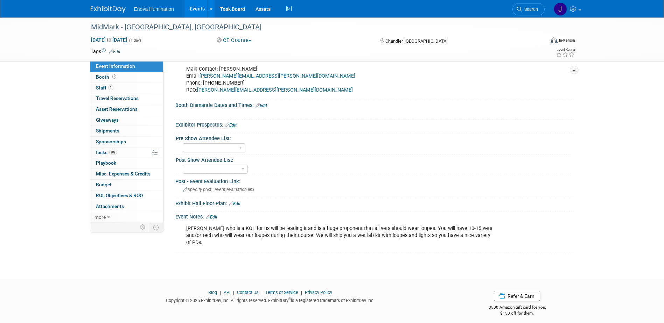
scroll to position [195, 0]
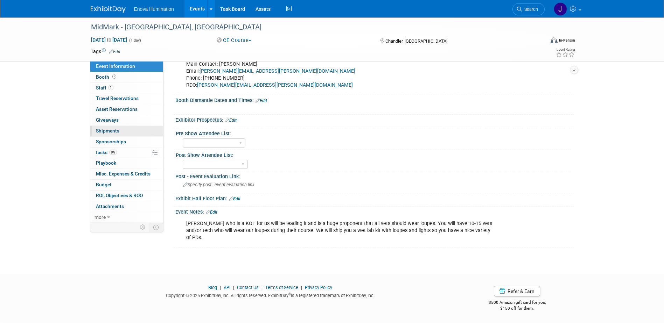
click at [114, 128] on span "Shipments 0" at bounding box center [107, 131] width 23 height 6
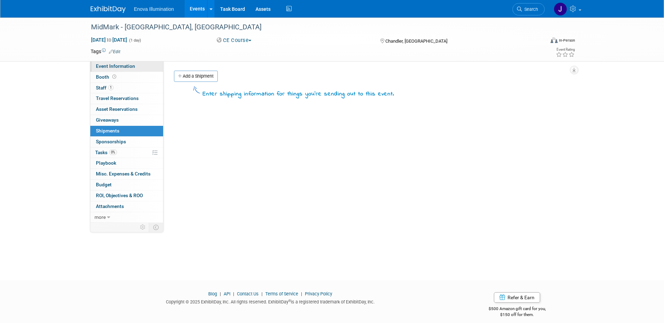
click at [125, 69] on span "Event Information" at bounding box center [115, 66] width 39 height 6
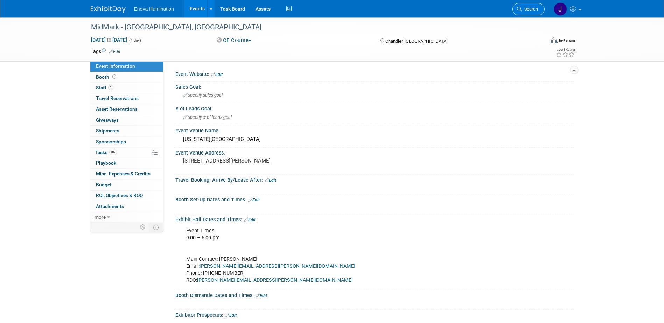
click at [524, 8] on span "Search" at bounding box center [530, 9] width 16 height 5
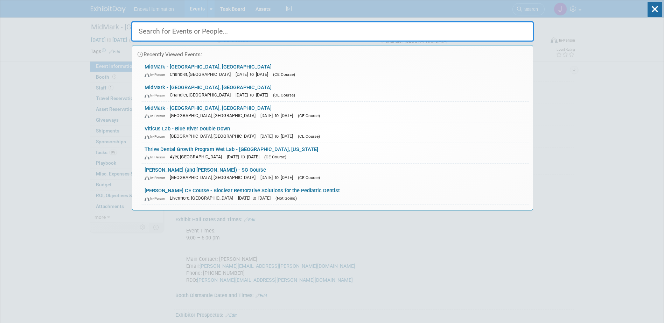
click at [461, 23] on input "text" at bounding box center [332, 31] width 403 height 20
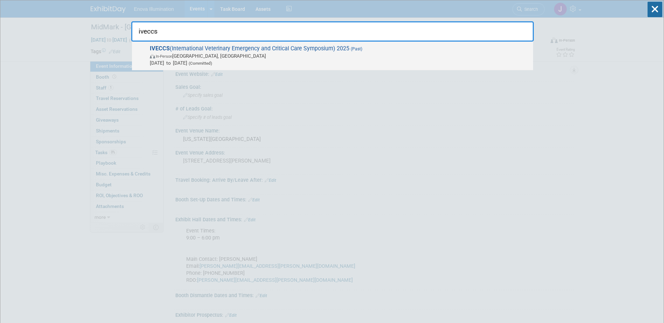
type input "iveccs"
click at [232, 50] on span "IVECCS (International Veterinary Emergency and Critical Care Symposium) 2025 (P…" at bounding box center [339, 55] width 382 height 21
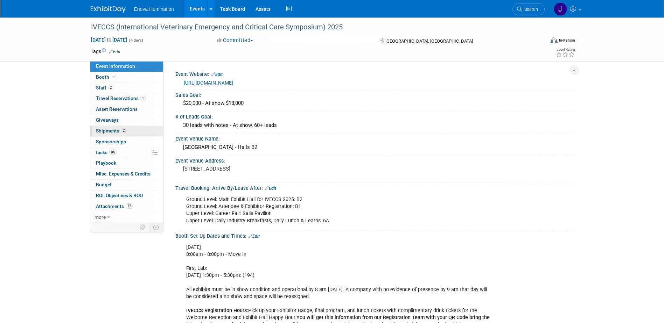
click at [106, 128] on span "Shipments 2" at bounding box center [111, 131] width 30 height 6
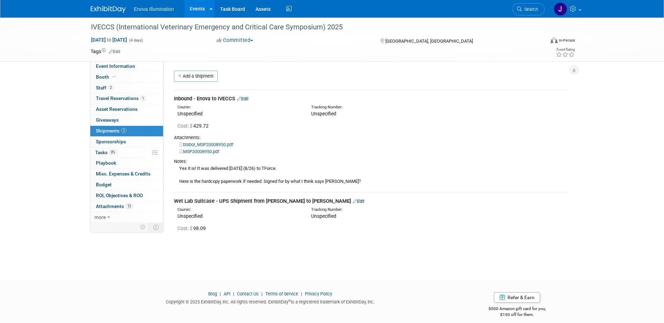
click at [114, 6] on link at bounding box center [112, 6] width 43 height 6
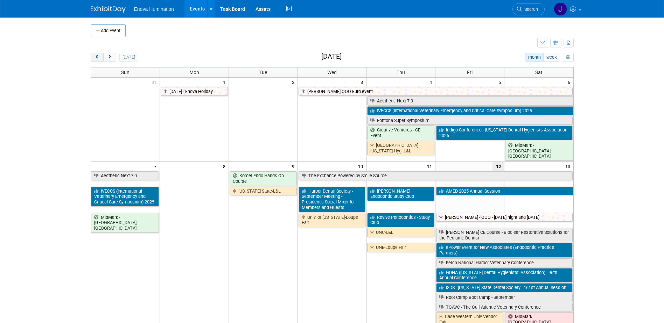
click at [95, 58] on span "prev" at bounding box center [97, 57] width 5 height 5
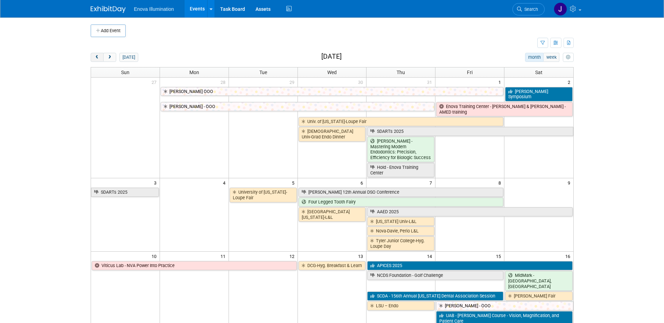
click at [95, 58] on span "prev" at bounding box center [97, 57] width 5 height 5
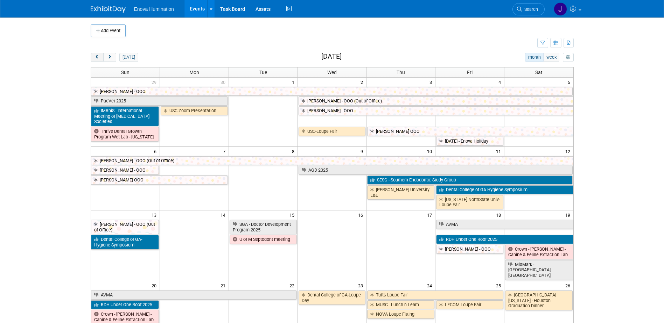
click at [95, 58] on span "prev" at bounding box center [97, 57] width 5 height 5
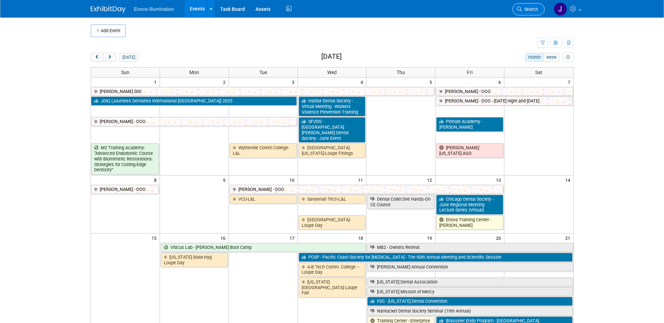
click at [530, 9] on span "Search" at bounding box center [530, 9] width 16 height 5
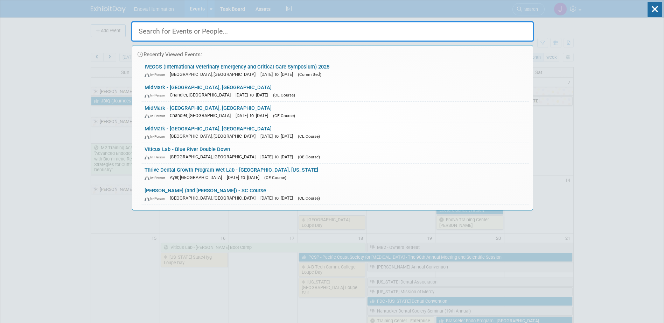
click at [302, 32] on input "text" at bounding box center [332, 31] width 403 height 20
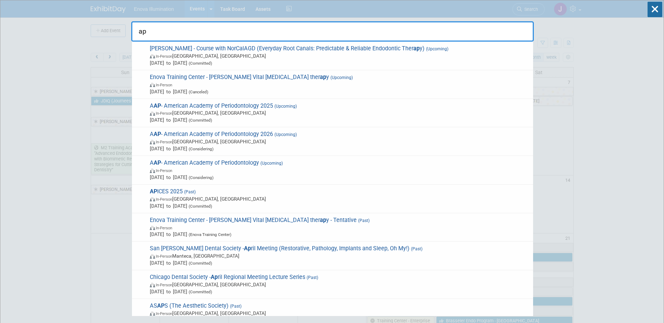
type input "a"
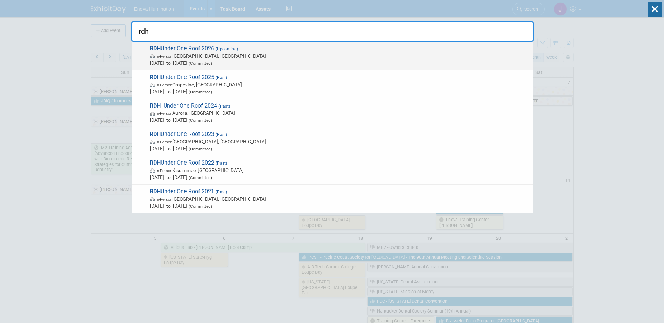
type input "rdh"
click at [181, 61] on span "Jul 16, 2026 to Jul 18, 2026 (Committed)" at bounding box center [340, 63] width 380 height 7
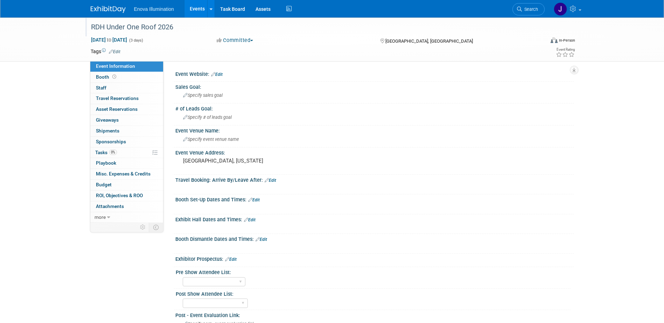
click at [494, 29] on div "RDH Under One Roof 2026" at bounding box center [312, 27] width 446 height 13
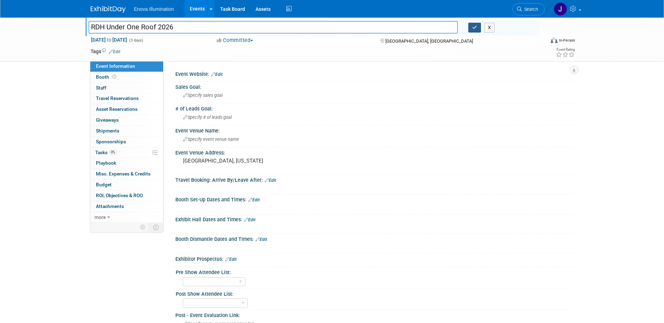
click at [475, 29] on icon "button" at bounding box center [474, 27] width 5 height 5
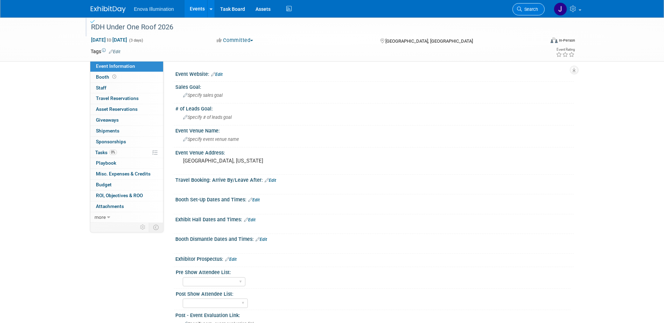
click at [529, 11] on span "Search" at bounding box center [530, 9] width 16 height 5
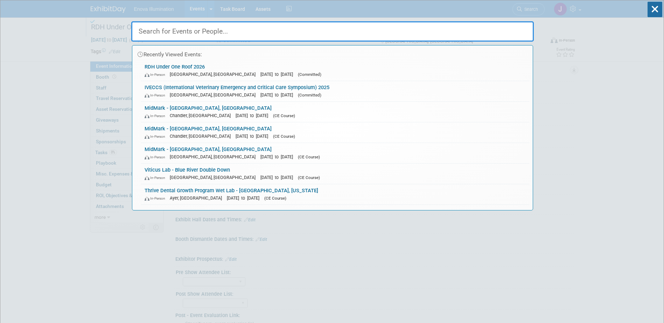
click at [399, 34] on input "text" at bounding box center [332, 31] width 403 height 20
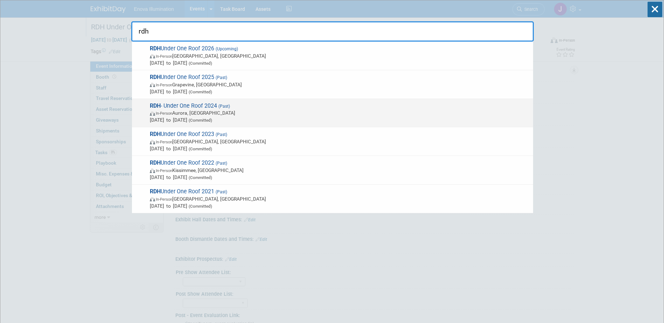
type input "rdh"
click at [163, 116] on span "In-Person" at bounding box center [164, 113] width 16 height 5
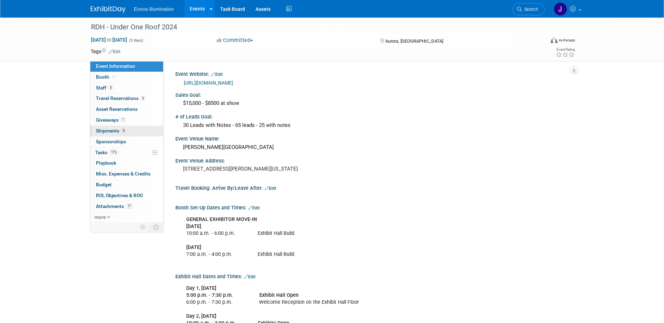
click at [109, 132] on span "Shipments 6" at bounding box center [111, 131] width 30 height 6
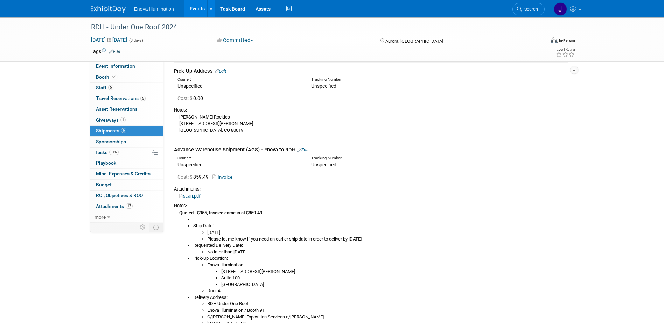
scroll to position [308, 0]
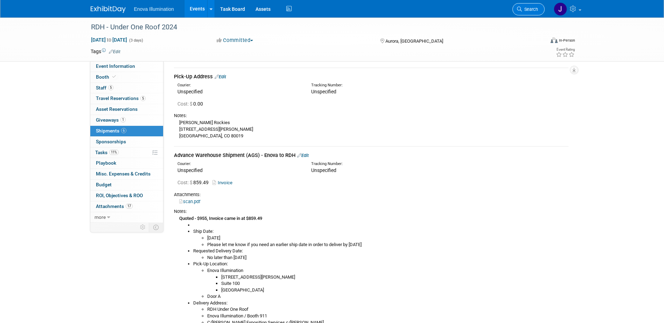
click at [529, 11] on span "Search" at bounding box center [530, 9] width 16 height 5
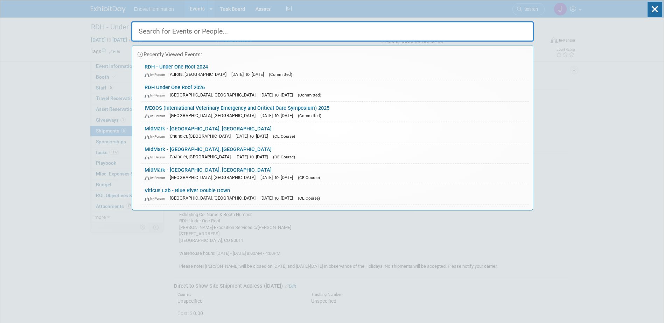
click at [378, 31] on input "text" at bounding box center [332, 31] width 403 height 20
click at [180, 111] on link "IVECCS (International Veterinary Emergency and Critical Care Symposium) 2025 In…" at bounding box center [335, 112] width 388 height 20
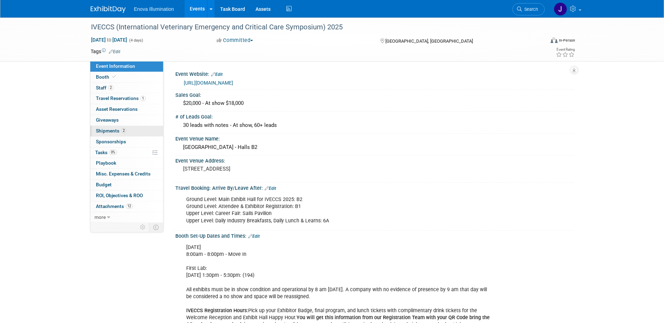
click at [115, 133] on span "Shipments 2" at bounding box center [111, 131] width 30 height 6
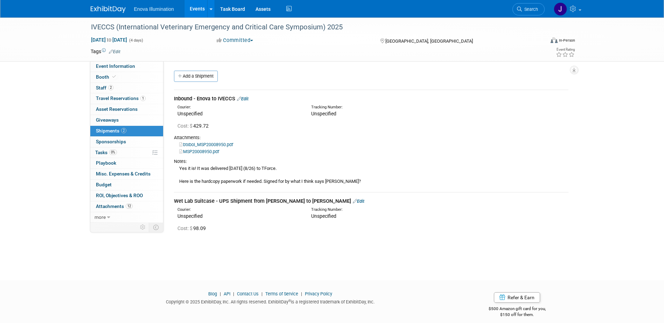
click at [107, 10] on img at bounding box center [108, 9] width 35 height 7
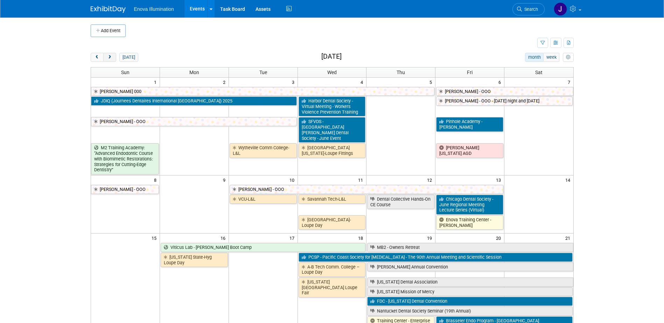
click at [110, 60] on span "next" at bounding box center [109, 57] width 5 height 5
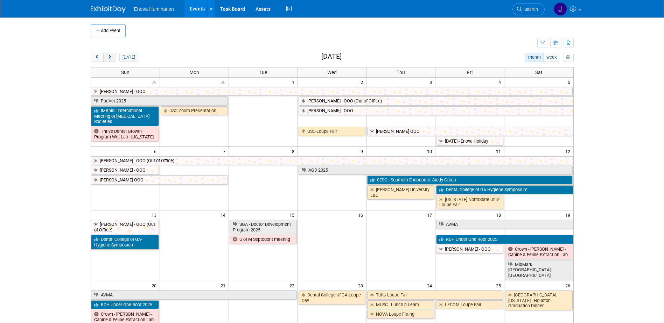
click at [110, 58] on span "next" at bounding box center [109, 57] width 5 height 5
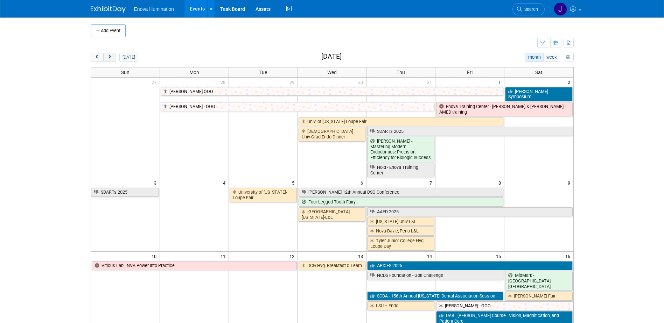
click at [110, 58] on span "next" at bounding box center [109, 57] width 5 height 5
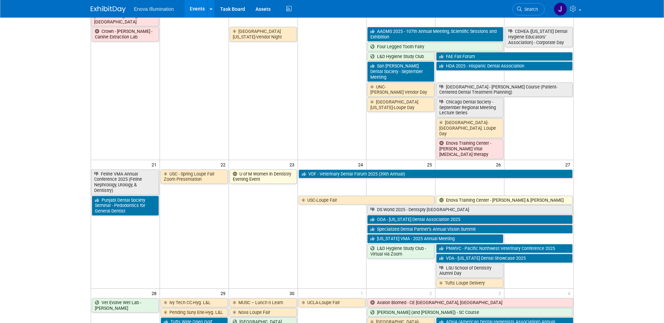
scroll to position [385, 0]
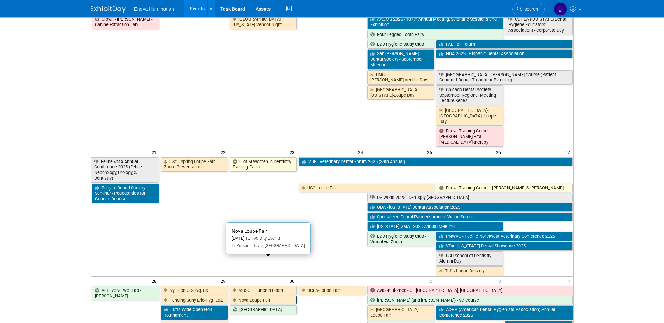
click at [270, 296] on link "Nova Loupe Fair" at bounding box center [263, 300] width 67 height 9
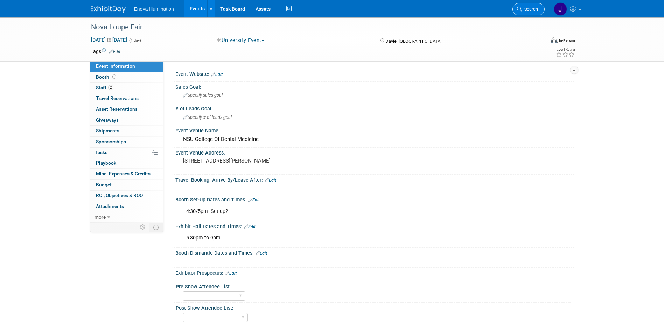
click at [537, 12] on span "Search" at bounding box center [530, 9] width 16 height 5
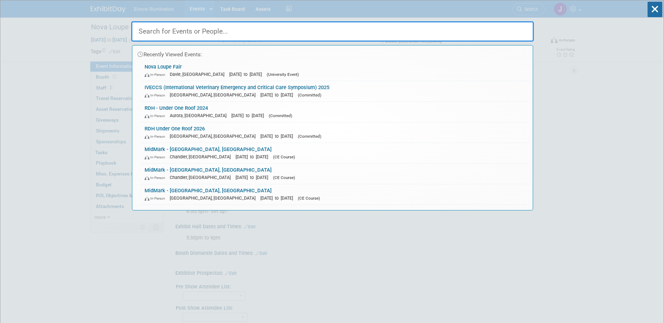
click at [492, 21] on div at bounding box center [332, 30] width 403 height 24
click at [491, 25] on input "text" at bounding box center [332, 31] width 403 height 20
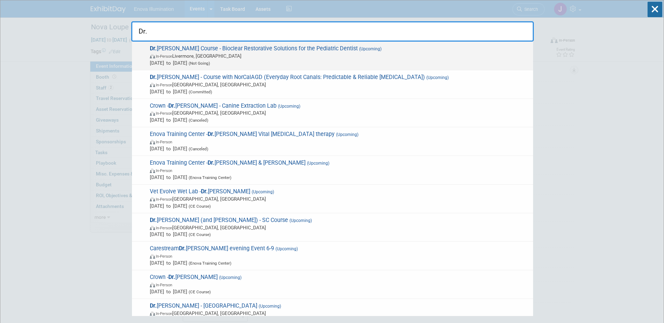
type input "Dr."
click at [189, 55] on span "In-Person Livermore, [GEOGRAPHIC_DATA]" at bounding box center [340, 56] width 380 height 7
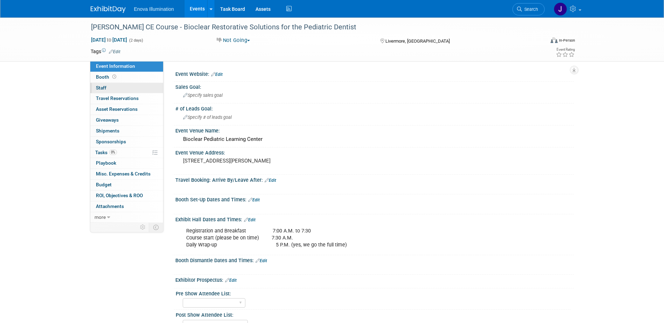
click at [118, 87] on link "0 Staff 0" at bounding box center [126, 88] width 73 height 11
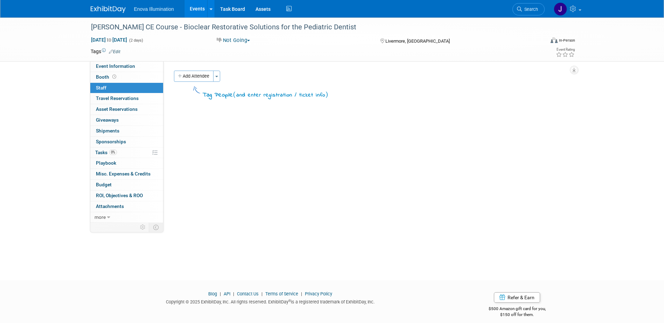
click at [114, 12] on img at bounding box center [108, 9] width 35 height 7
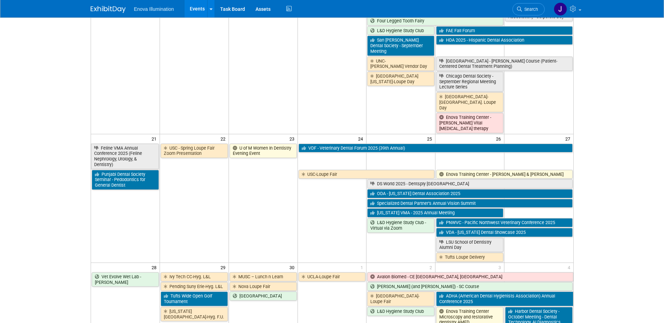
scroll to position [420, 0]
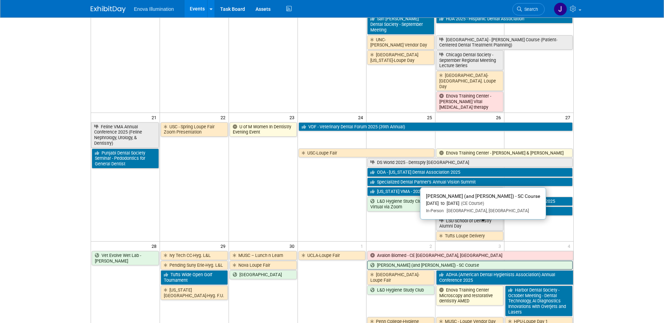
click at [413, 261] on link "[PERSON_NAME] (and [PERSON_NAME]) - SC Course" at bounding box center [469, 265] width 205 height 9
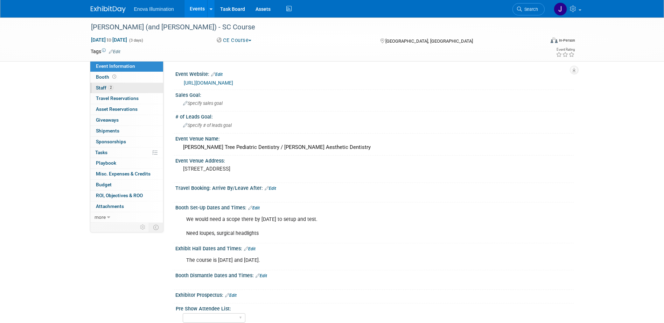
click at [128, 90] on link "2 Staff 2" at bounding box center [126, 88] width 73 height 11
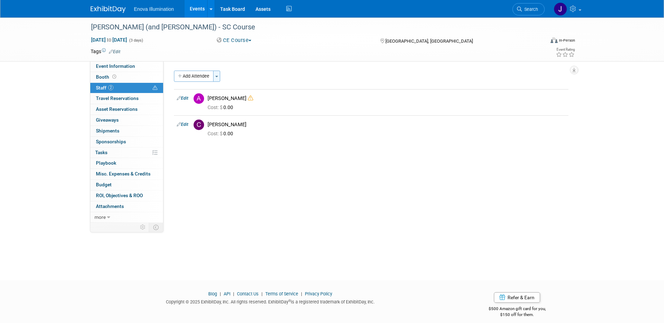
click at [218, 76] on span "button" at bounding box center [216, 76] width 3 height 1
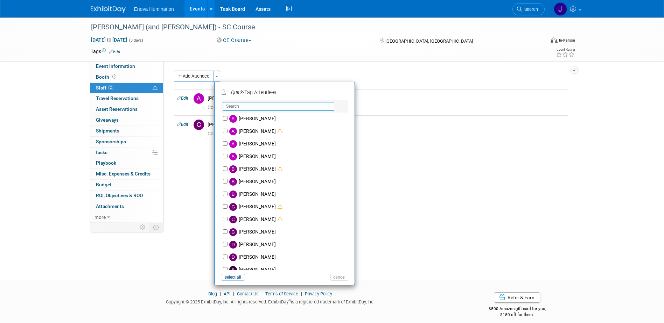
click at [235, 105] on input "text" at bounding box center [278, 106] width 111 height 9
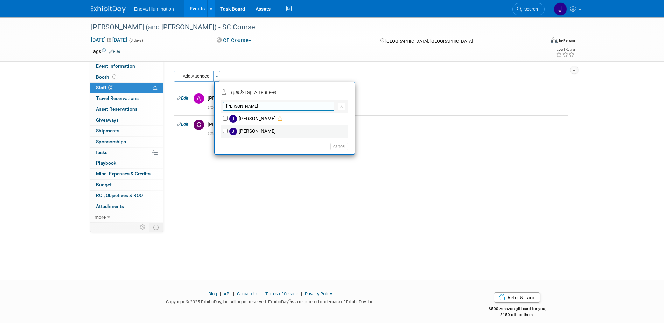
type input "[PERSON_NAME]"
click at [226, 130] on input "[PERSON_NAME]" at bounding box center [225, 131] width 5 height 5
checkbox input "true"
click at [337, 90] on button "Apply" at bounding box center [336, 93] width 21 height 10
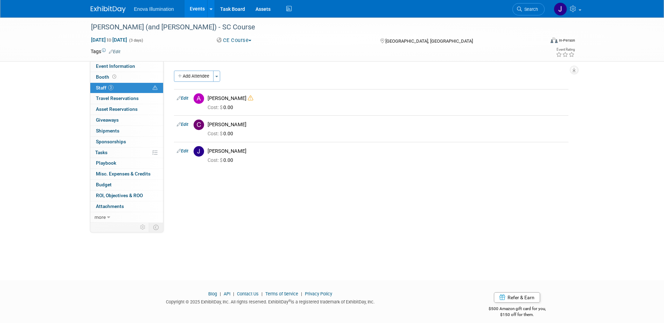
click at [395, 170] on div "Add Attendee Toggle Dropdown Quick -Tag Attendees Apply X (me) select all" at bounding box center [371, 123] width 395 height 105
click at [104, 7] on img at bounding box center [108, 9] width 35 height 7
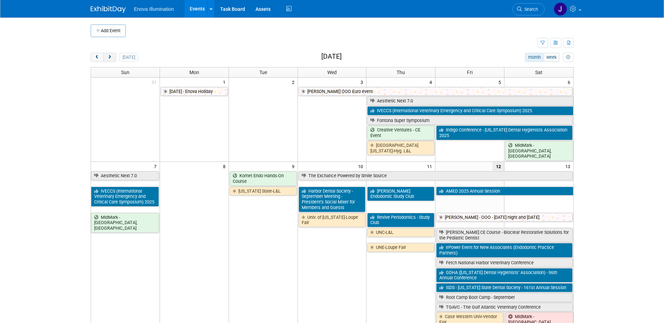
click at [112, 58] on span "next" at bounding box center [109, 57] width 5 height 5
